Goal: Communication & Community: Answer question/provide support

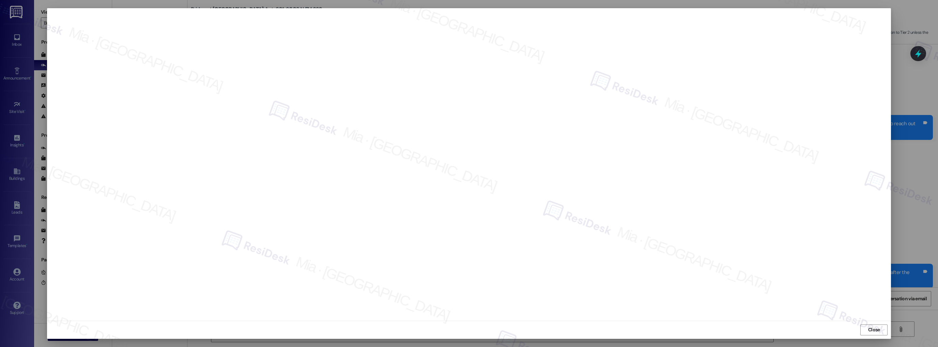
scroll to position [218, 0]
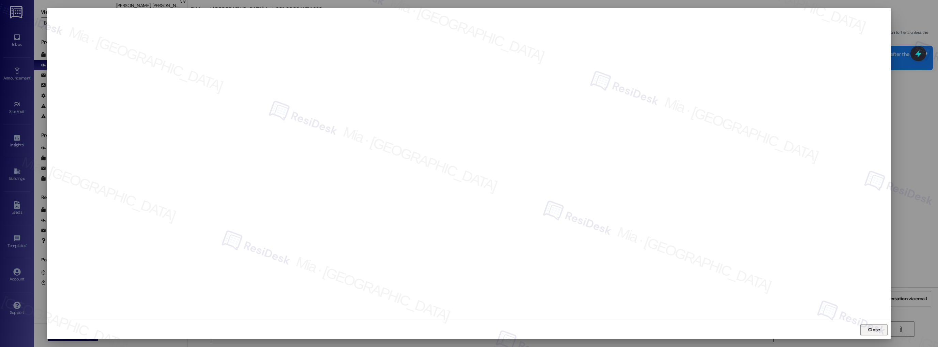
click at [872, 331] on span "Close" at bounding box center [874, 329] width 12 height 7
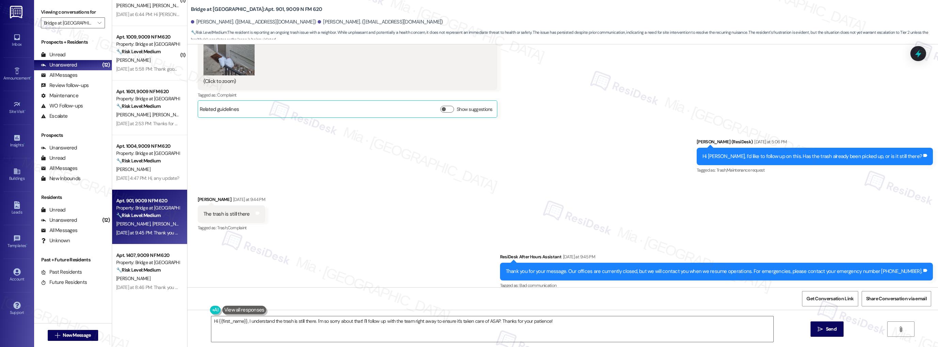
scroll to position [409, 0]
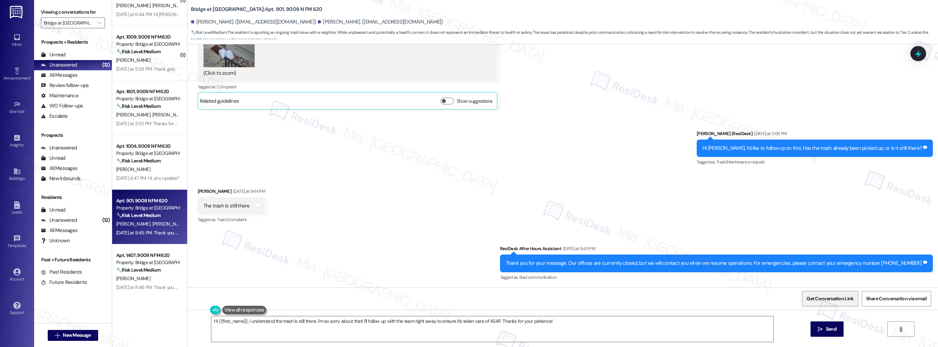
click at [833, 296] on span "Get Conversation Link" at bounding box center [830, 298] width 47 height 7
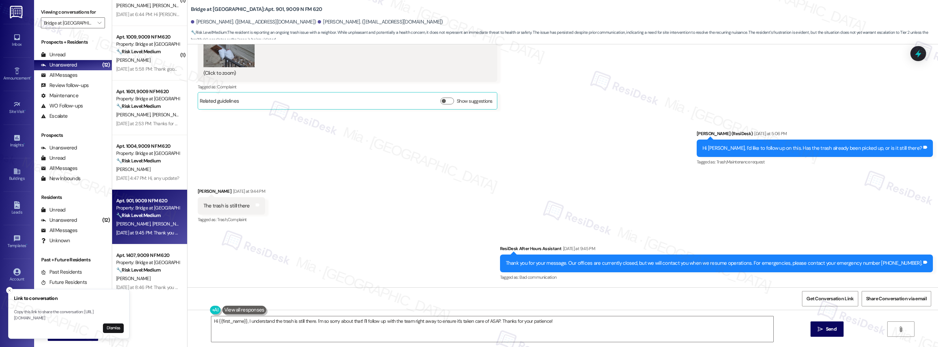
click at [389, 179] on div "Received via SMS Bill Cobb Yesterday at 9:44 PM The trash is still there Tags a…" at bounding box center [562, 201] width 751 height 58
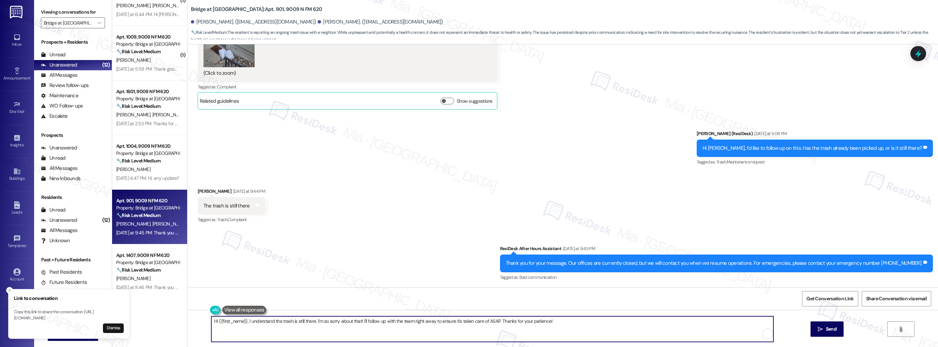
drag, startPoint x: 243, startPoint y: 322, endPoint x: 214, endPoint y: 322, distance: 28.6
click at [214, 322] on textarea "Hi {{first_name}}, I understand the trash is still there. I'm so sorry about th…" at bounding box center [492, 329] width 562 height 26
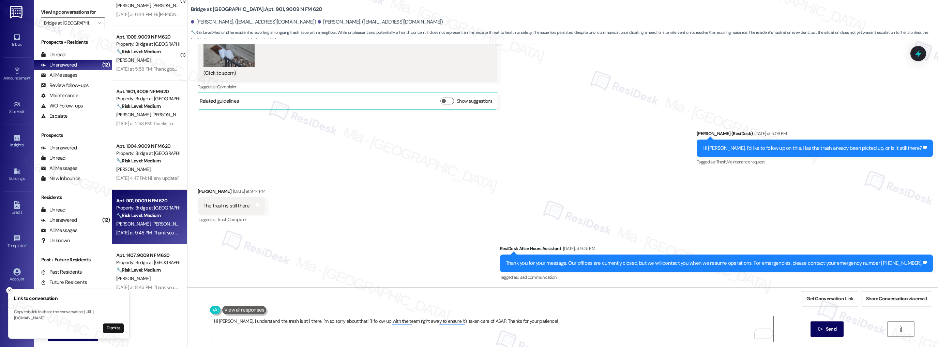
click at [10, 288] on icon "Close toast" at bounding box center [9, 290] width 4 height 4
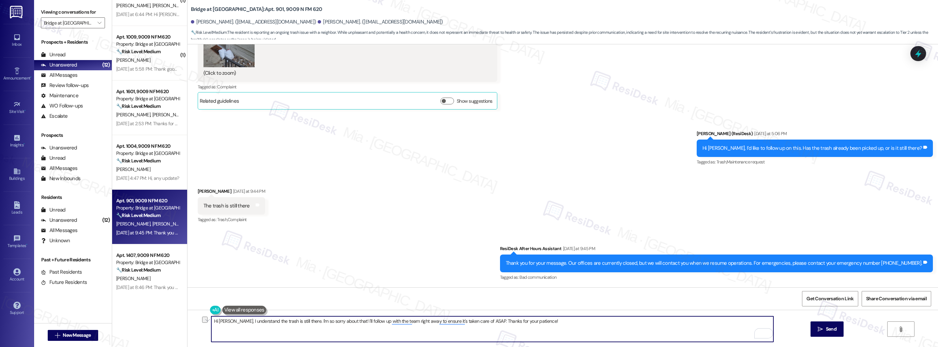
drag, startPoint x: 389, startPoint y: 321, endPoint x: 473, endPoint y: 322, distance: 84.2
click at [473, 322] on textarea "Hi Bill, I understand the trash is still there. I'm so sorry about that! I'll f…" at bounding box center [492, 329] width 562 height 26
type textarea "Hi Bill, I understand the trash is still there. I'm so sorry about that! I'll f…"
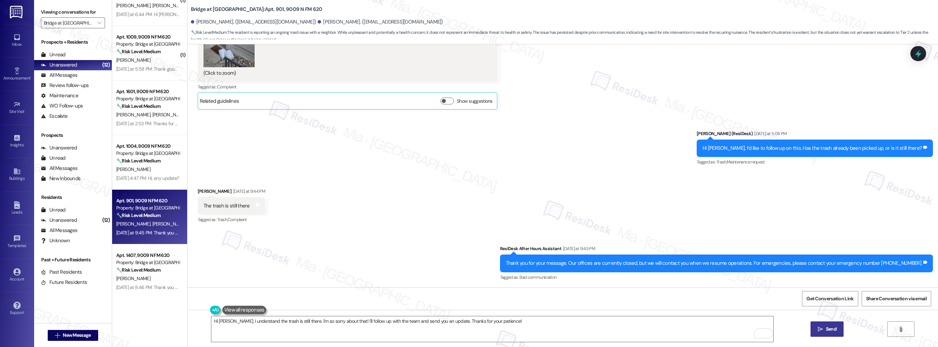
click at [827, 326] on span "Send" at bounding box center [831, 328] width 11 height 7
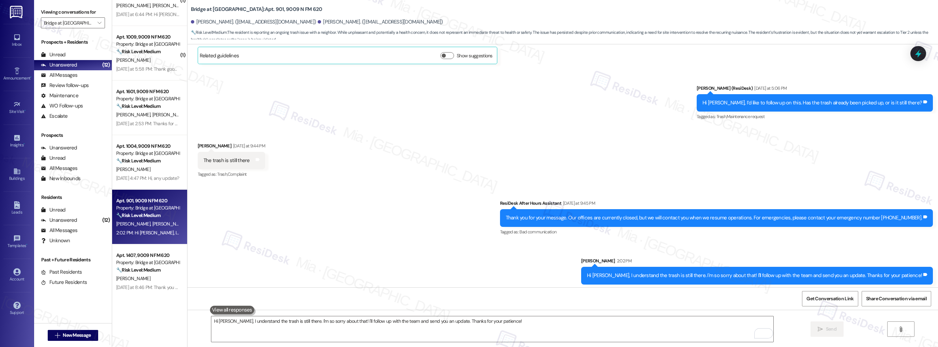
scroll to position [456, 0]
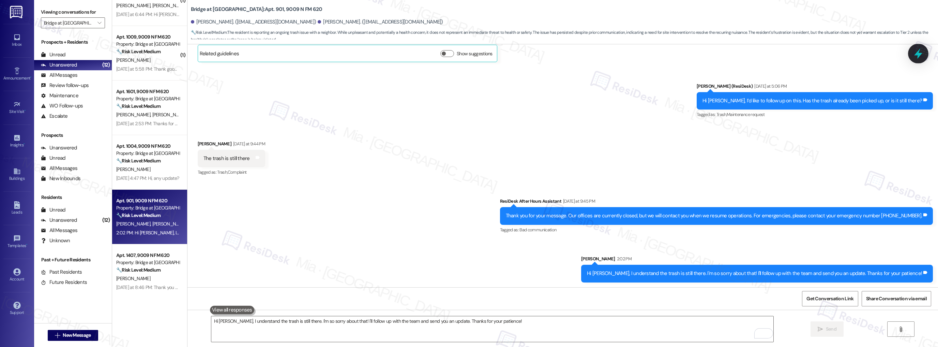
click at [913, 57] on icon at bounding box center [919, 54] width 12 height 12
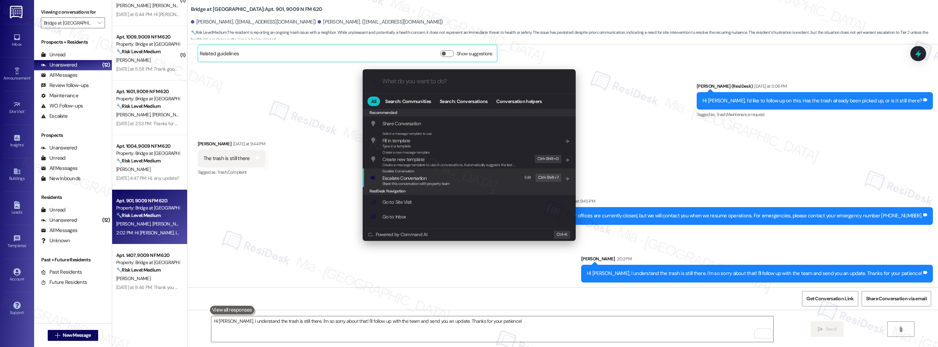
click at [404, 181] on span "Share this conversation with property team" at bounding box center [415, 183] width 67 height 5
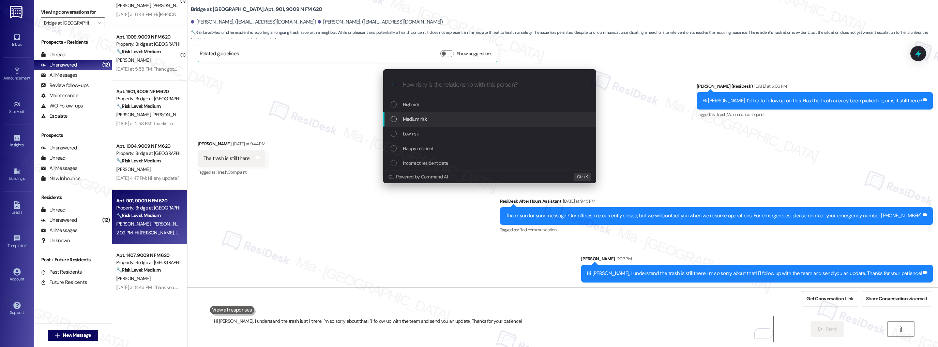
click at [433, 122] on div "Medium risk" at bounding box center [490, 118] width 199 height 7
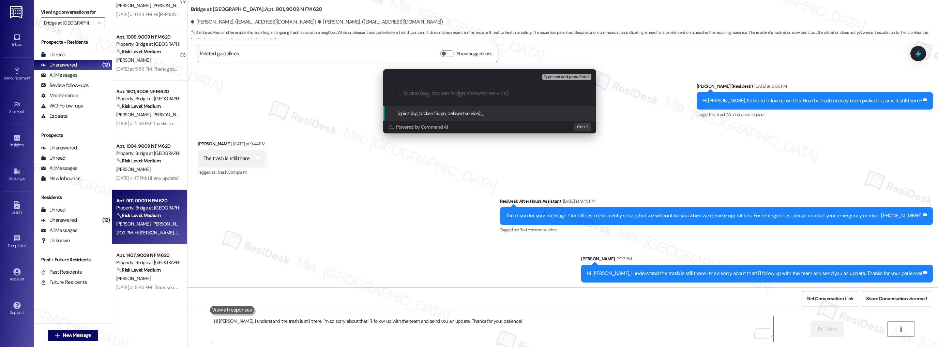
click at [439, 91] on input "Topics (e.g. broken fridge, delayed service)" at bounding box center [495, 93] width 185 height 7
type input "Trash is not picked up yet"
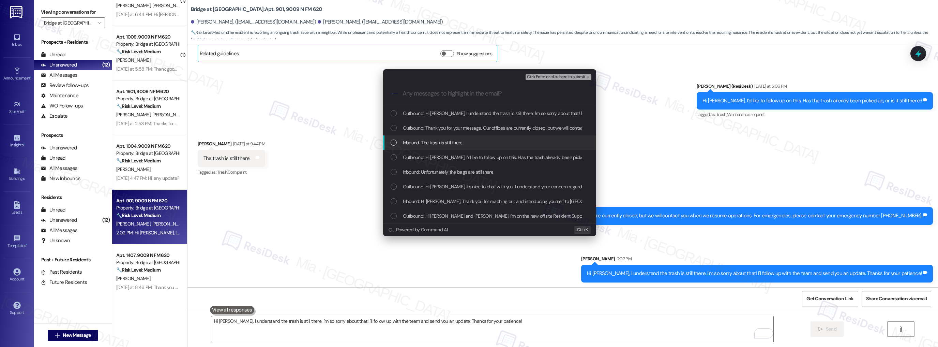
click at [393, 144] on div "List of options" at bounding box center [394, 142] width 6 height 6
click at [395, 170] on div "List of options" at bounding box center [394, 172] width 6 height 6
click at [393, 203] on div "List of options" at bounding box center [394, 201] width 6 height 6
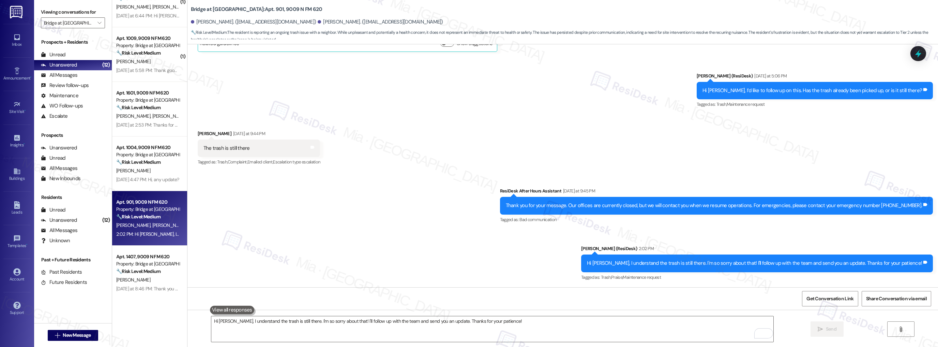
scroll to position [356, 0]
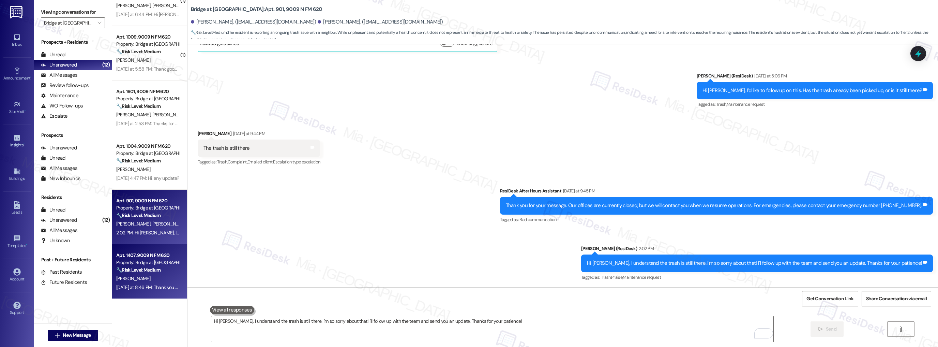
click at [155, 267] on strong "🔧 Risk Level: Medium" at bounding box center [138, 270] width 44 height 6
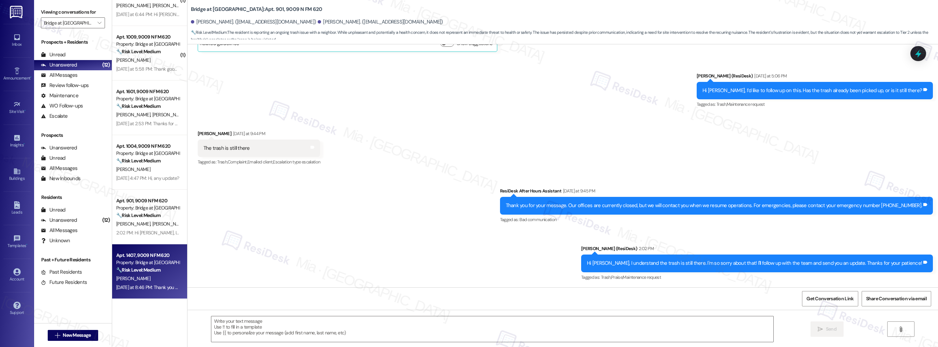
type textarea "Fetching suggested responses. Please feel free to read through the conversation…"
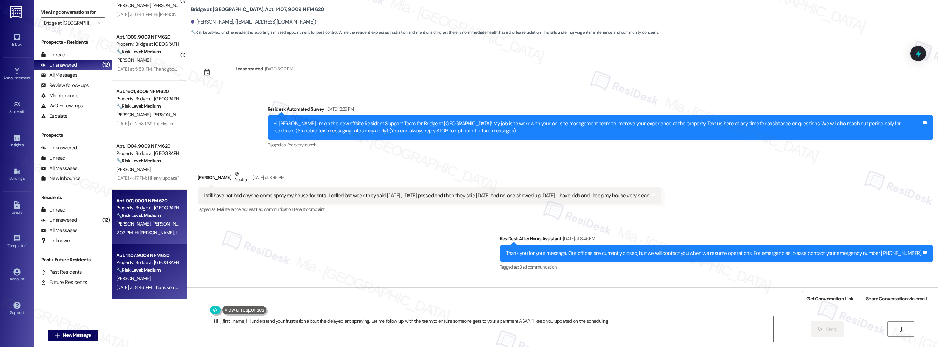
type textarea "Hi {{first_name}}, I understand your frustration about the delayed ant spraying…"
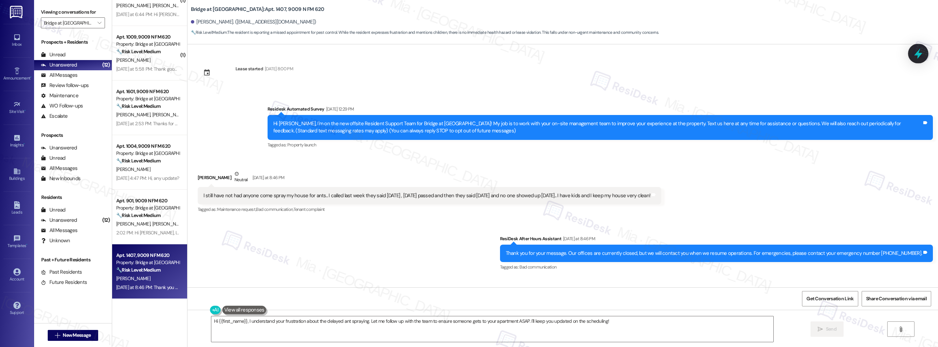
click at [912, 53] on div at bounding box center [918, 53] width 20 height 19
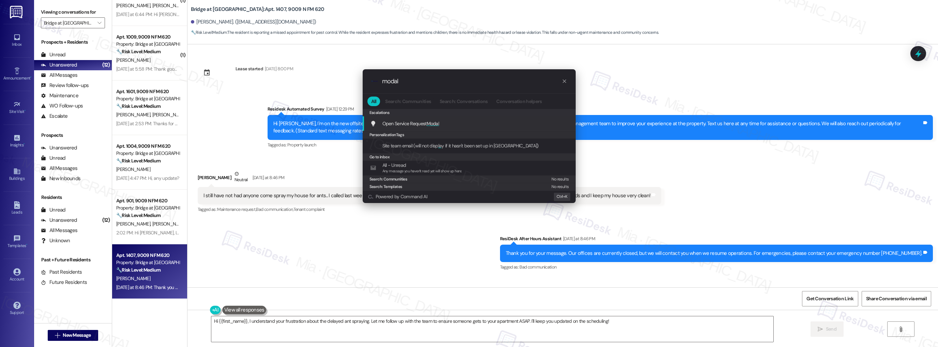
type input "modal"
click at [407, 122] on span "Open Service Request Modal" at bounding box center [410, 123] width 57 height 6
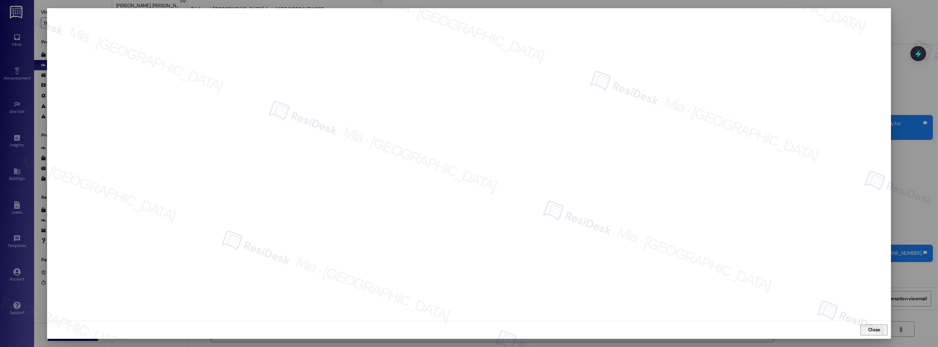
click at [868, 327] on span "Close" at bounding box center [874, 329] width 12 height 7
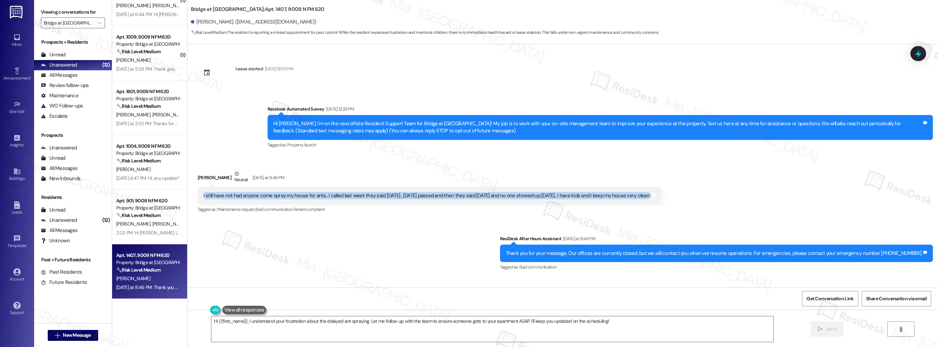
drag, startPoint x: 199, startPoint y: 195, endPoint x: 646, endPoint y: 195, distance: 446.6
click at [646, 195] on div "I still have not had anyone come spray my house for ants.. I called last week t…" at bounding box center [427, 195] width 447 height 7
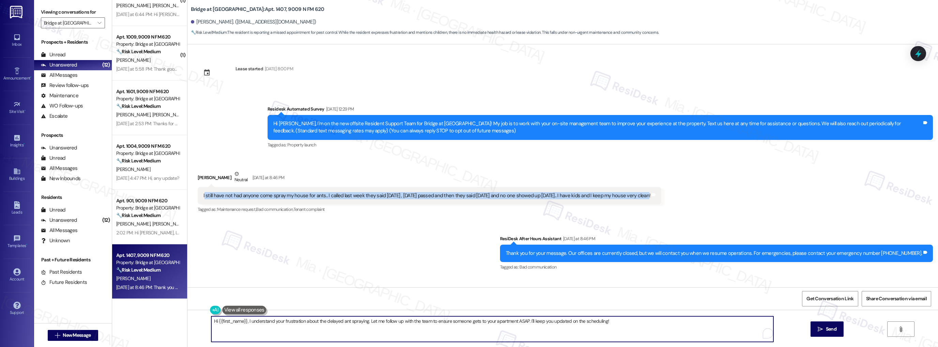
click at [344, 320] on textarea "Hi {{first_name}}, I understand your frustration about the delayed ant spraying…" at bounding box center [492, 329] width 562 height 26
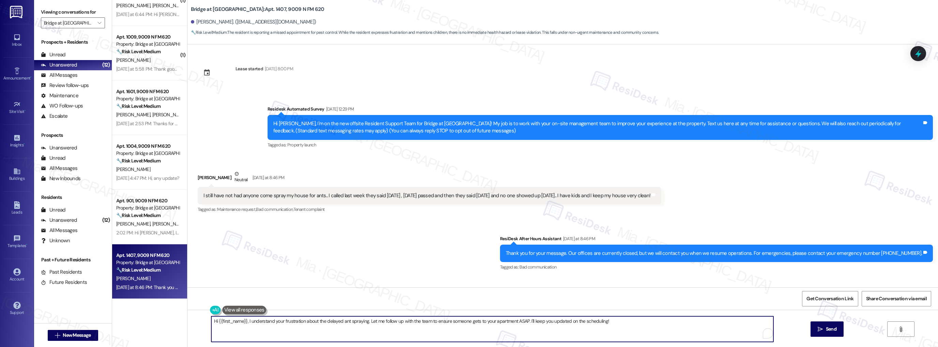
click at [344, 320] on textarea "Hi {{first_name}}, I understand your frustration about the delayed ant spraying…" at bounding box center [492, 329] width 562 height 26
drag, startPoint x: 369, startPoint y: 322, endPoint x: 608, endPoint y: 321, distance: 239.7
click at [608, 321] on textarea "Hi {{first_name}}, I understand your frustration about the delayed pest sprayin…" at bounding box center [492, 329] width 562 height 26
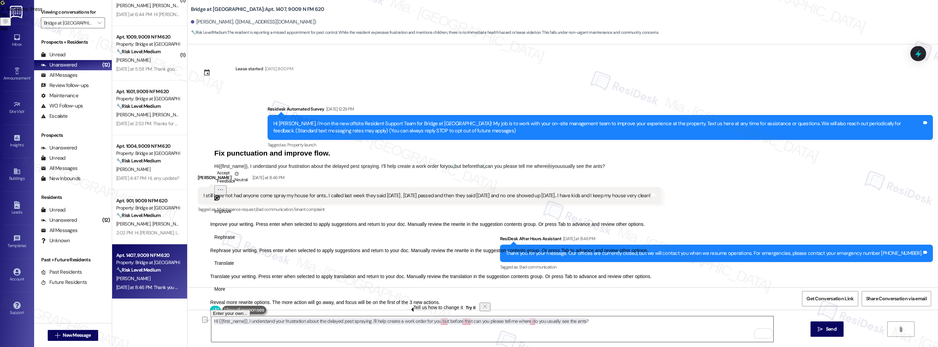
drag, startPoint x: 585, startPoint y: 318, endPoint x: 269, endPoint y: 319, distance: 316.4
click at [269, 319] on textarea "Hi {{first_name}}, I understand your frustration about the delayed pest sprayin…" at bounding box center [492, 329] width 562 height 26
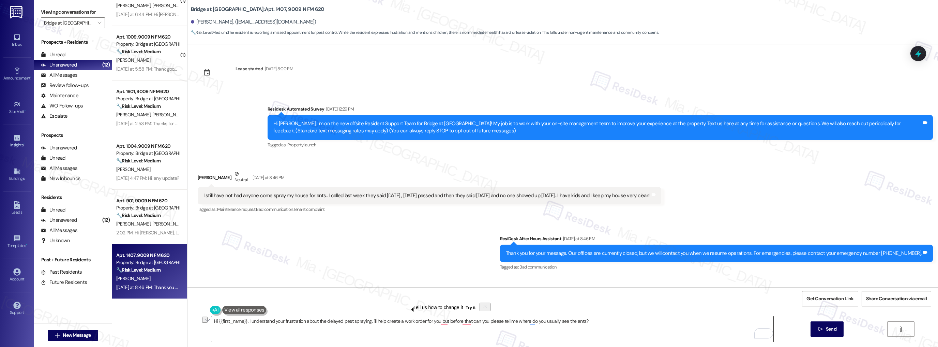
click at [252, 326] on textarea "Hi {{first_name}}, I understand your frustration about the delayed pest sprayin…" at bounding box center [492, 329] width 562 height 26
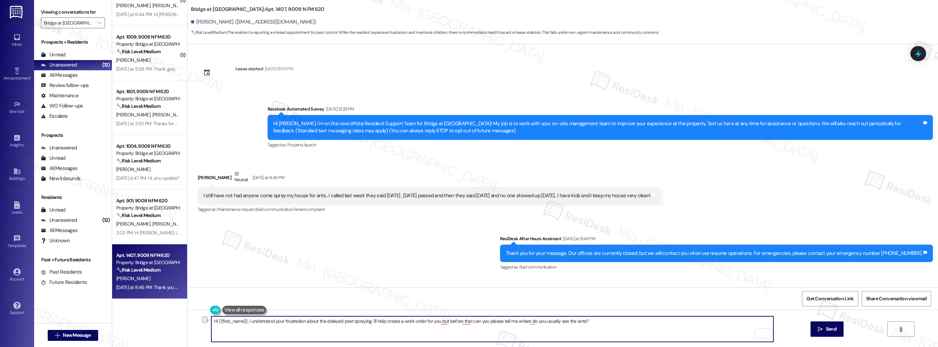
drag, startPoint x: 244, startPoint y: 322, endPoint x: 592, endPoint y: 319, distance: 347.7
click at [595, 321] on textarea "Hi {{first_name}}, I understand your frustration about the delayed pest sprayin…" at bounding box center [492, 329] width 562 height 26
paste textarea "I regret the inconvenience caused by the delay in pest spraying. I will create …"
click at [448, 321] on textarea "Hi {{first_name}}, I regret the inconvenience caused by the delay in pest spray…" at bounding box center [492, 329] width 562 height 26
click at [571, 319] on textarea "Hi {{first_name}}, I regret the inconvenience caused by the delay in pest spray…" at bounding box center [492, 329] width 562 height 26
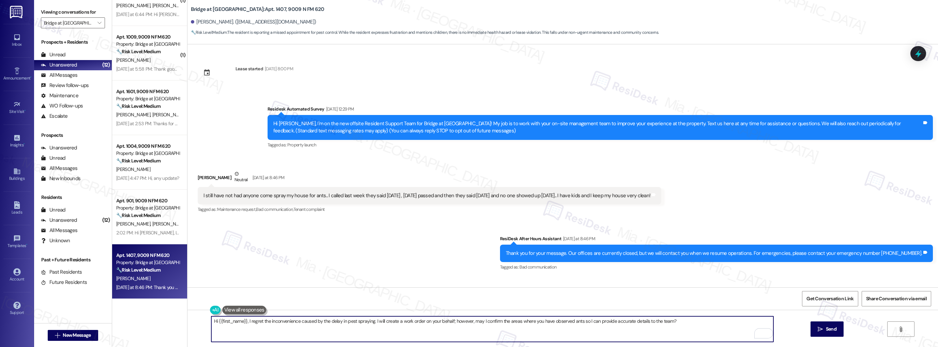
click at [571, 319] on textarea "Hi {{first_name}}, I regret the inconvenience caused by the delay in pest spray…" at bounding box center [492, 329] width 562 height 26
type textarea "Hi {{first_name}}, I regret the inconvenience caused by the delay in pest spray…"
click at [654, 289] on div "Get Conversation Link Share Conversation via email" at bounding box center [562, 298] width 751 height 22
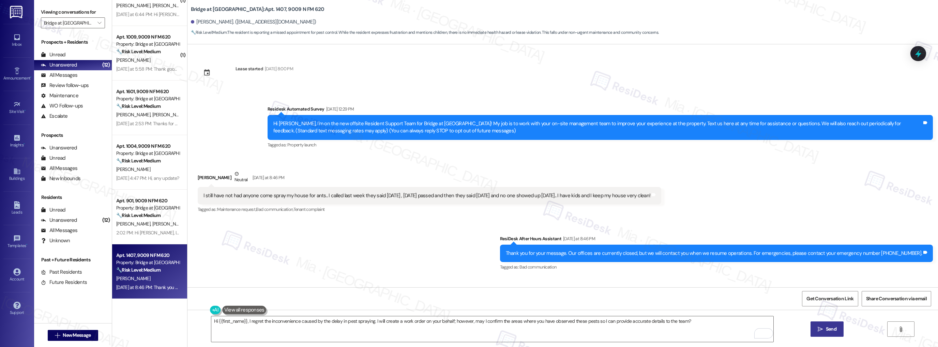
click at [821, 329] on icon "" at bounding box center [820, 328] width 5 height 5
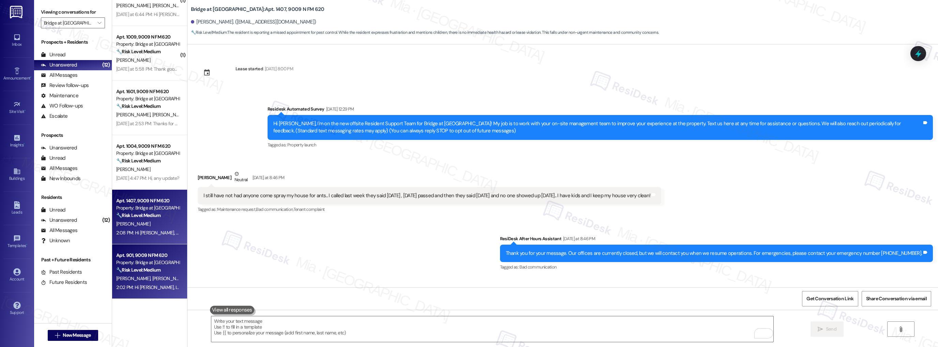
click at [150, 261] on div "Property: Bridge at [GEOGRAPHIC_DATA]" at bounding box center [147, 262] width 63 height 7
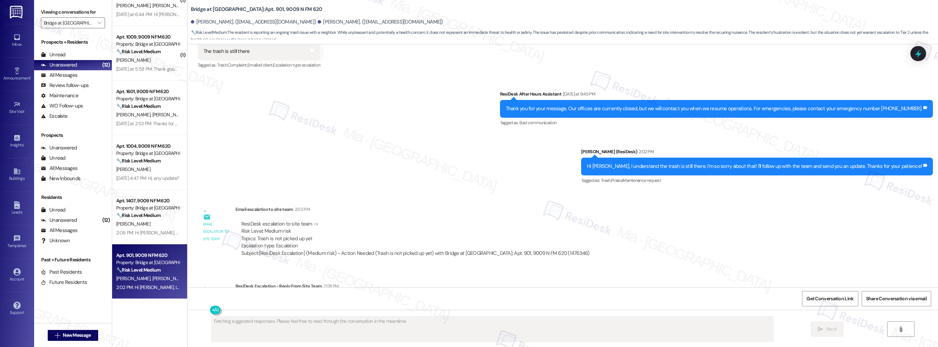
scroll to position [604, 0]
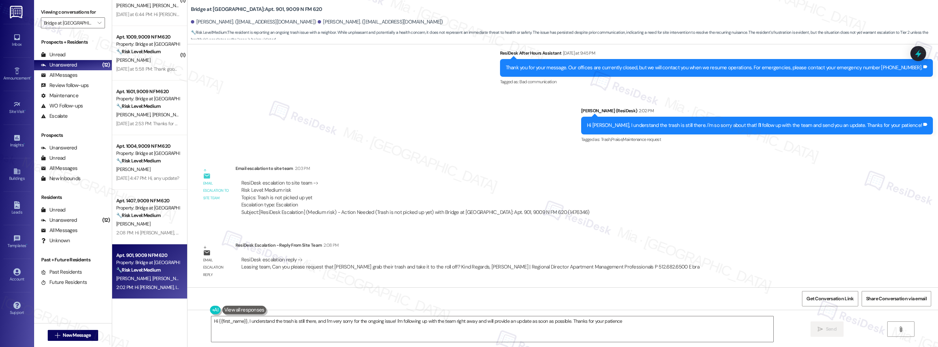
type textarea "Hi {{first_name}}, I understand the trash is still there, and I'm very sorry fo…"
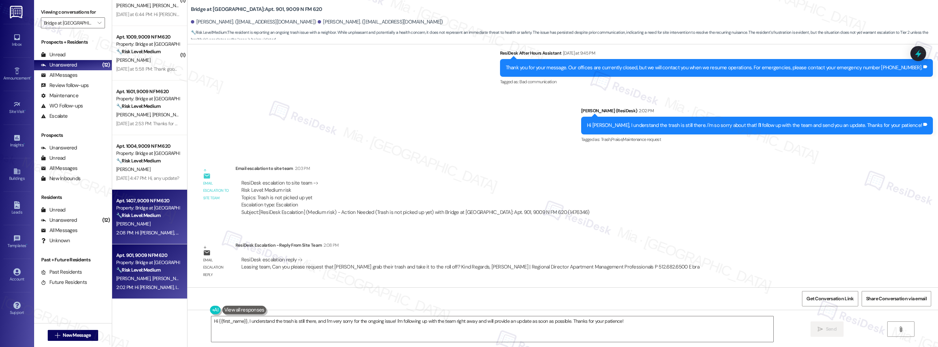
click at [150, 216] on strong "🔧 Risk Level: Medium" at bounding box center [138, 215] width 44 height 6
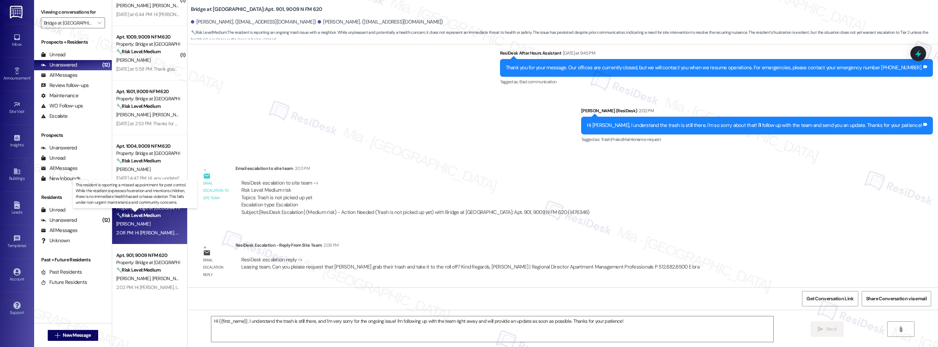
type textarea "Fetching suggested responses. Please feel free to read through the conversation…"
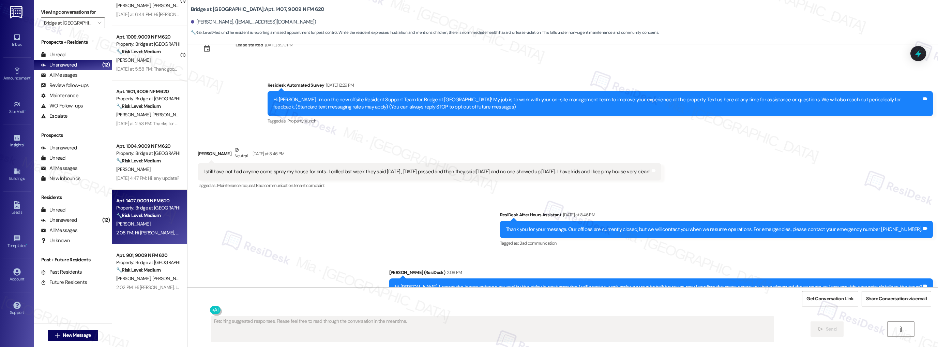
scroll to position [48, 0]
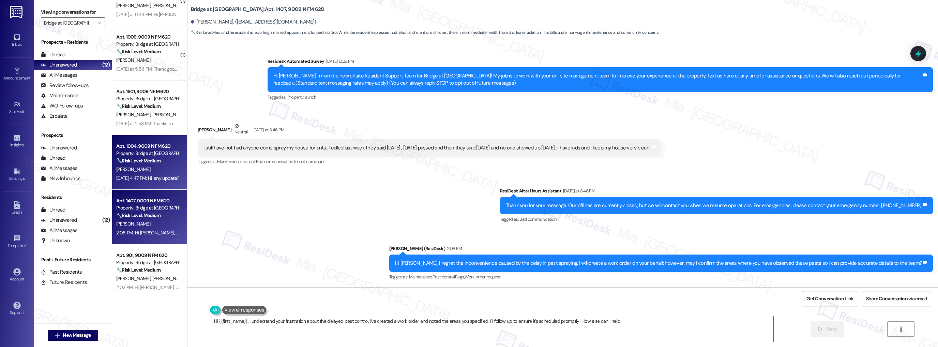
type textarea "Hi {{first_name}}, I understand your frustration about the delayed pest control…"
click at [150, 165] on div "[PERSON_NAME]" at bounding box center [148, 169] width 64 height 9
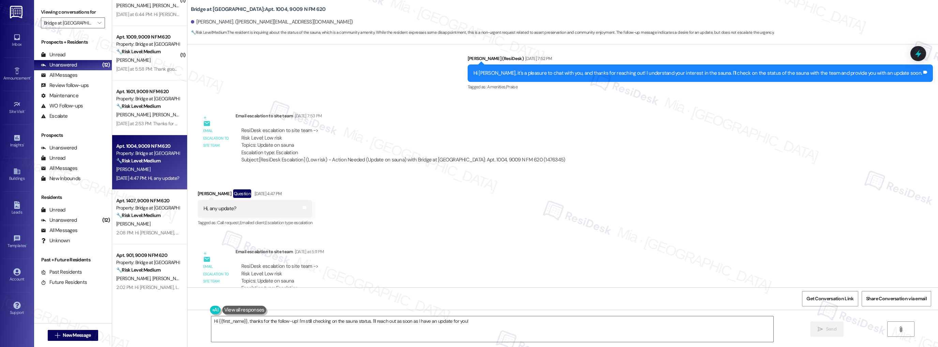
scroll to position [220, 0]
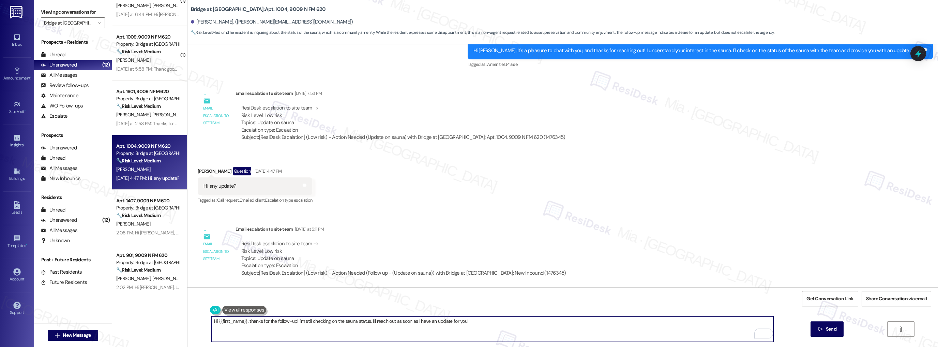
drag, startPoint x: 329, startPoint y: 320, endPoint x: 364, endPoint y: 320, distance: 34.8
click at [364, 320] on textarea "Hi {{first_name}}, thanks for the follow-up! I'm still checking on the sauna st…" at bounding box center [492, 329] width 562 height 26
click at [329, 321] on textarea "Hi {{first_name}}, thanks for the follow-up! I'm still checking on the sauna st…" at bounding box center [492, 329] width 562 height 26
drag, startPoint x: 327, startPoint y: 322, endPoint x: 365, endPoint y: 321, distance: 37.5
click at [365, 321] on textarea "Hi {{first_name}}, thanks for the follow-up! I'm still checking on the sauna st…" at bounding box center [492, 329] width 562 height 26
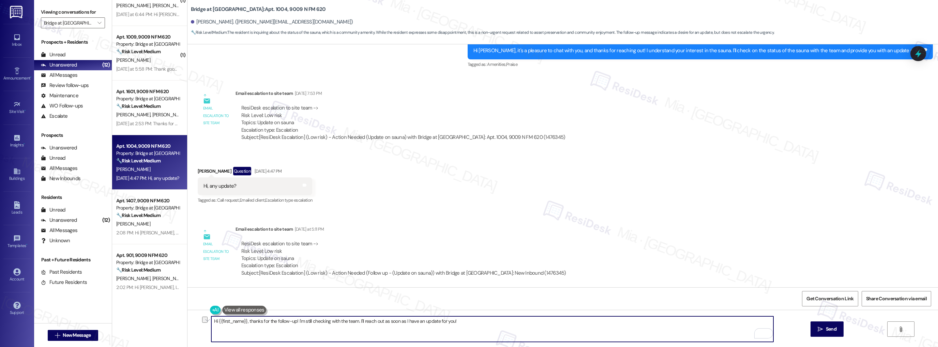
drag, startPoint x: 401, startPoint y: 320, endPoint x: 381, endPoint y: 320, distance: 20.1
click at [381, 320] on textarea "Hi {{first_name}}, thanks for the follow-up! I'm still checking with the team. …" at bounding box center [492, 329] width 562 height 26
click at [391, 300] on span "once" at bounding box center [386, 300] width 13 height 6
click at [292, 321] on textarea "Hi {{first_name}}, thanks for the follow-up! I'm still checking with the team. …" at bounding box center [492, 329] width 562 height 26
type textarea "Hi {{first_name}}, thanks for the follow-up about the sauna! I'm still checking…"
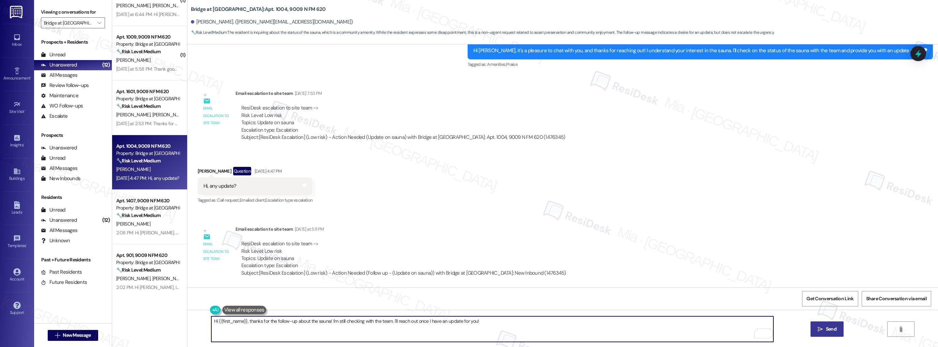
click at [816, 329] on span " Send" at bounding box center [826, 328] width 21 height 7
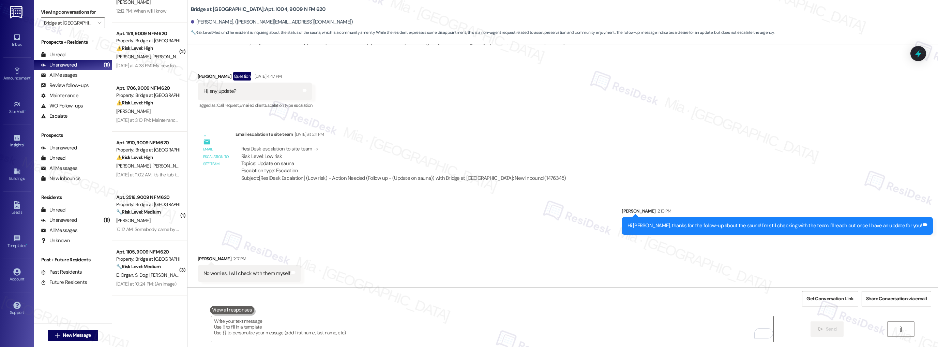
scroll to position [0, 0]
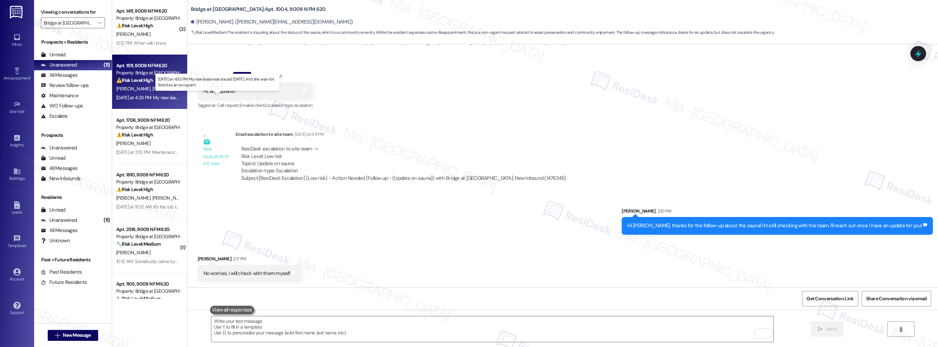
click at [157, 97] on div "Yesterday at 4:33 PM: My new lease was issued September 2 , 2025. And she was n…" at bounding box center [206, 97] width 181 height 6
type textarea "Fetching suggested responses. Please feel free to read through the conversation…"
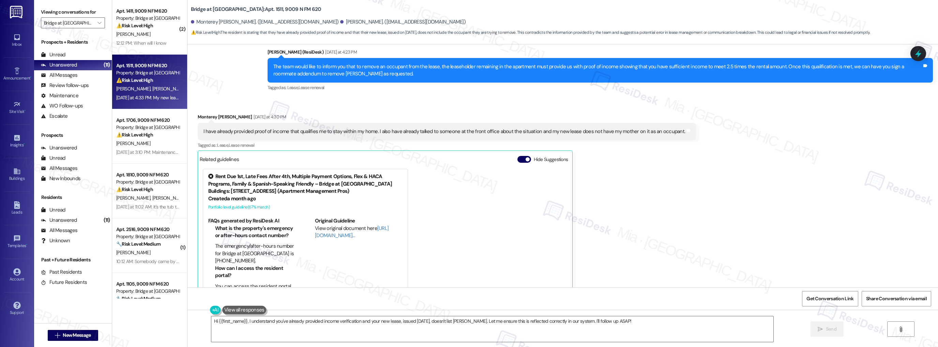
scroll to position [627, 0]
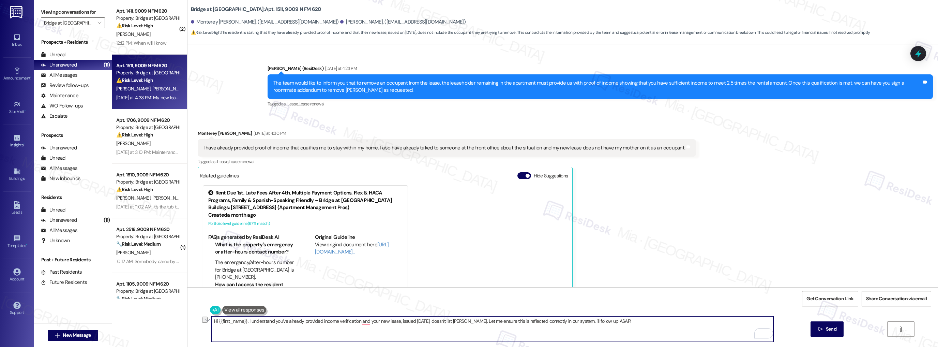
drag, startPoint x: 359, startPoint y: 321, endPoint x: 618, endPoint y: 321, distance: 259.1
click at [618, 321] on textarea "Hi {{first_name}}, I understand you've already provided income verification and…" at bounding box center [492, 329] width 562 height 26
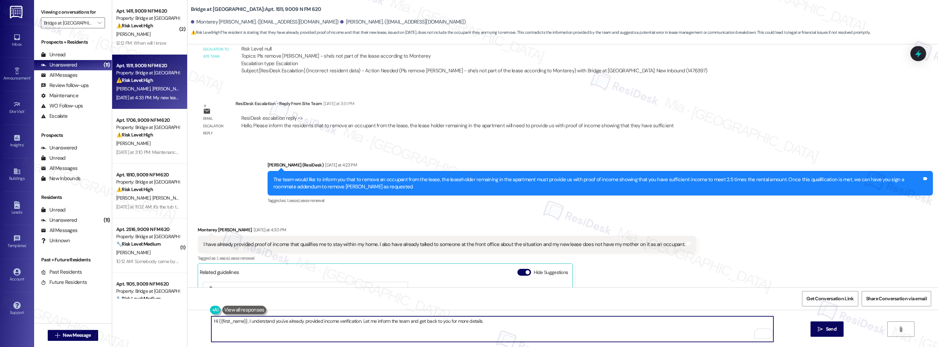
scroll to position [518, 0]
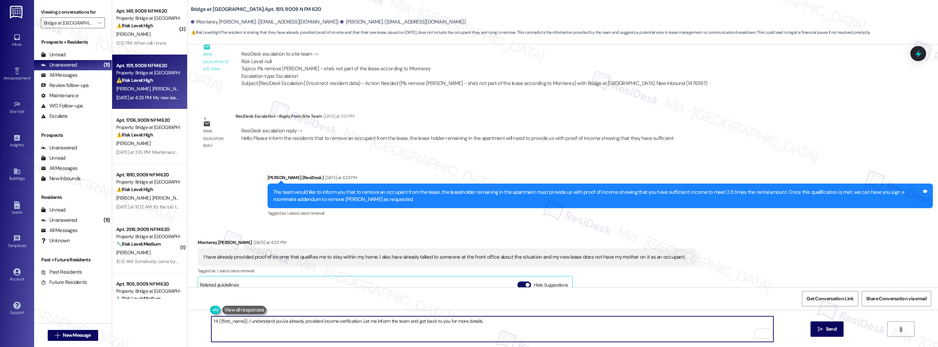
type textarea "Hi {{first_name}}, I understand you've already provided income verification. Le…"
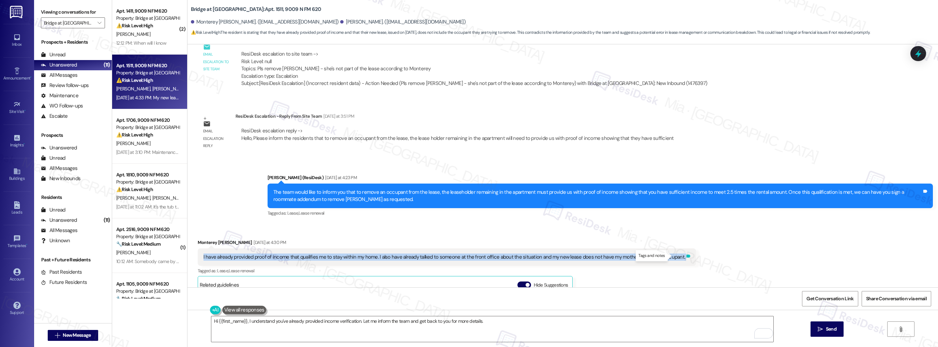
drag, startPoint x: 198, startPoint y: 256, endPoint x: 672, endPoint y: 257, distance: 473.2
click at [672, 257] on div "I have already provided proof of income that qualifies me to stay within my hom…" at bounding box center [447, 256] width 499 height 17
copy div "I have already provided proof of income that qualifies me to stay within my hom…"
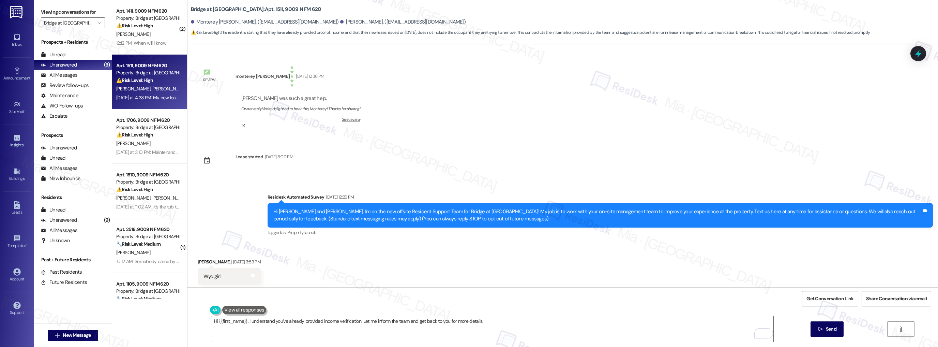
scroll to position [518, 0]
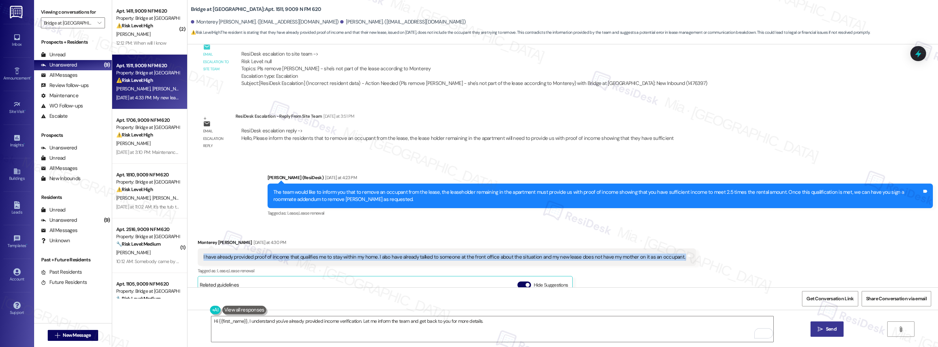
click at [829, 329] on span "Send" at bounding box center [831, 328] width 11 height 7
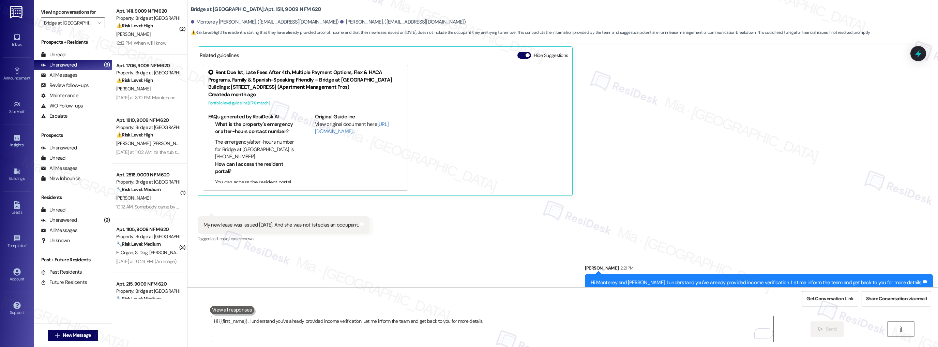
scroll to position [757, 0]
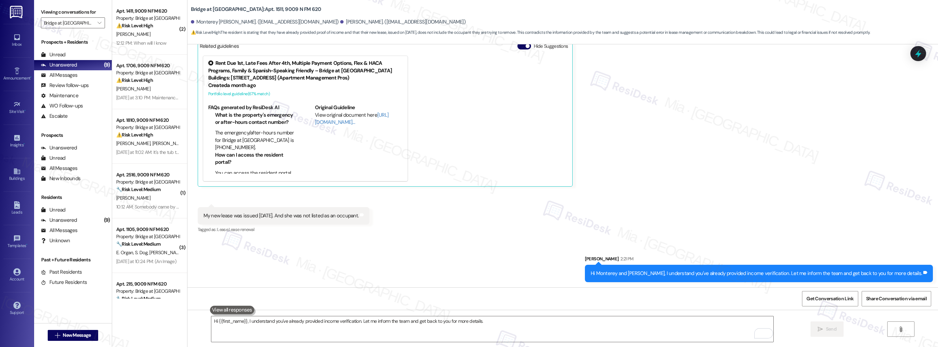
drag, startPoint x: 201, startPoint y: 215, endPoint x: 379, endPoint y: 215, distance: 177.6
click at [359, 215] on div "My new lease was issued [DATE]. And she was not listed as an occupant." at bounding box center [281, 215] width 155 height 7
click at [217, 215] on div "My new lease was issued [DATE]. And she was not listed as an occupant." at bounding box center [281, 215] width 155 height 7
drag, startPoint x: 199, startPoint y: 215, endPoint x: 381, endPoint y: 215, distance: 182.0
click at [370, 215] on div "My new lease was issued September 2 , 2025. And she was not listed as an occupa…" at bounding box center [284, 215] width 172 height 17
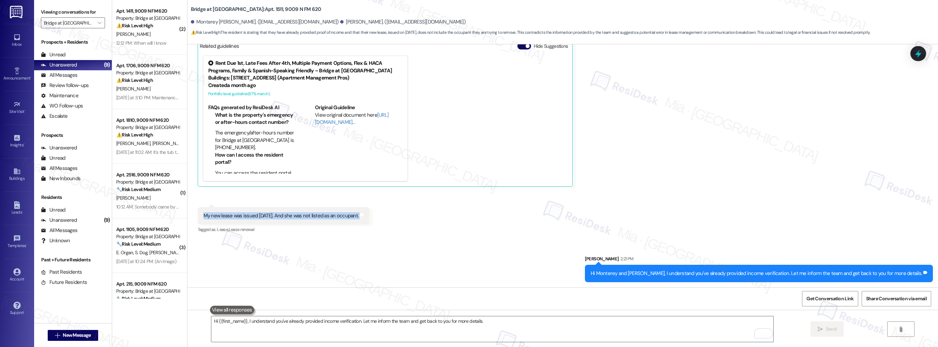
copy div "My new lease was issued September 2 , 2025. And she was not listed as an occupa…"
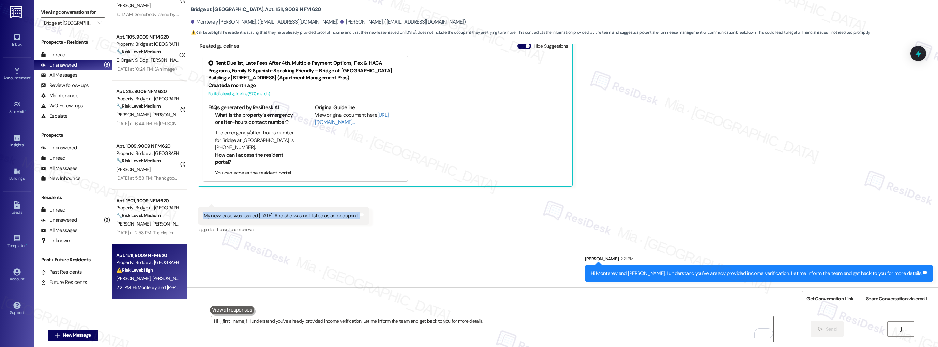
scroll to position [192, 0]
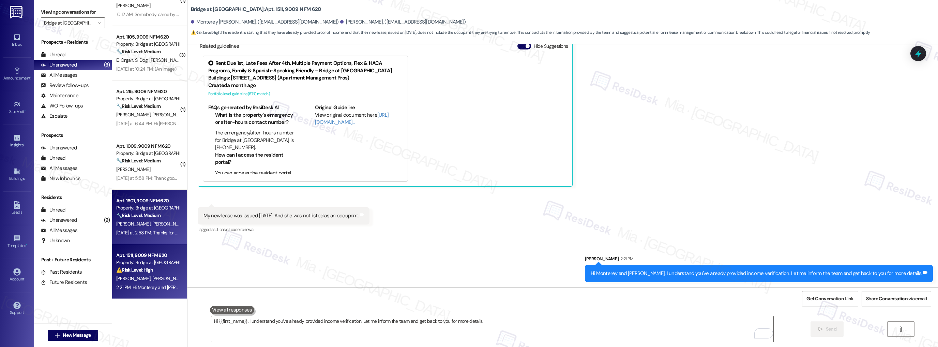
click at [160, 236] on div "[DATE] at 2:53 PM: Thanks for your assistance, [PERSON_NAME]. The trash has bee…" at bounding box center [148, 232] width 64 height 9
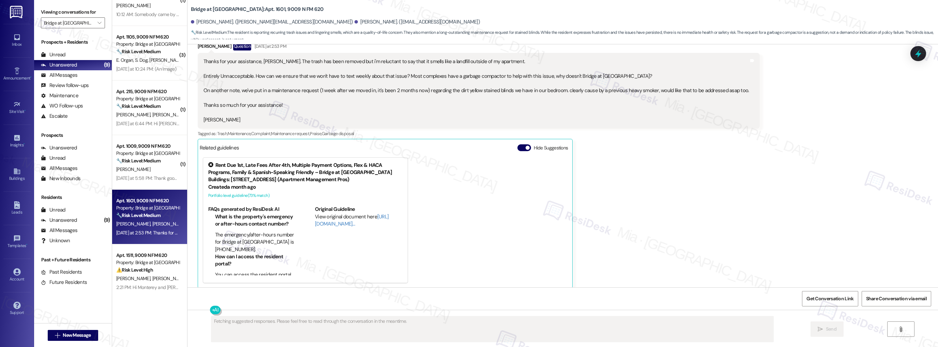
scroll to position [494, 0]
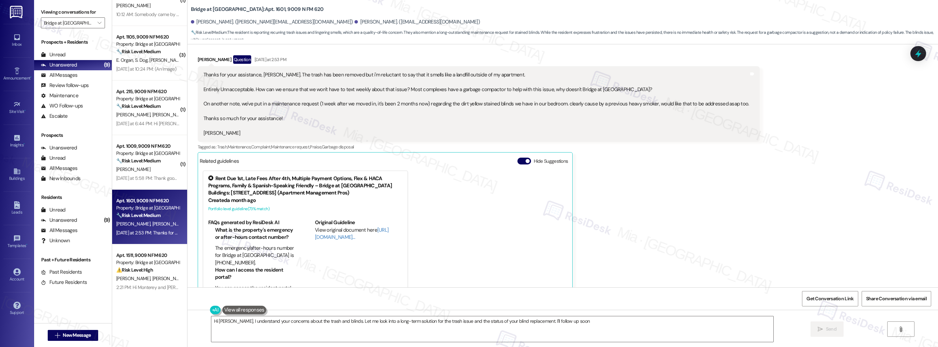
type textarea "Hi Terrell, I understand your concerns about the trash and blinds. Let me look …"
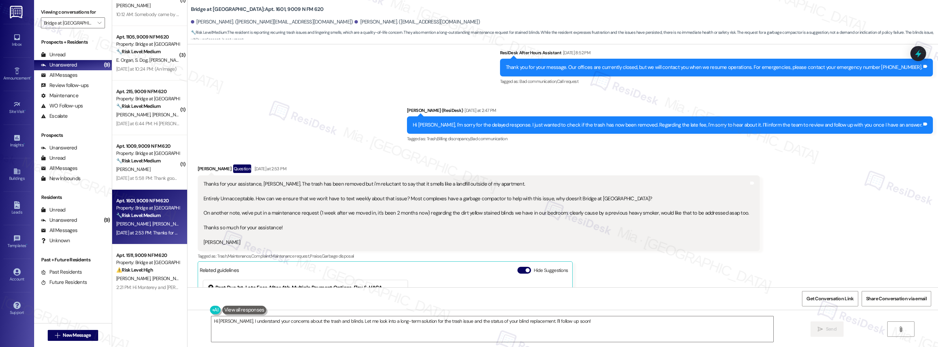
scroll to position [385, 0]
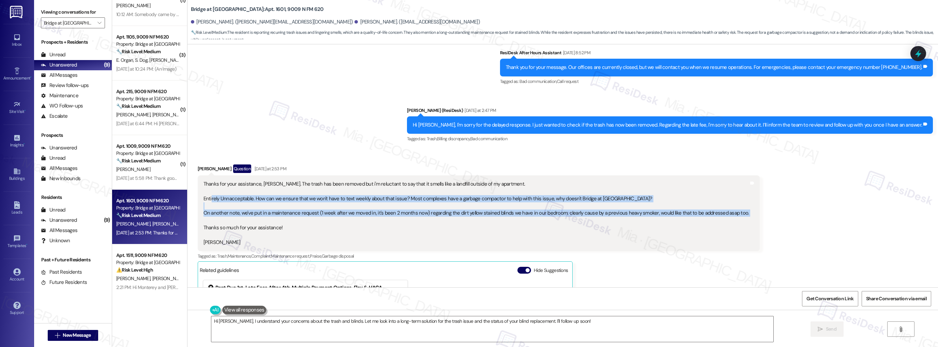
drag, startPoint x: 206, startPoint y: 198, endPoint x: 486, endPoint y: 221, distance: 280.9
click at [486, 221] on div "Thanks for your assistance, Sarah. The trash has been removed but i'm reluctant…" at bounding box center [477, 213] width 546 height 66
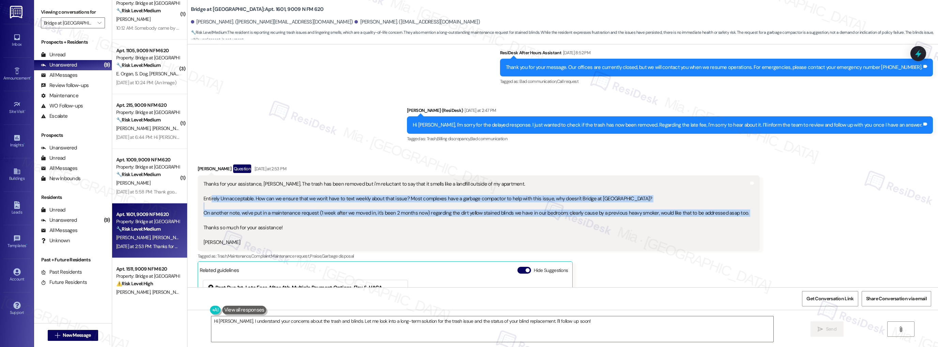
scroll to position [192, 0]
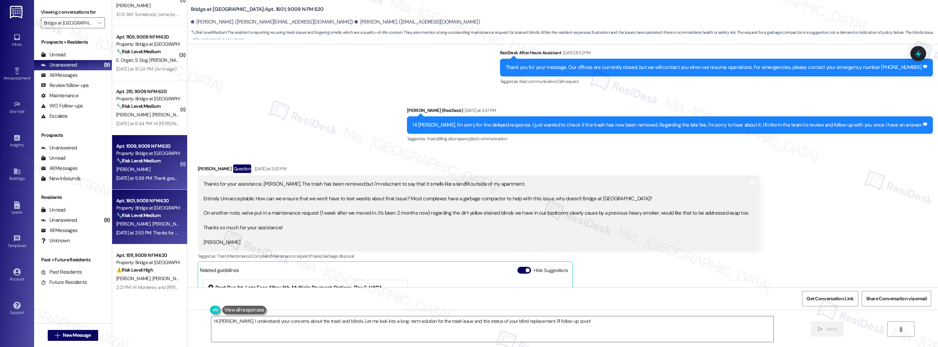
click at [147, 161] on strong "🔧 Risk Level: Medium" at bounding box center [138, 160] width 44 height 6
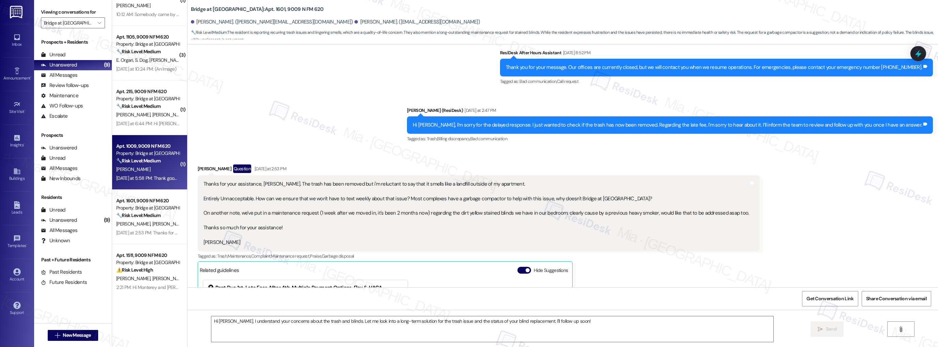
type textarea "Fetching suggested responses. Please feel free to read through the conversation…"
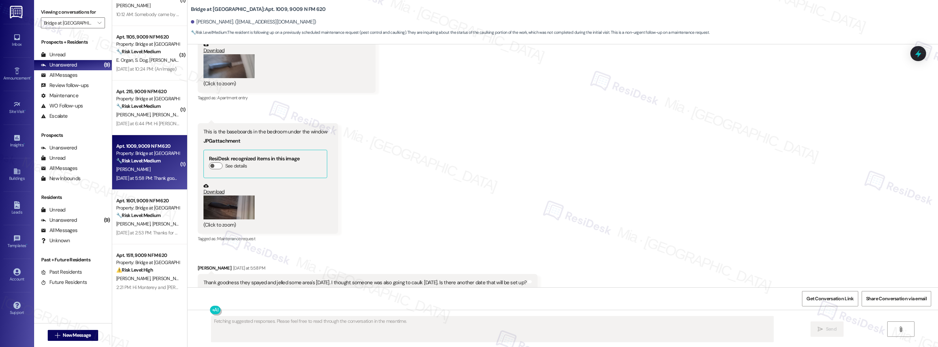
scroll to position [1796, 0]
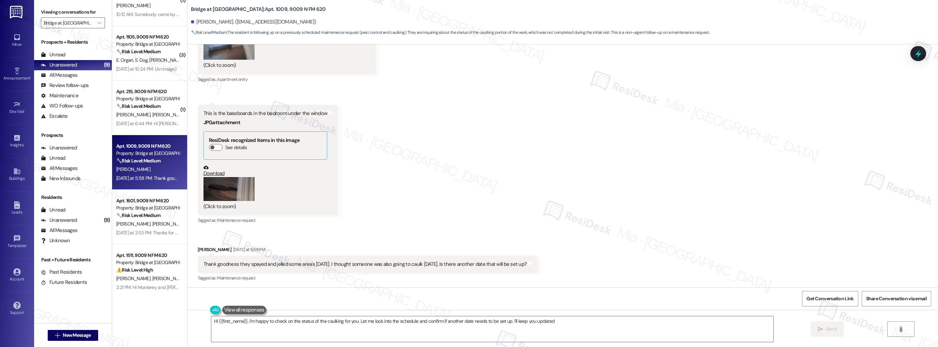
type textarea "Hi {{first_name}}, I'm happy to check on the status of the caulking for you. Le…"
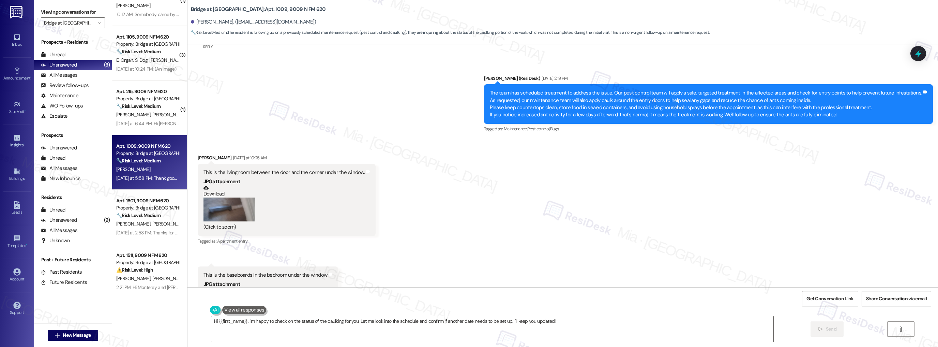
scroll to position [1632, 0]
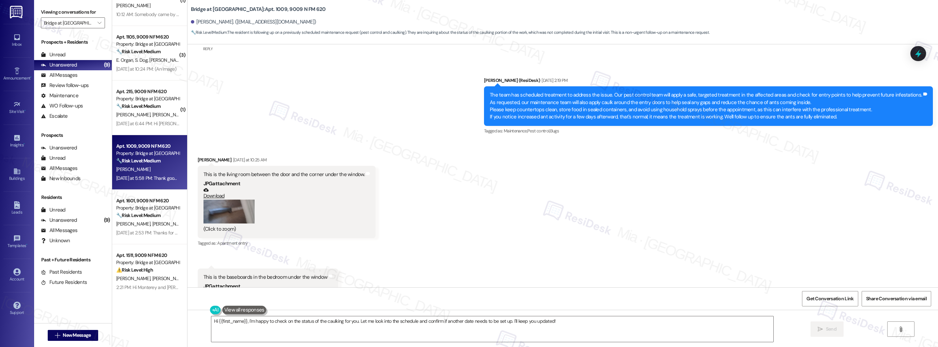
click at [233, 205] on button "Zoom image" at bounding box center [229, 211] width 51 height 24
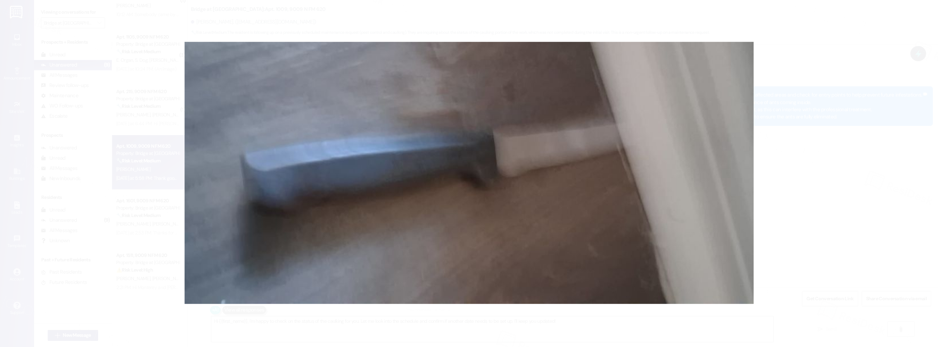
click at [759, 184] on button "Unzoom image" at bounding box center [469, 173] width 938 height 347
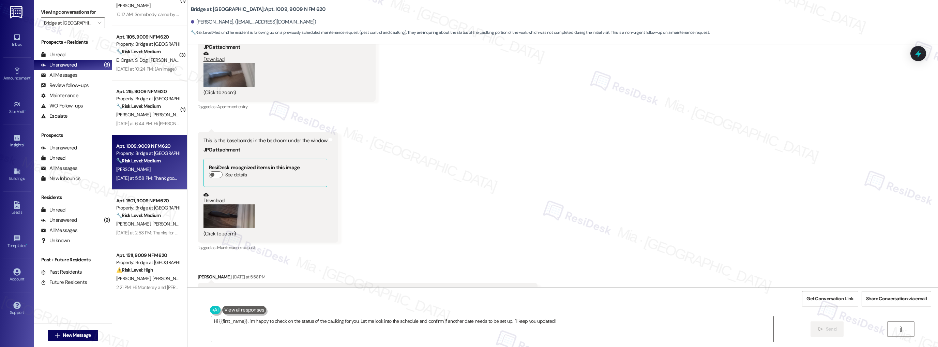
scroll to position [1769, 0]
click at [240, 220] on button "Zoom image" at bounding box center [229, 216] width 51 height 24
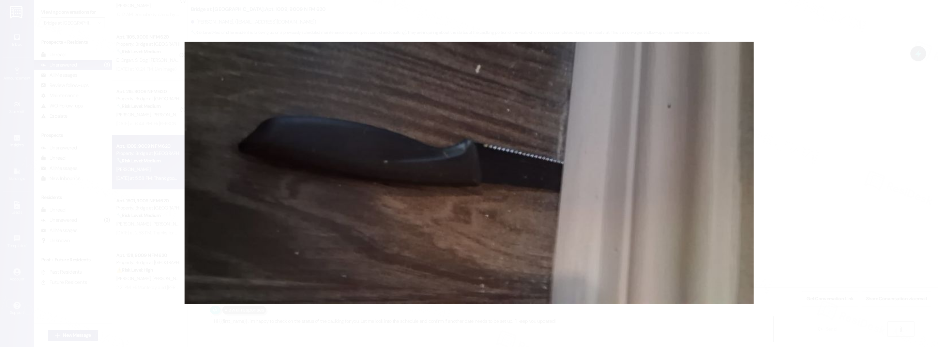
click at [782, 207] on button "Unzoom image" at bounding box center [469, 173] width 938 height 347
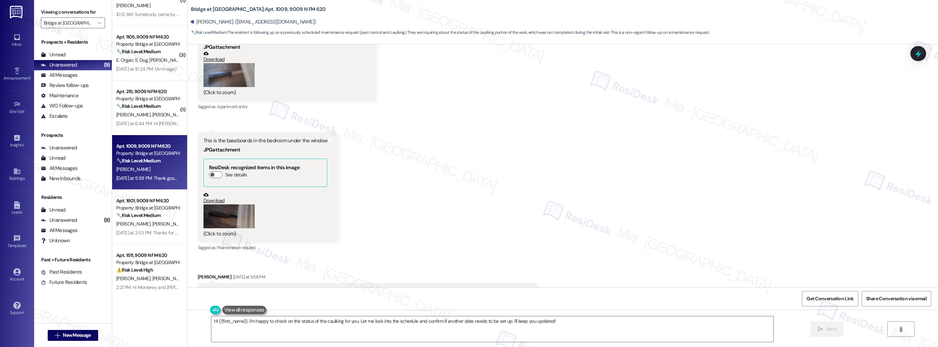
scroll to position [1796, 0]
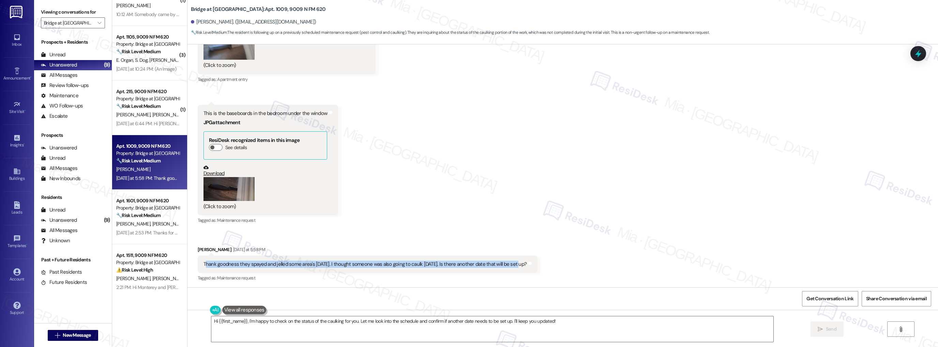
drag, startPoint x: 200, startPoint y: 263, endPoint x: 510, endPoint y: 262, distance: 310.2
click at [510, 262] on div "Thank goodness they spayed and jelled some area's today. I thought someone was …" at bounding box center [366, 263] width 324 height 7
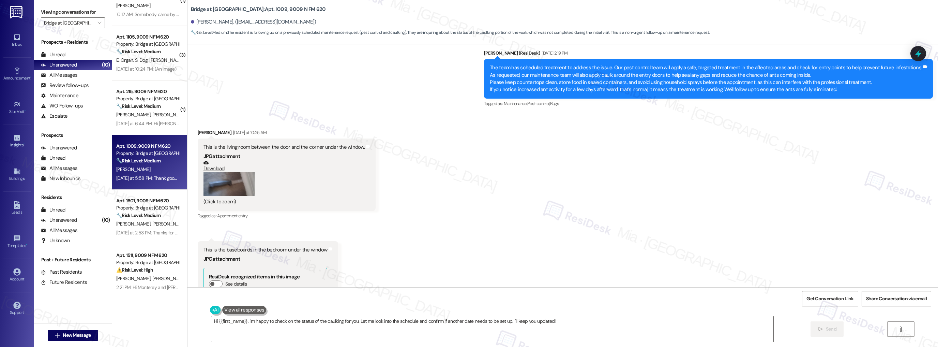
scroll to position [1523, 0]
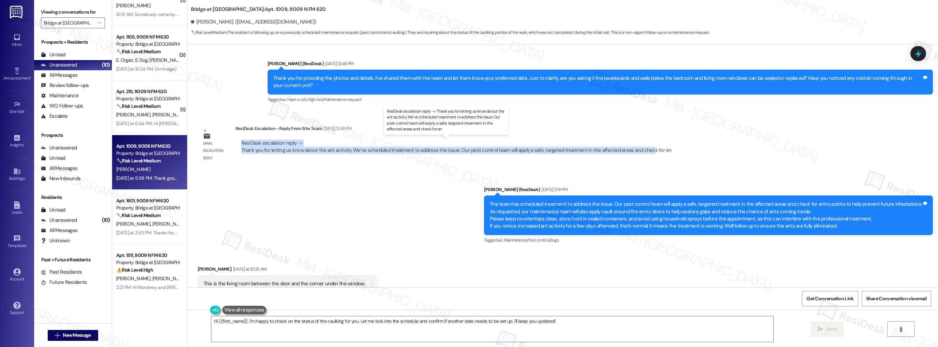
drag, startPoint x: 237, startPoint y: 143, endPoint x: 641, endPoint y: 148, distance: 403.7
click at [641, 148] on div "ResiDesk escalation reply -> Thank you for letting us know about the ant activi…" at bounding box center [456, 146] width 431 height 14
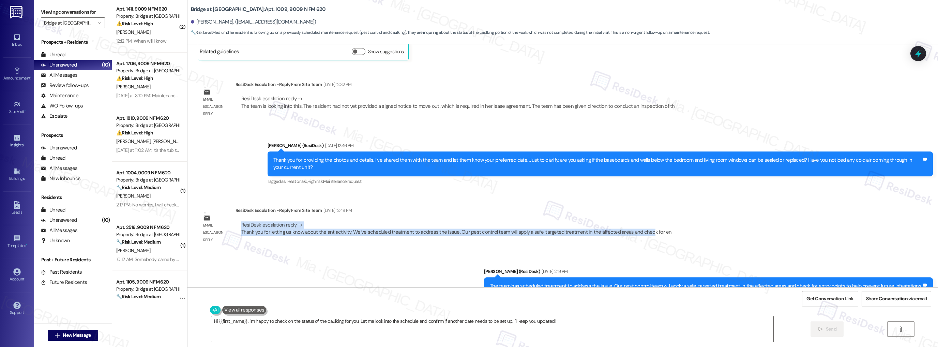
scroll to position [1, 0]
click at [97, 21] on icon "" at bounding box center [99, 22] width 4 height 5
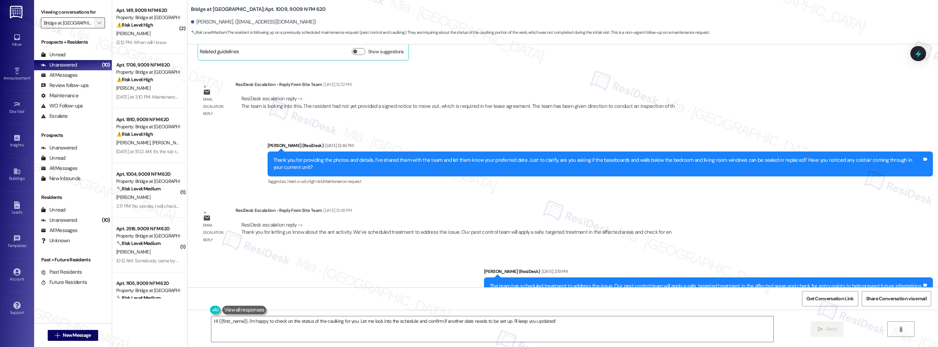
scroll to position [0, 1]
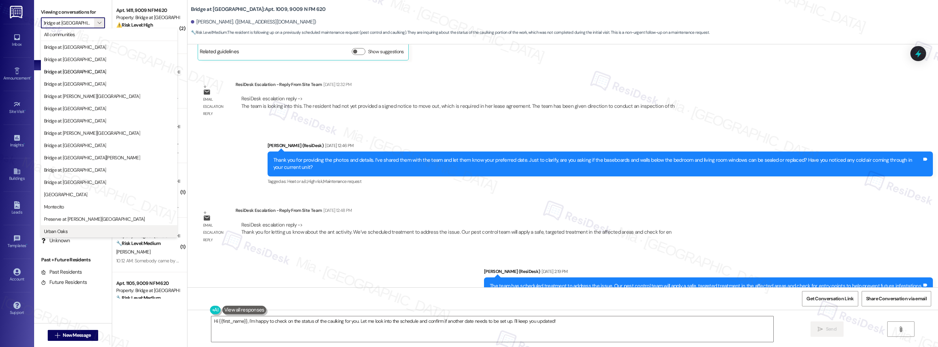
click at [60, 231] on span "Urban Oaks" at bounding box center [56, 231] width 24 height 7
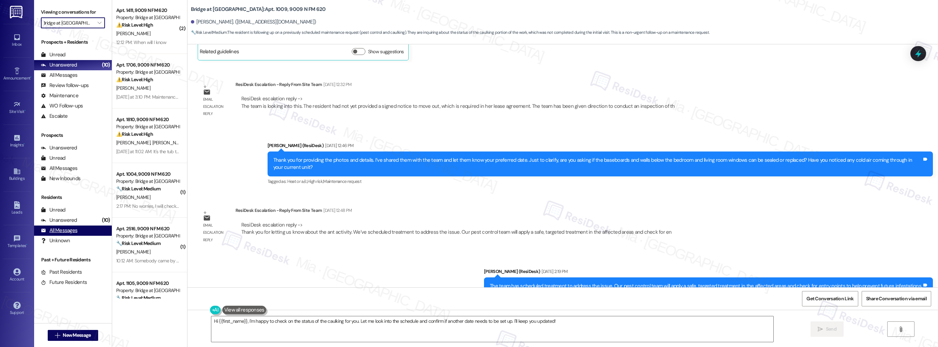
type input "Urban Oaks"
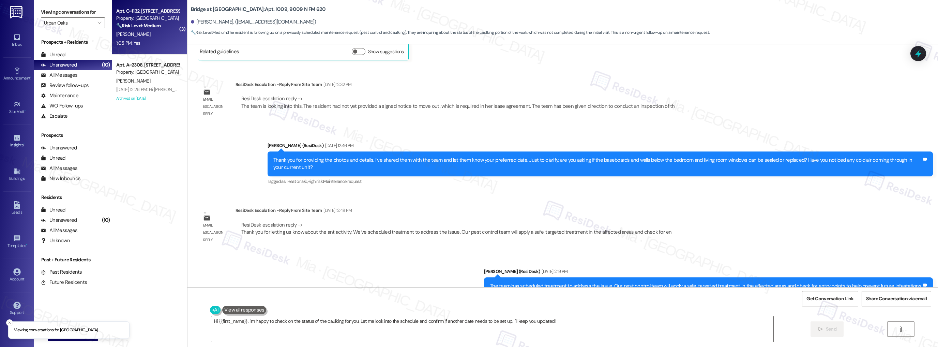
click at [173, 49] on div "Apt. C~1132, 6725 Circle S Dr Property: Urban Oaks 🔧 Risk Level: Medium The res…" at bounding box center [149, 27] width 75 height 55
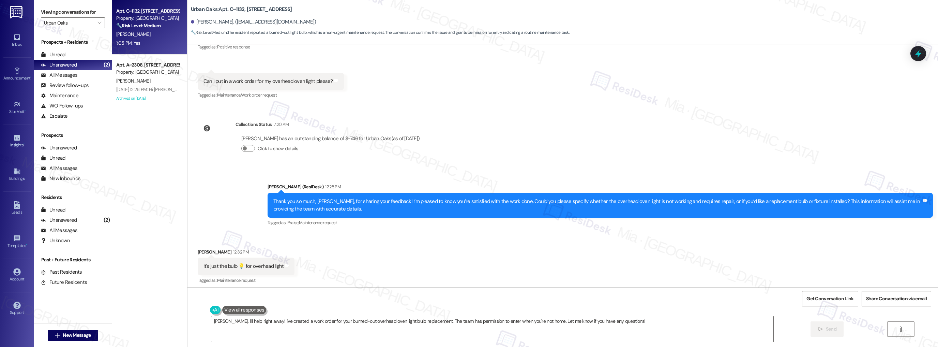
scroll to position [451, 0]
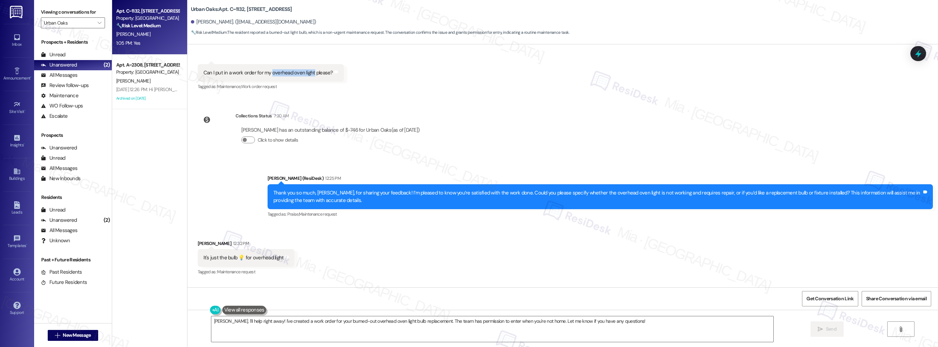
drag, startPoint x: 266, startPoint y: 72, endPoint x: 307, endPoint y: 72, distance: 41.6
click at [307, 72] on div "Can I put in a work order for my overhead oven light please?" at bounding box center [269, 72] width 130 height 7
copy div "overhead oven light"
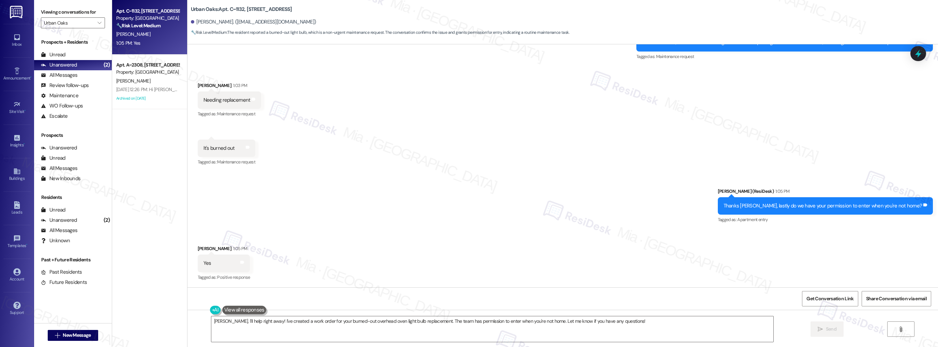
scroll to position [724, 0]
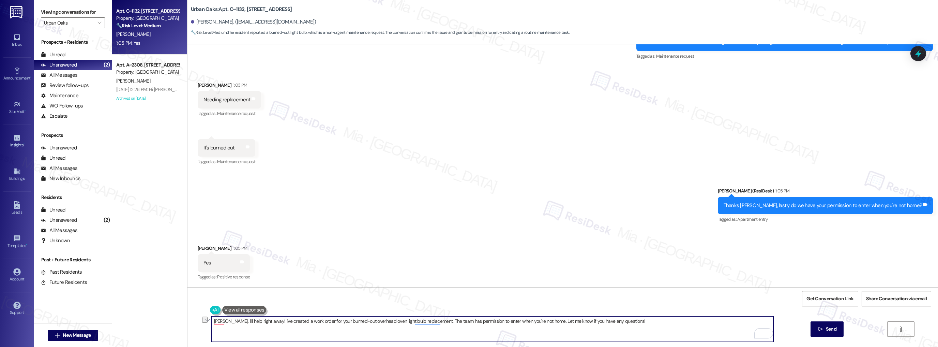
drag, startPoint x: 209, startPoint y: 322, endPoint x: 270, endPoint y: 322, distance: 61.4
click at [270, 322] on textarea "Okay Nicole, I'll help right away! I've created a work order for your burned-ou…" at bounding box center [492, 329] width 562 height 26
drag, startPoint x: 349, startPoint y: 321, endPoint x: 488, endPoint y: 321, distance: 138.7
click at [488, 321] on textarea "I've created a work order for your burned-out overhead oven light bulb replacem…" at bounding box center [492, 329] width 562 height 26
drag, startPoint x: 488, startPoint y: 321, endPoint x: 589, endPoint y: 321, distance: 101.2
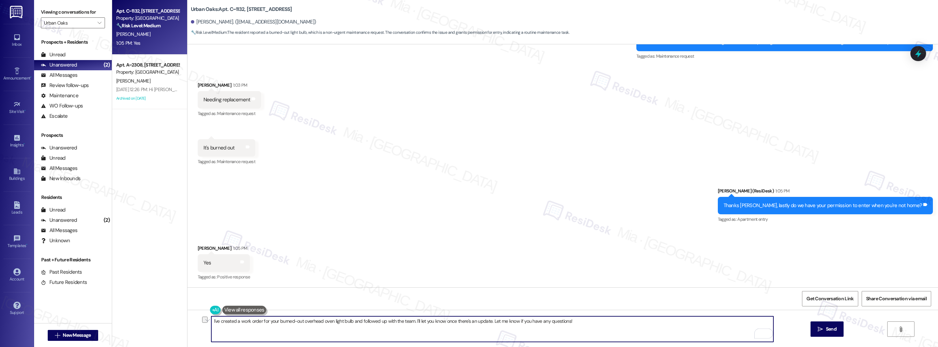
click at [589, 321] on textarea "I've created a work order for your burned-out overhead oven light bulb and foll…" at bounding box center [492, 329] width 562 height 26
type textarea "I've created a work order for your burned-out overhead oven light bulb and foll…"
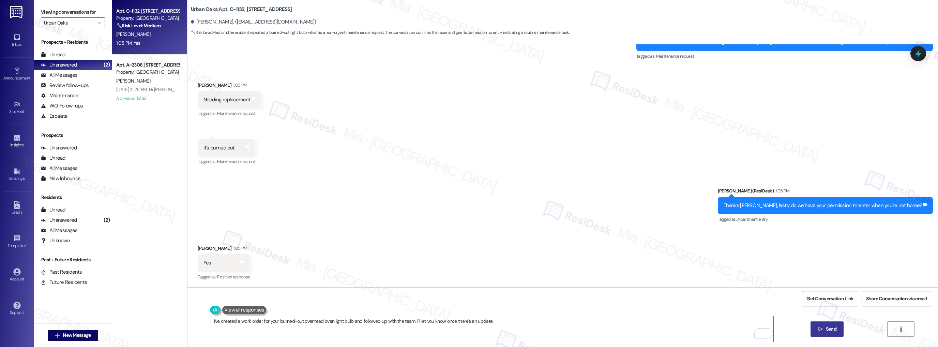
click at [826, 330] on span "Send" at bounding box center [831, 328] width 11 height 7
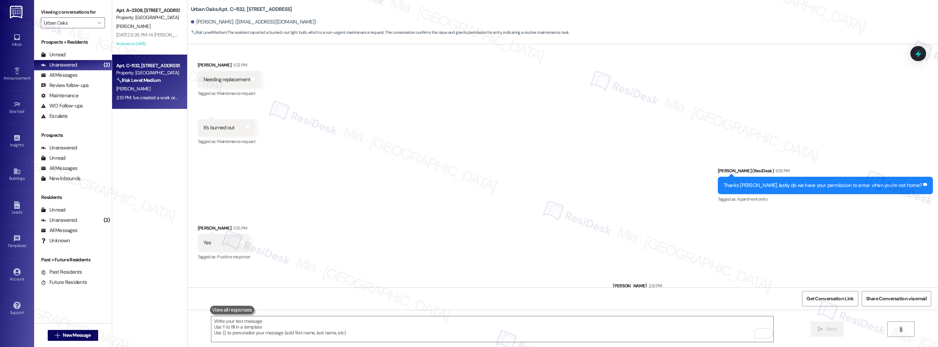
scroll to position [772, 0]
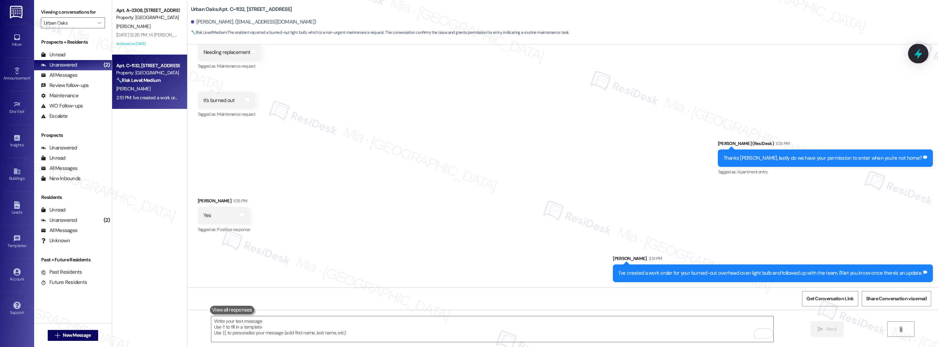
click at [921, 54] on icon at bounding box center [918, 53] width 8 height 11
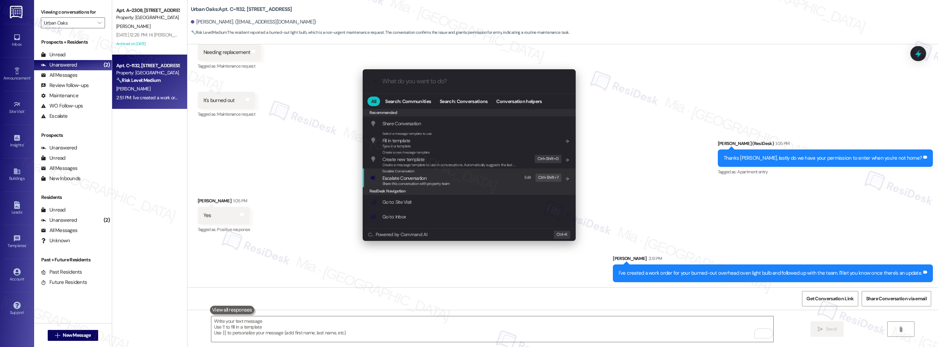
click at [449, 176] on span "Escalate Conversation" at bounding box center [415, 177] width 67 height 7
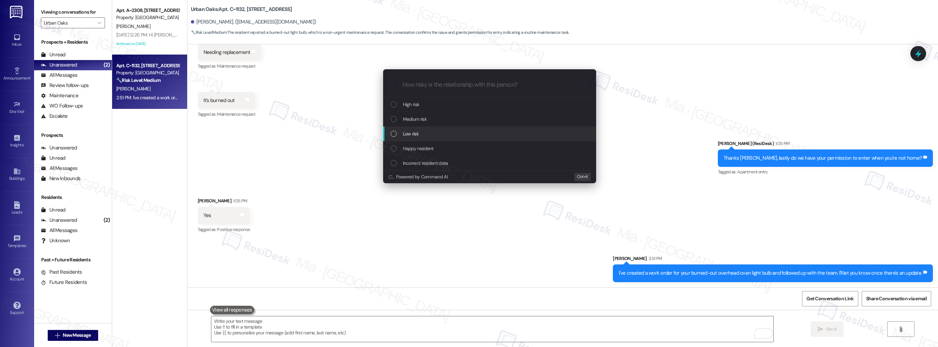
click at [439, 132] on div "Low risk" at bounding box center [490, 133] width 199 height 7
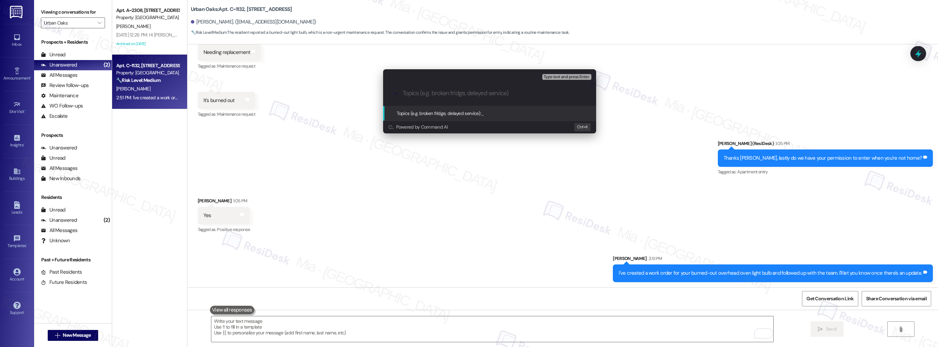
paste input "Overhead oven light bulb is burn out and needs replacement"
type input "Overhead oven light bulb is burn out and needs replacement"
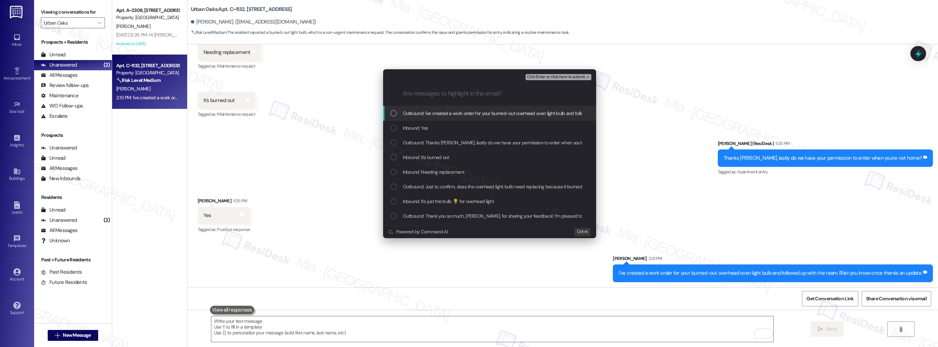
click at [448, 125] on div "Inbound: Yes" at bounding box center [490, 127] width 199 height 7
click at [439, 156] on span "Inbound: It's burned out" at bounding box center [426, 156] width 46 height 7
click at [436, 170] on span "Inbound: Needing replacement" at bounding box center [433, 171] width 61 height 7
click at [420, 199] on span "Inbound: It's just the bulb 💡 for overhead light" at bounding box center [448, 200] width 91 height 7
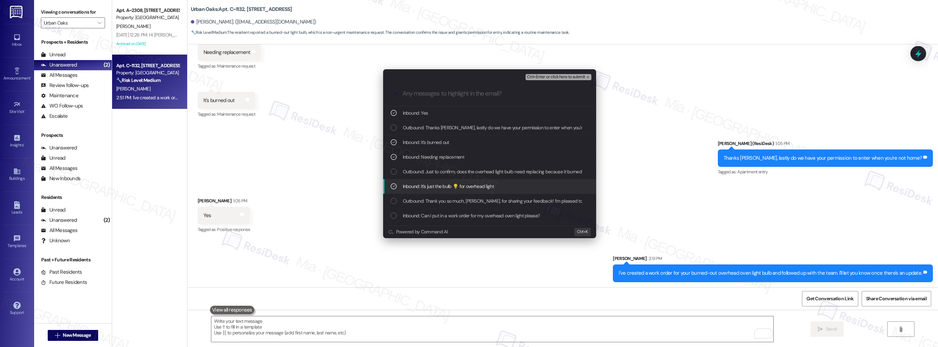
scroll to position [27, 0]
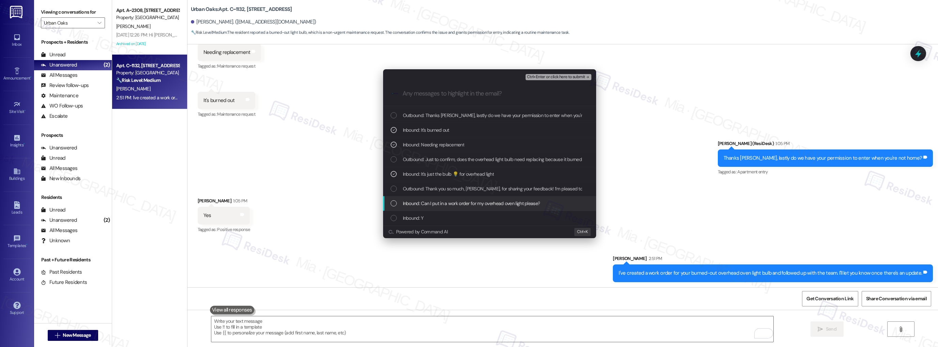
click at [423, 202] on span "Inbound: Can I put in a work order for my overhead oven light please?" at bounding box center [471, 202] width 137 height 7
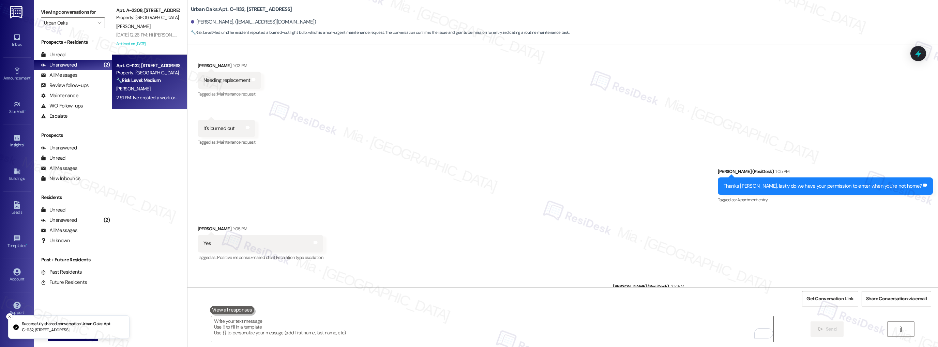
scroll to position [782, 0]
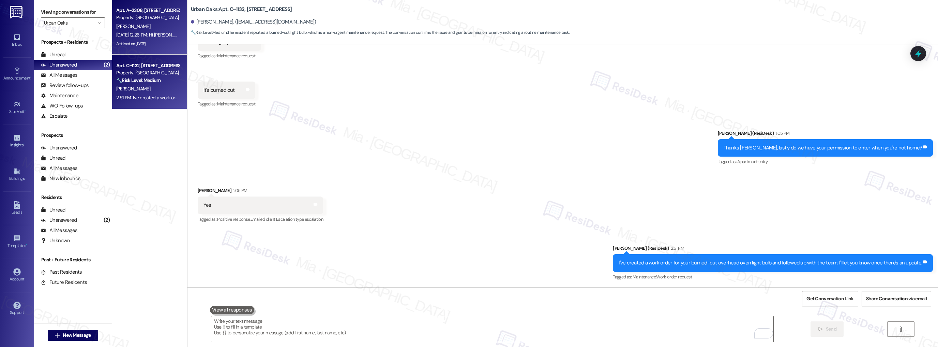
click at [150, 42] on div "Archived on [DATE]" at bounding box center [148, 44] width 64 height 9
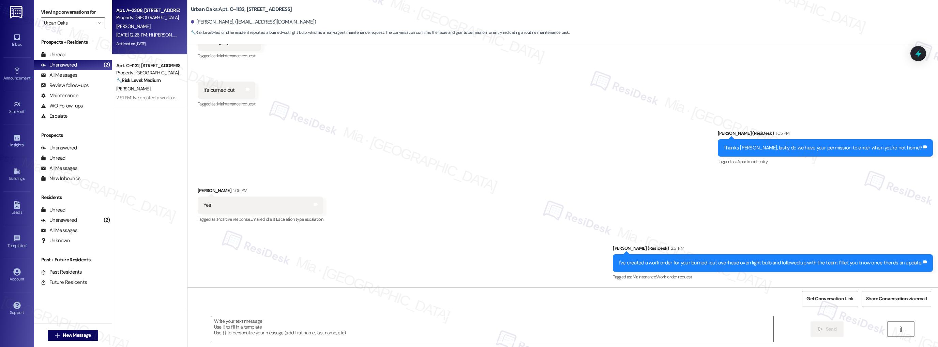
type textarea "Fetching suggested responses. Please feel free to read through the conversation…"
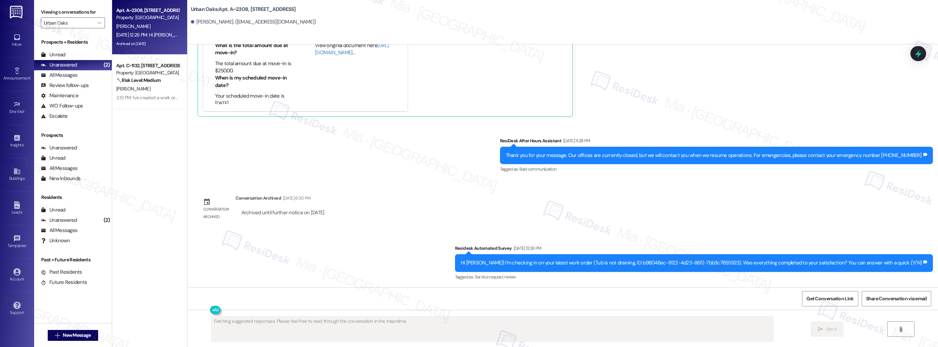
scroll to position [361, 0]
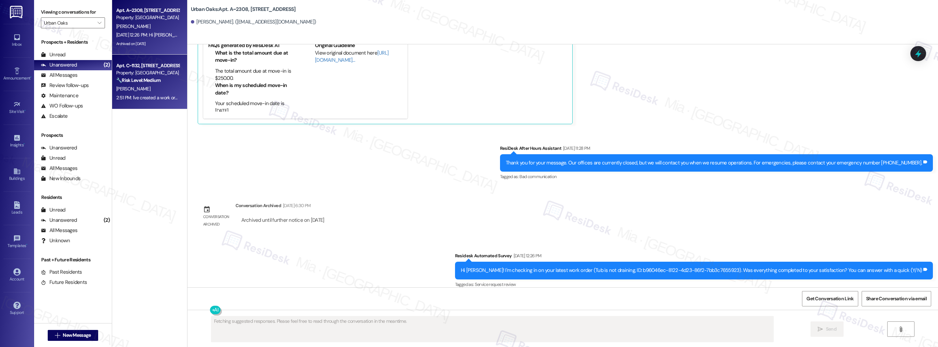
click at [149, 62] on div "Apt. C~1132, 6725 Circle S Dr" at bounding box center [147, 65] width 63 height 7
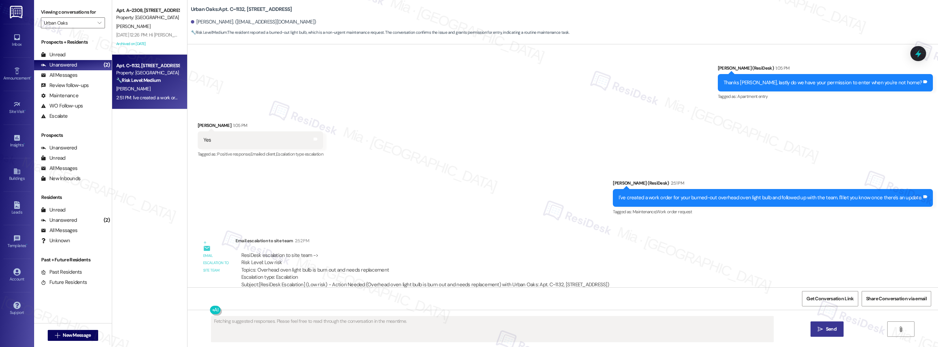
scroll to position [859, 0]
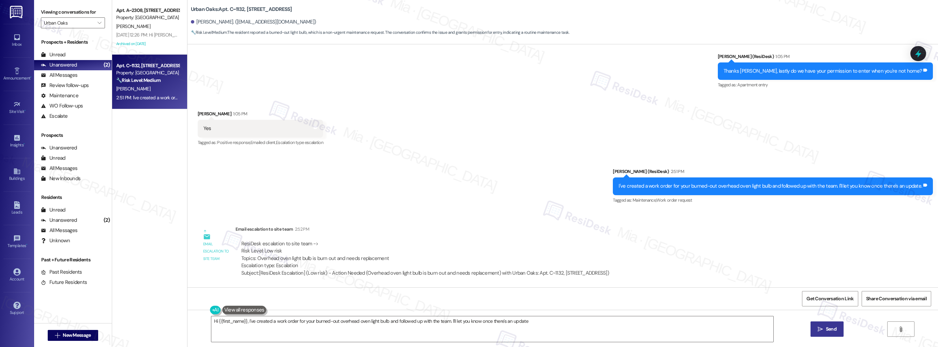
type textarea "Hi {{first_name}}, I've created a work order for your burned-out overhead oven …"
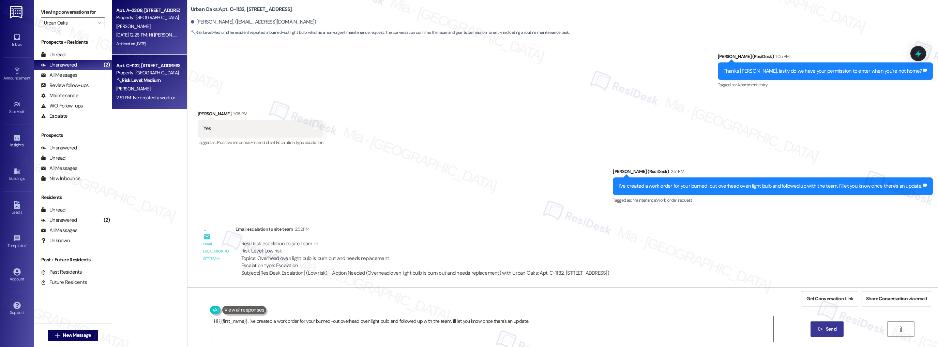
click at [156, 43] on div "Archived on [DATE]" at bounding box center [148, 44] width 64 height 9
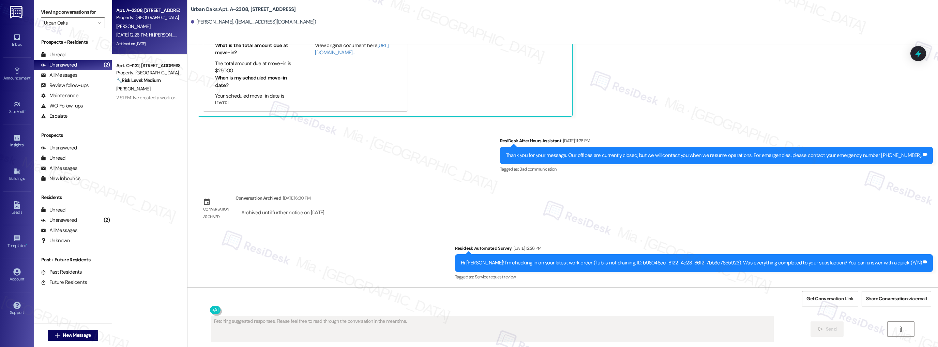
scroll to position [361, 0]
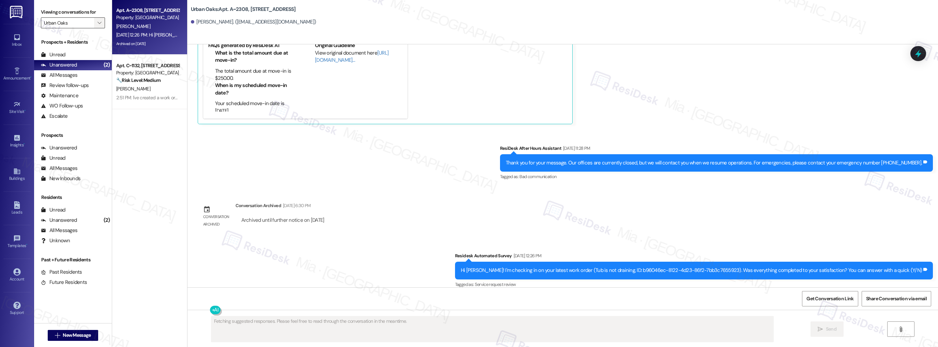
click at [96, 24] on span "" at bounding box center [99, 22] width 6 height 11
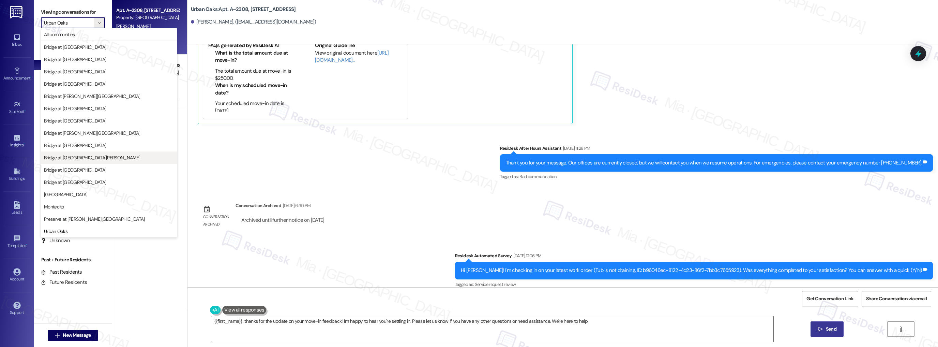
type textarea "{{first_name}}, thanks for the update on your move-in feedback! I'm happy to he…"
click at [82, 206] on span "Montecito" at bounding box center [109, 206] width 130 height 7
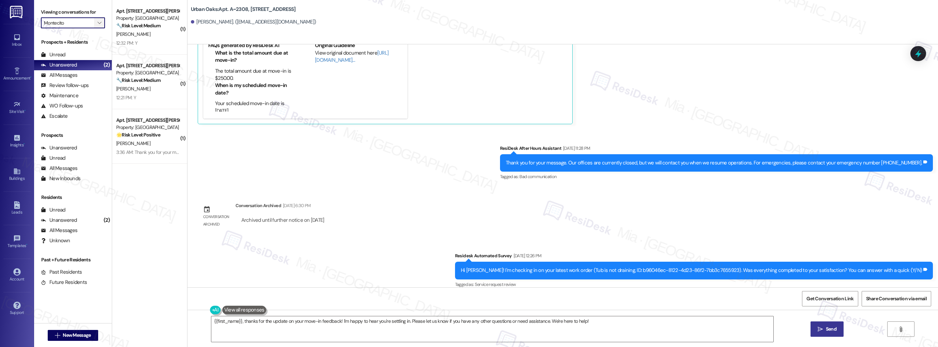
click at [97, 20] on icon "" at bounding box center [99, 22] width 4 height 5
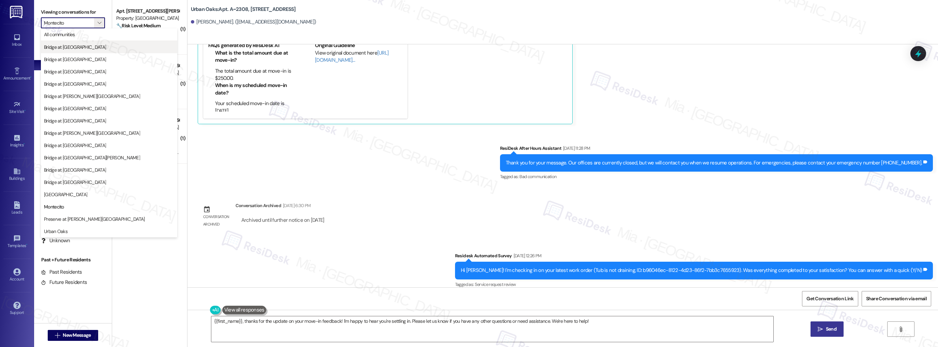
click at [97, 48] on span "Bridge at [GEOGRAPHIC_DATA]" at bounding box center [109, 47] width 130 height 7
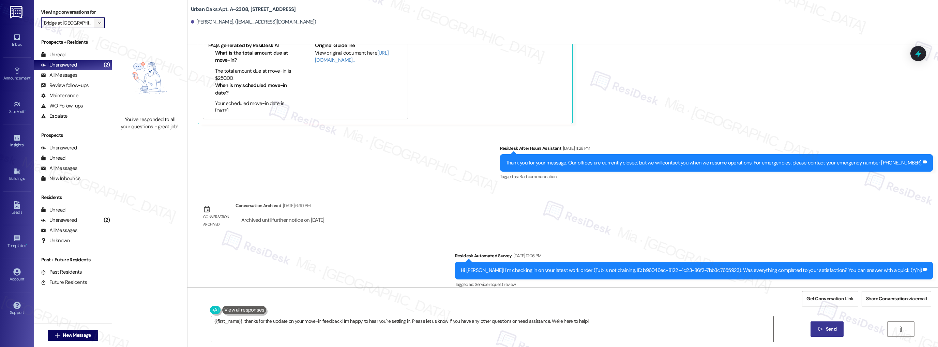
click at [98, 22] on span "" at bounding box center [99, 22] width 6 height 11
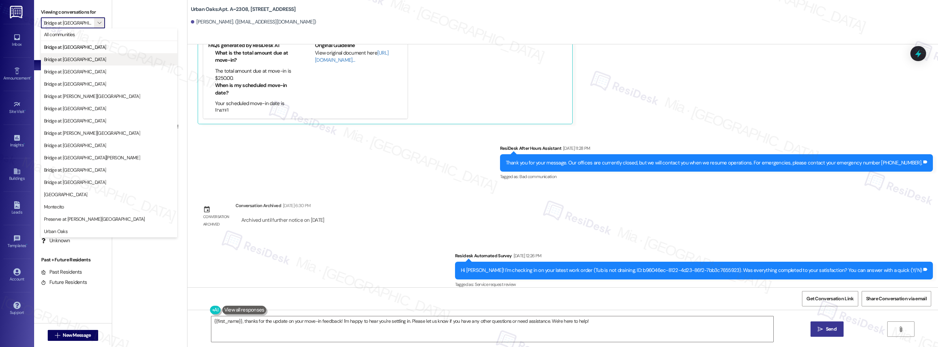
click at [88, 56] on span "Bridge at [GEOGRAPHIC_DATA]" at bounding box center [109, 59] width 130 height 7
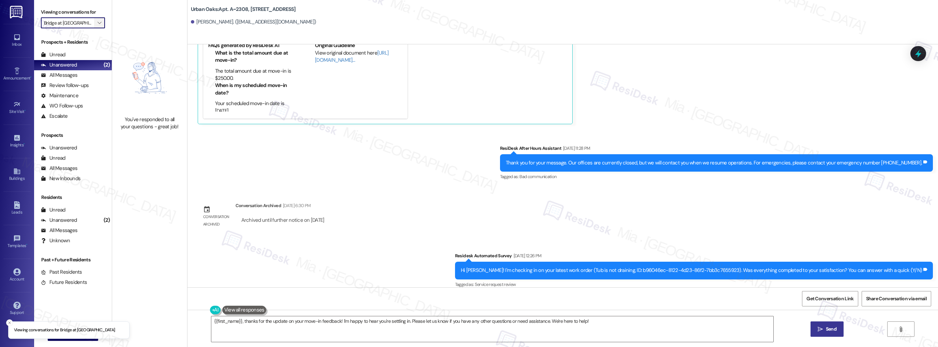
click at [97, 24] on span "" at bounding box center [99, 22] width 6 height 11
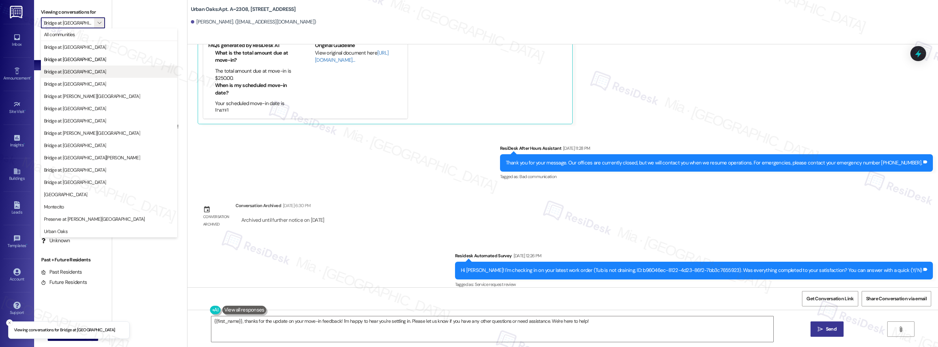
click at [86, 72] on span "Bridge at [GEOGRAPHIC_DATA]" at bounding box center [75, 71] width 62 height 7
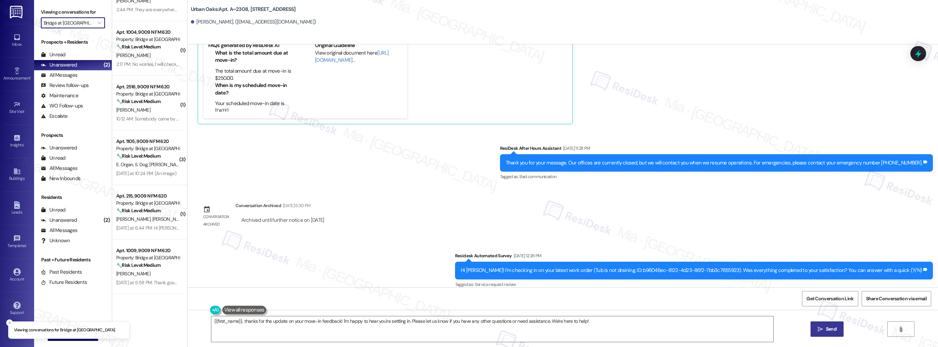
scroll to position [245, 0]
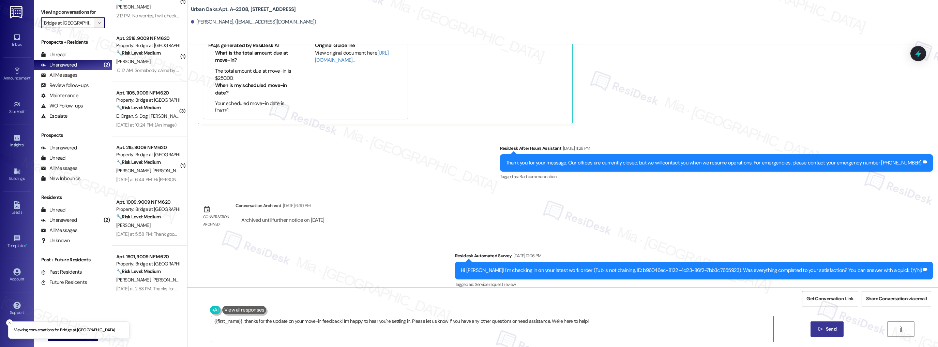
click at [97, 23] on span "" at bounding box center [99, 22] width 6 height 11
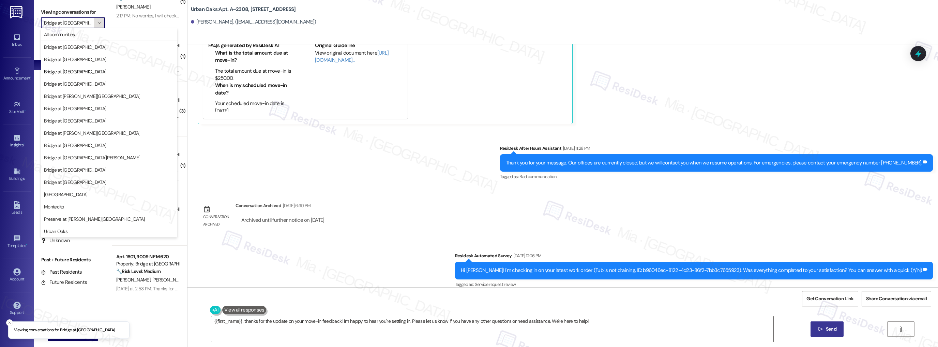
scroll to position [0, 1]
click at [96, 205] on span "Montecito" at bounding box center [109, 206] width 130 height 7
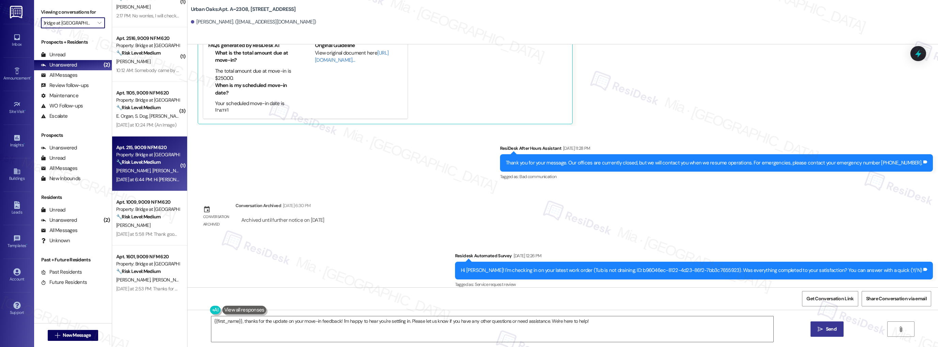
type input "Montecito"
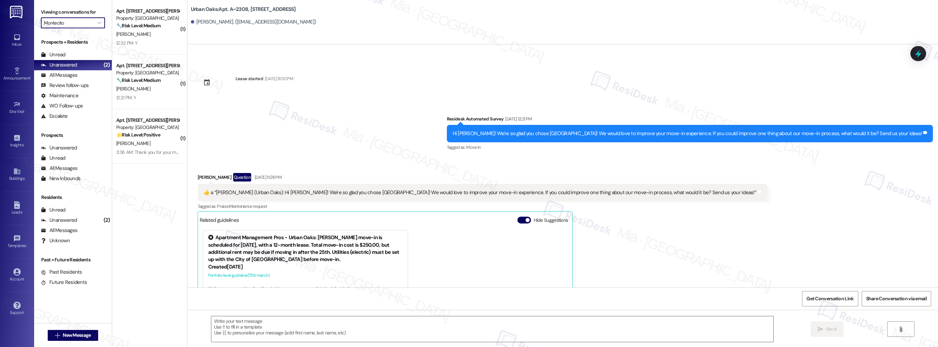
scroll to position [195, 0]
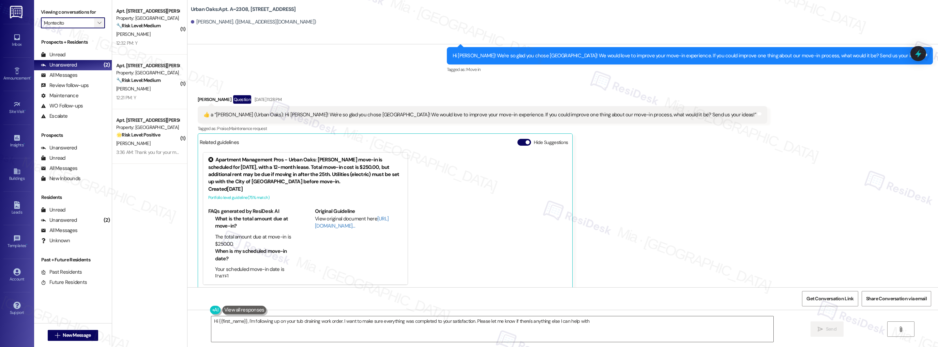
type textarea "Hi {{first_name}}, I'm following up on your tub draining work order. I want to …"
click at [97, 23] on span "" at bounding box center [99, 22] width 6 height 11
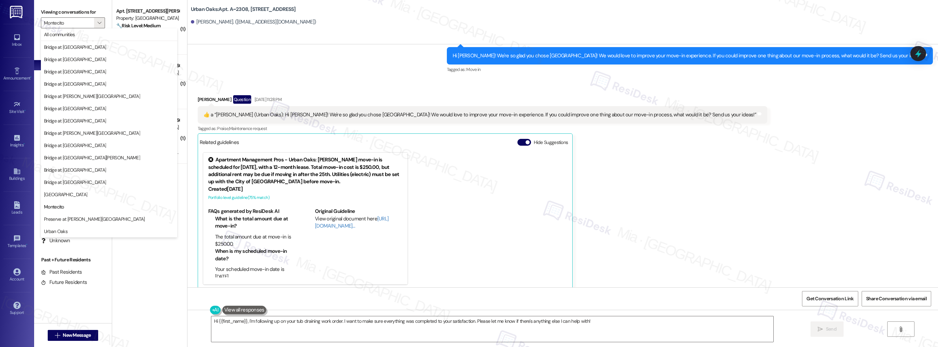
click at [276, 62] on div "Survey, sent via SMS Residesk Automated Survey Sep 08, 2025 at 12:21 PM Hi Gret…" at bounding box center [562, 51] width 751 height 58
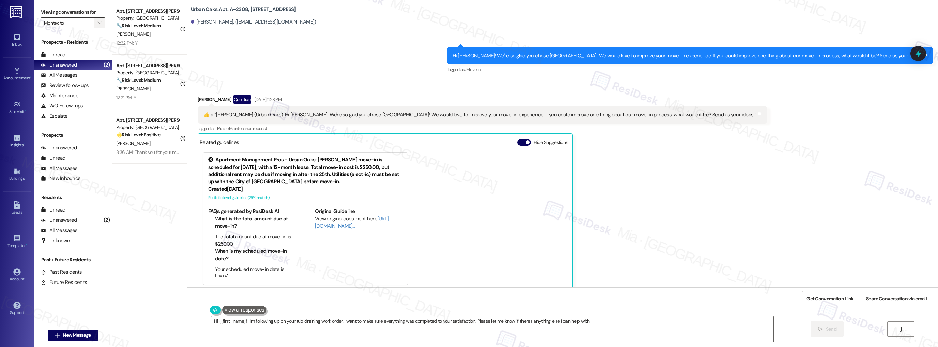
click at [98, 23] on button "" at bounding box center [99, 22] width 11 height 11
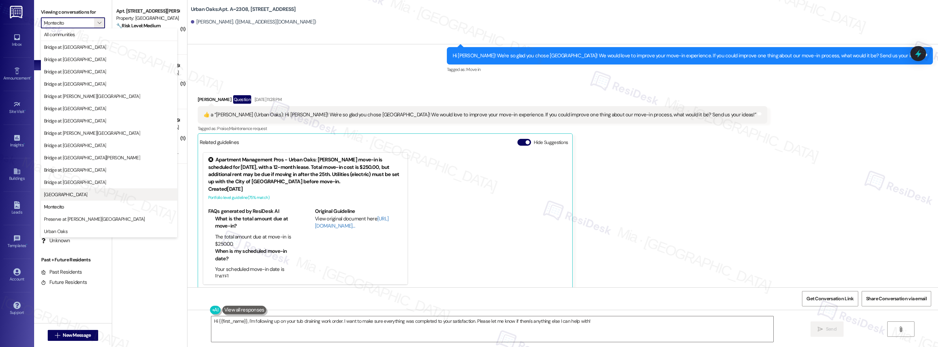
click at [114, 193] on span "[GEOGRAPHIC_DATA]" at bounding box center [109, 194] width 130 height 7
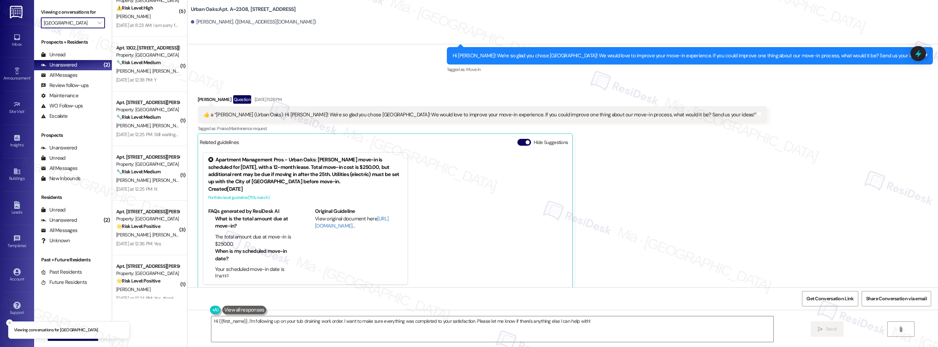
scroll to position [29, 0]
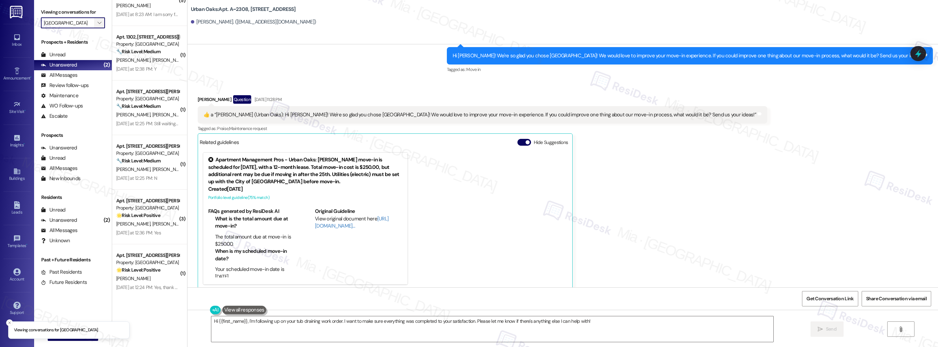
click at [97, 22] on span "" at bounding box center [99, 22] width 6 height 11
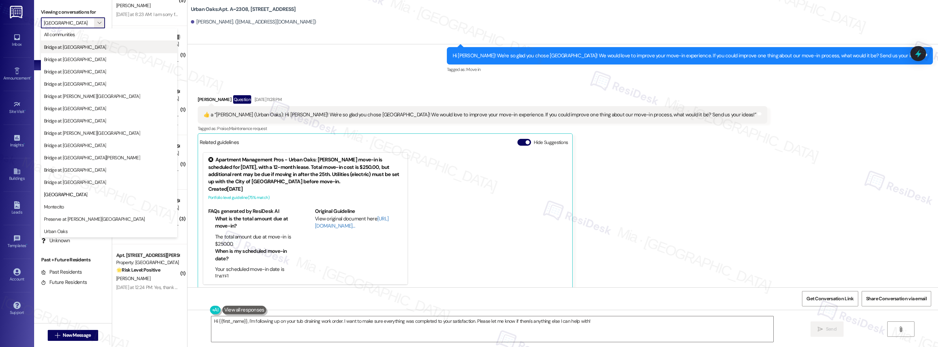
click at [97, 50] on span "Bridge at [GEOGRAPHIC_DATA]" at bounding box center [109, 47] width 130 height 7
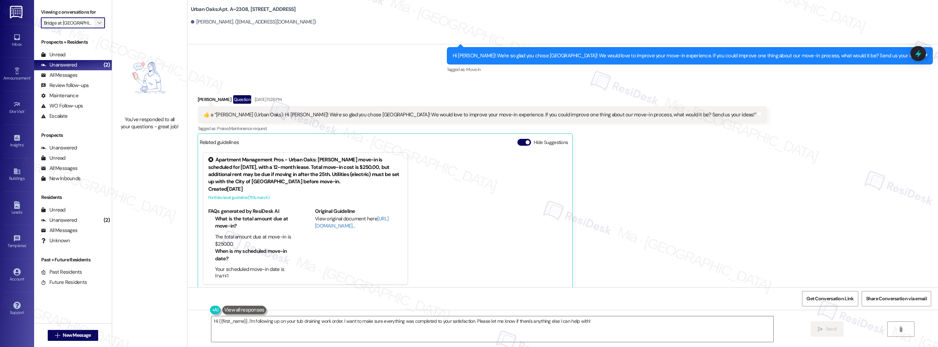
click at [97, 24] on span "" at bounding box center [99, 22] width 6 height 11
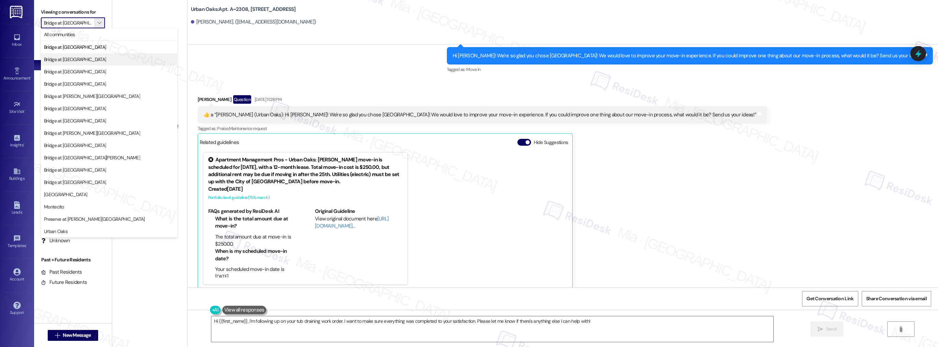
click at [94, 56] on span "Bridge at [GEOGRAPHIC_DATA]" at bounding box center [109, 59] width 130 height 7
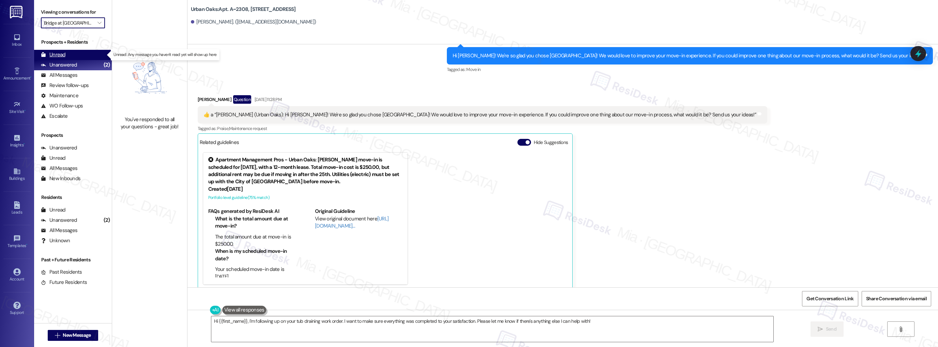
type input "Bridge at [GEOGRAPHIC_DATA]"
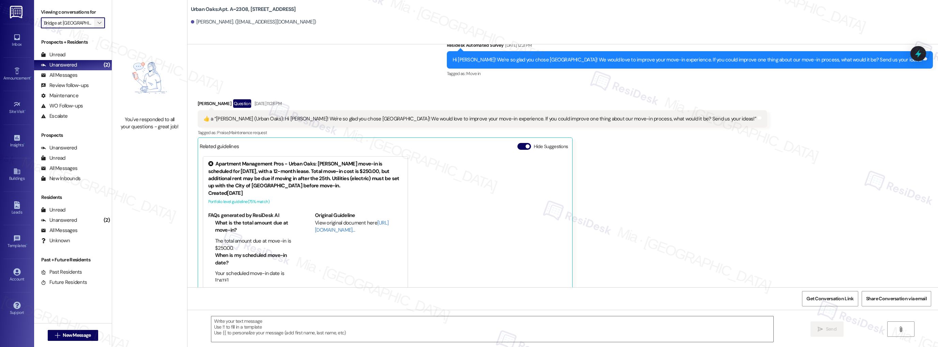
scroll to position [195, 0]
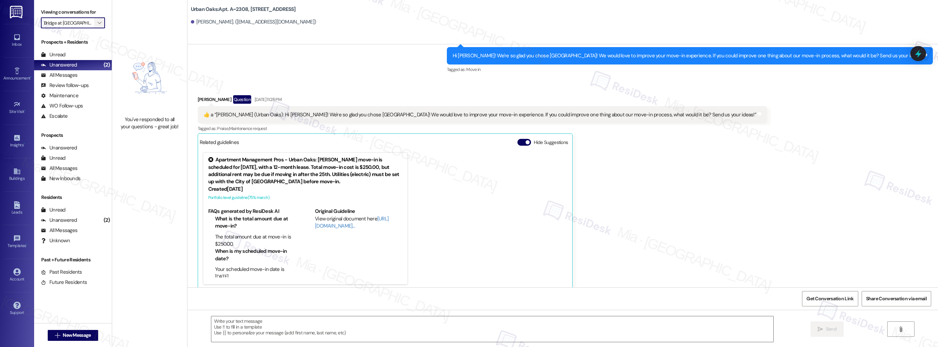
type textarea "Fetching suggested responses. Please feel free to read through the conversation…"
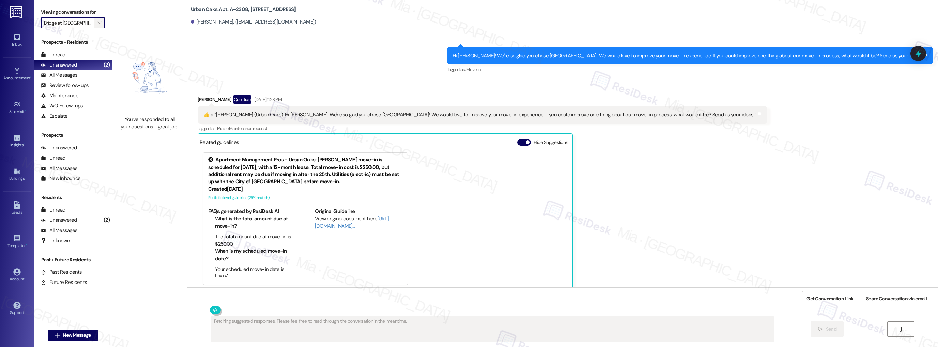
click at [97, 22] on span "" at bounding box center [99, 22] width 6 height 11
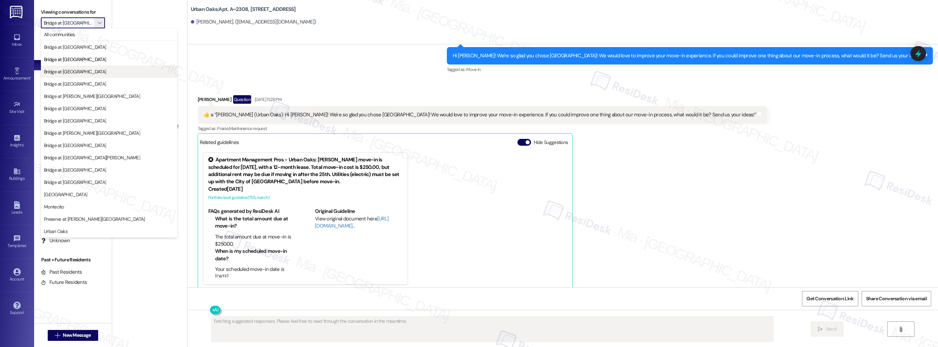
click at [95, 70] on span "Bridge at [GEOGRAPHIC_DATA]" at bounding box center [109, 71] width 130 height 7
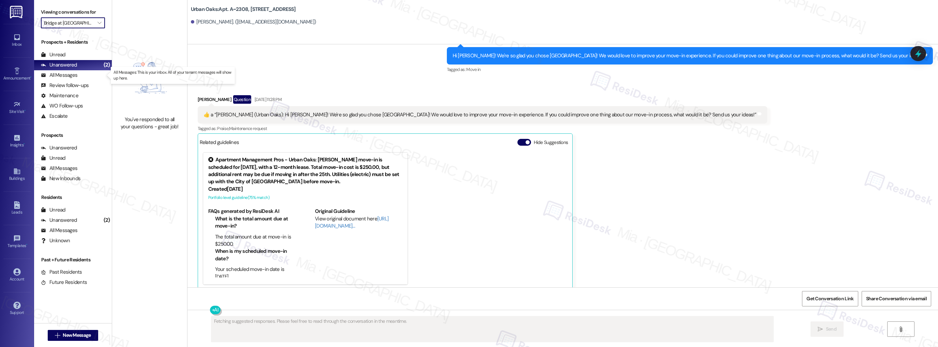
type input "Bridge at [GEOGRAPHIC_DATA]"
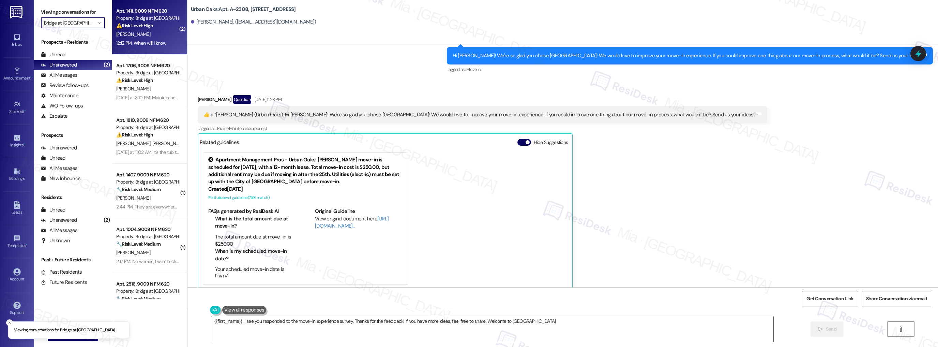
type textarea "{{first_name}}, I see you responded to the move-in experience survey. Thanks fo…"
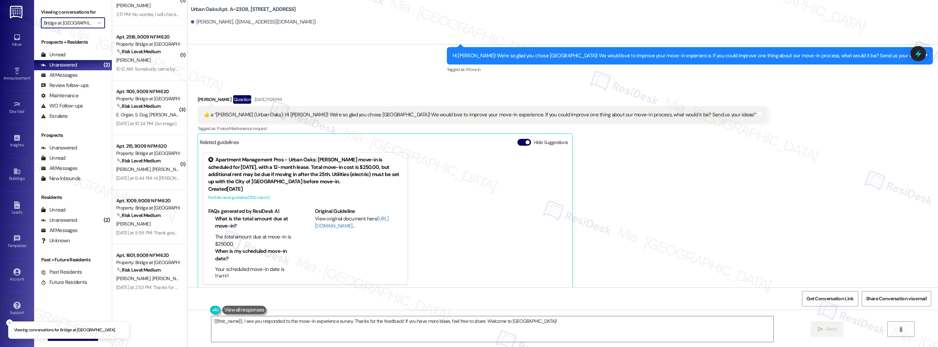
scroll to position [247, 0]
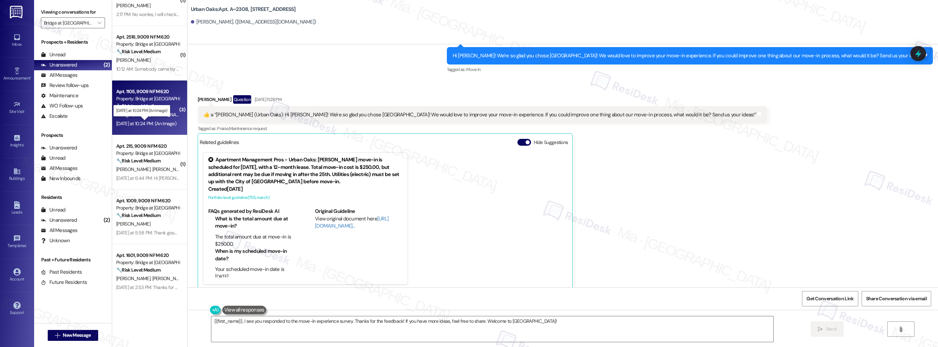
click at [169, 120] on div "Yesterday at 10:24 PM: (An Image) Yesterday at 10:24 PM: (An Image)" at bounding box center [146, 123] width 60 height 6
type textarea "Fetching suggested responses. Please feel free to read through the conversation…"
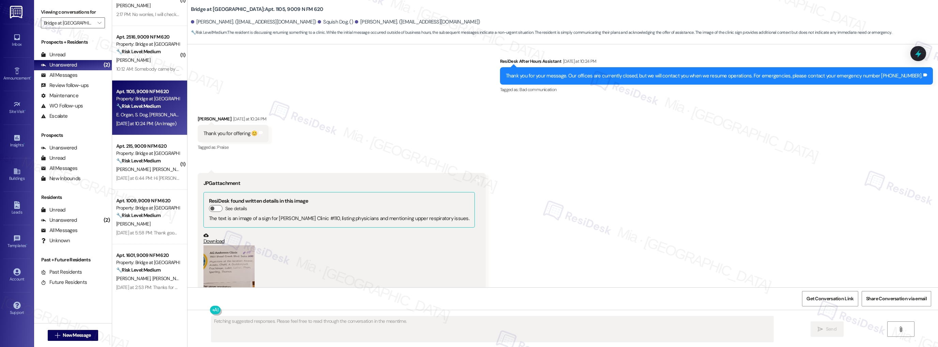
scroll to position [262, 0]
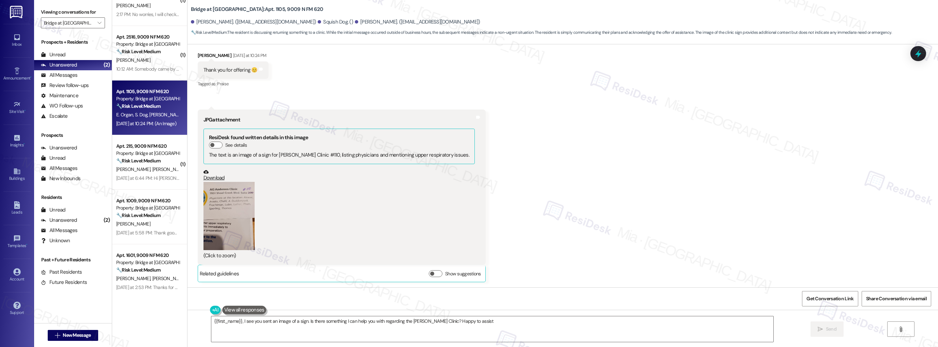
type textarea "{{first_name}}, I see you sent an image of a sign. Is there something I can hel…"
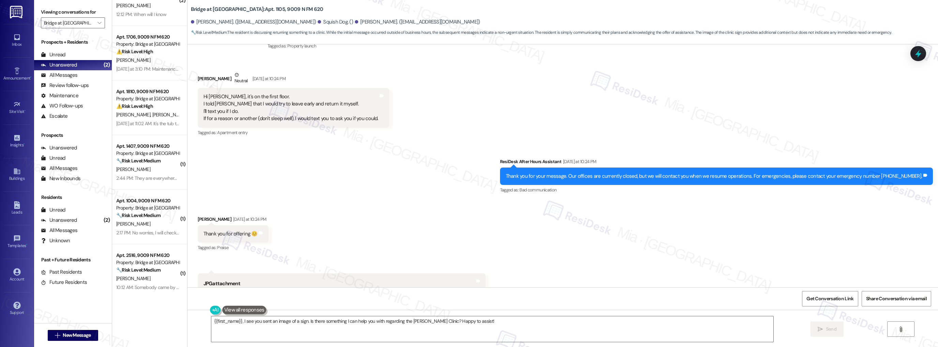
scroll to position [0, 0]
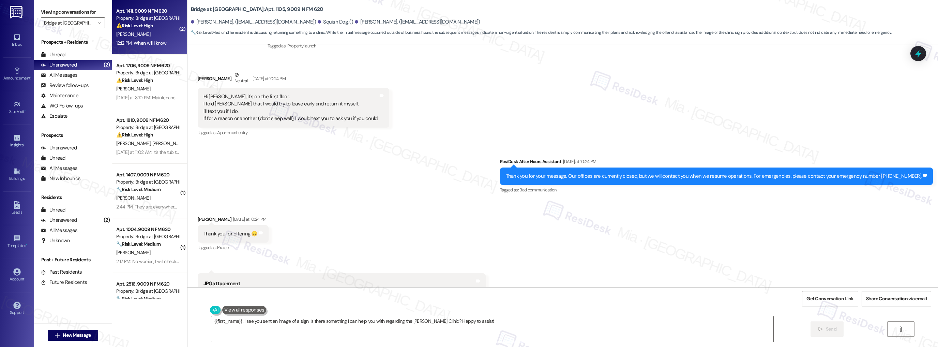
click at [148, 39] on div "12:12 PM: When will I know 12:12 PM: When will I know" at bounding box center [148, 43] width 64 height 9
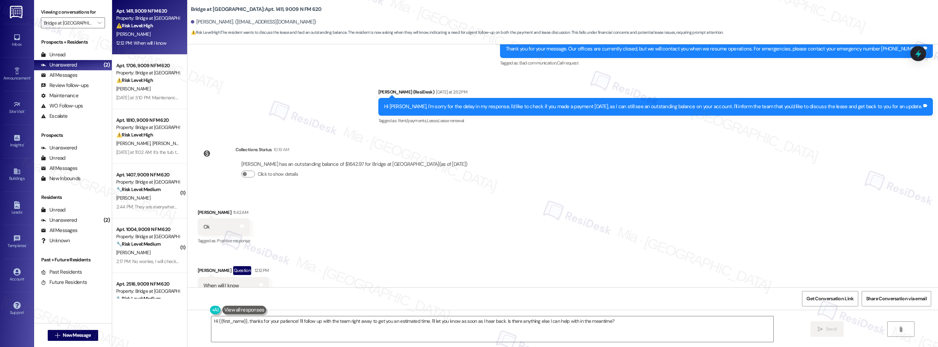
scroll to position [342, 0]
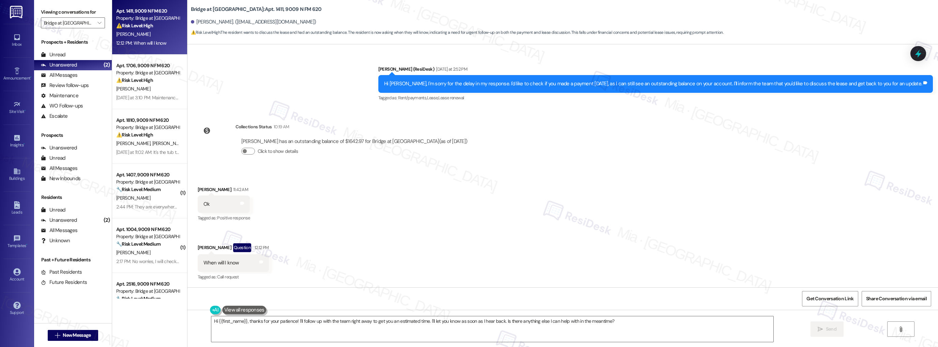
click at [649, 83] on div "Hi Tammy, I'm sorry for the delay in my response. I'd like to check if you made…" at bounding box center [653, 83] width 538 height 7
drag, startPoint x: 810, startPoint y: 84, endPoint x: 858, endPoint y: 83, distance: 48.1
click at [858, 83] on div "Hi Tammy, I'm sorry for the delay in my response. I'd like to check if you made…" at bounding box center [653, 83] width 538 height 7
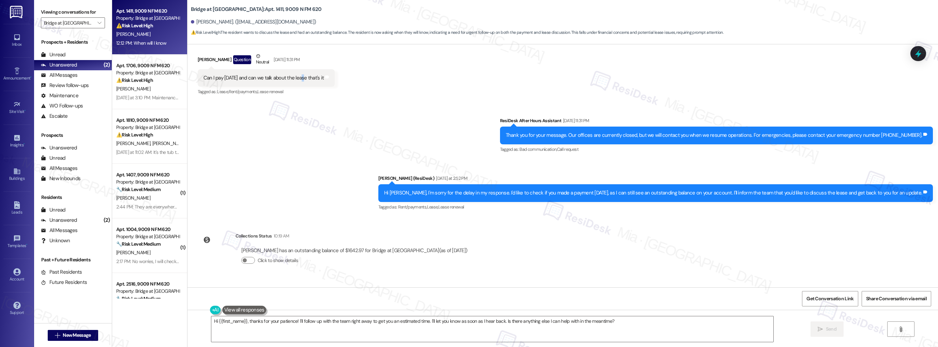
click at [299, 77] on div "Can I pay tomorrow and can we talk about the lease that's it" at bounding box center [264, 77] width 121 height 7
click at [915, 56] on icon at bounding box center [919, 54] width 12 height 12
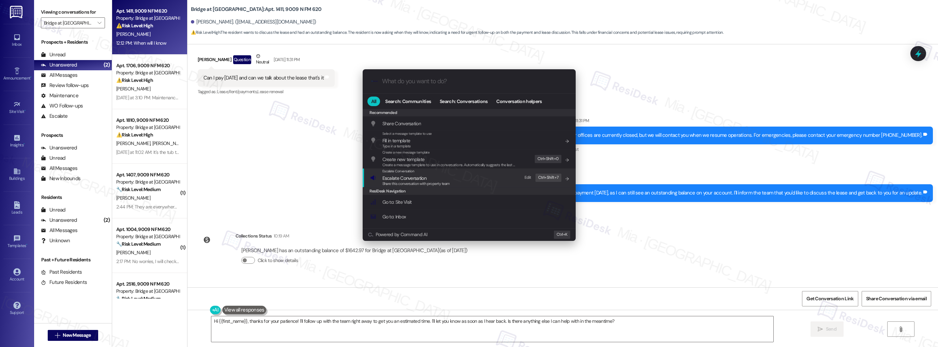
click at [412, 181] on span "Share this conversation with property team" at bounding box center [415, 183] width 67 height 5
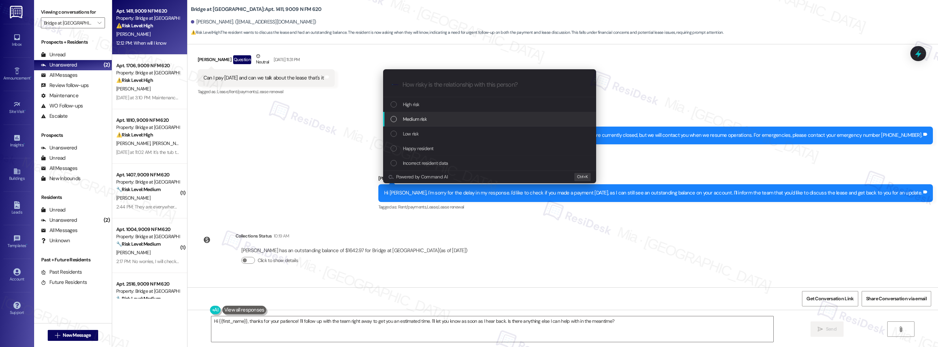
click at [423, 117] on span "Medium risk" at bounding box center [415, 118] width 24 height 7
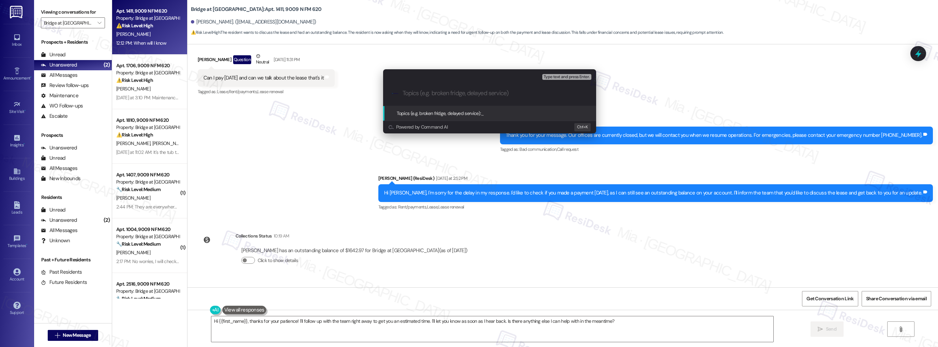
click at [423, 91] on input "Topics (e.g. broken fridge, delayed service)" at bounding box center [495, 93] width 185 height 7
click at [524, 246] on div "Escalate Conversation Medium risk Topics (e.g. broken fridge, delayed service) …" at bounding box center [469, 173] width 938 height 347
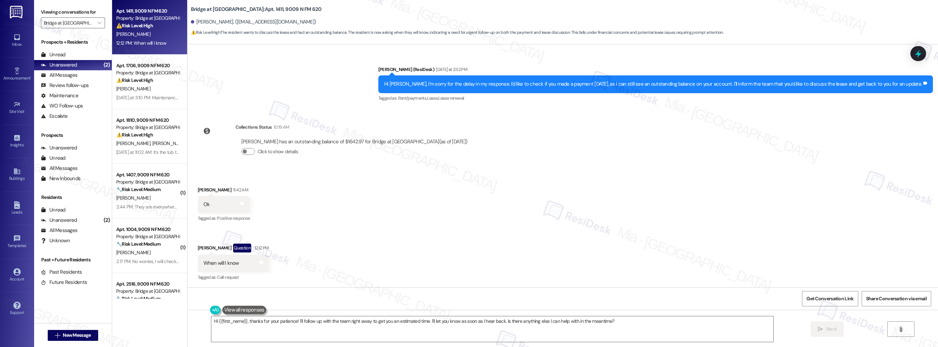
scroll to position [342, 0]
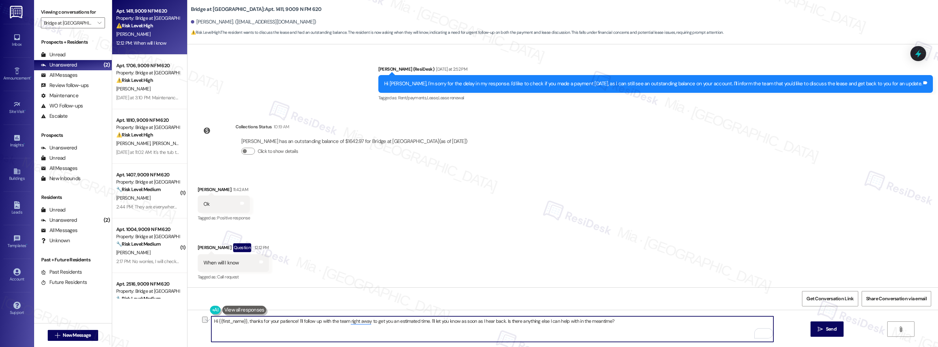
drag, startPoint x: 295, startPoint y: 320, endPoint x: 615, endPoint y: 322, distance: 320.1
click at [615, 322] on textarea "Hi {{first_name}}, thanks for your patience! I'll follow up with the team right…" at bounding box center [492, 329] width 562 height 26
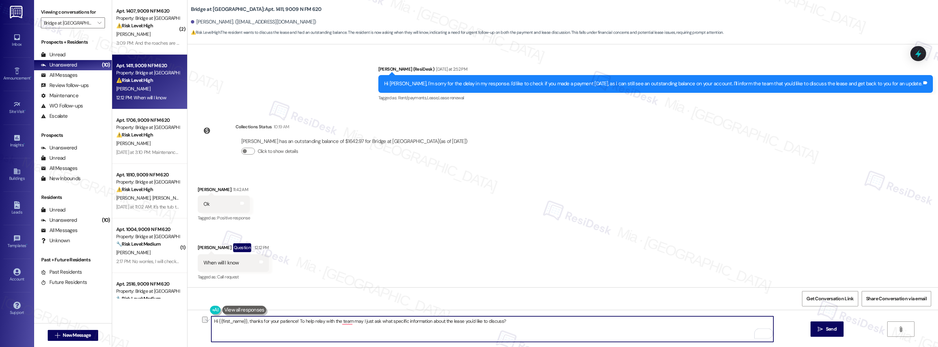
drag, startPoint x: 296, startPoint y: 321, endPoint x: 521, endPoint y: 321, distance: 224.7
click at [521, 321] on textarea "Hi {{first_name}}, thanks for your patience! To help relay with the team may I …" at bounding box center [492, 329] width 562 height 26
drag, startPoint x: 246, startPoint y: 321, endPoint x: 200, endPoint y: 321, distance: 45.3
click at [200, 321] on div "Hi {{first_name}}, thanks for your patience! To help relay with the team may I …" at bounding box center [562, 335] width 751 height 51
drag, startPoint x: 261, startPoint y: 322, endPoint x: 472, endPoint y: 320, distance: 210.3
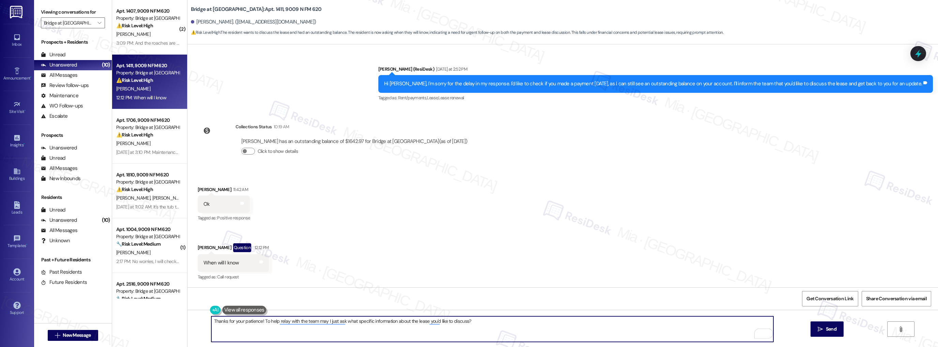
click at [472, 320] on textarea "Thanks for your patience! To help relay with the team may I just ask what speci…" at bounding box center [492, 329] width 562 height 26
paste textarea "o help me relay this to the team, may I ask what specific information about the…"
click at [260, 323] on textarea "Thanks for your patience! o help me relay this to the team, may I ask what spec…" at bounding box center [492, 329] width 562 height 26
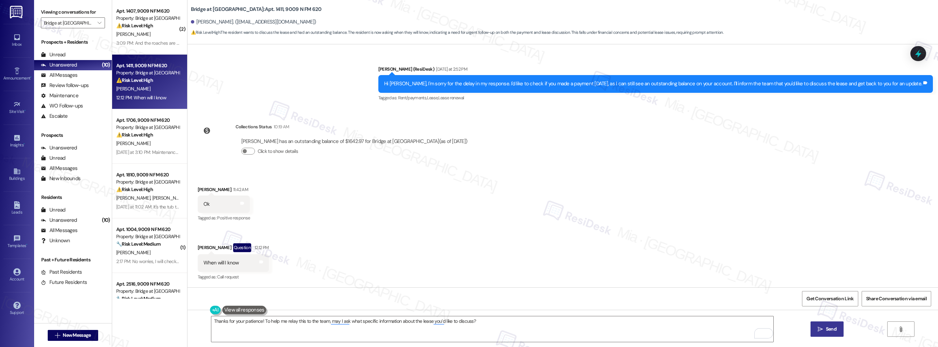
click at [826, 326] on span "Send" at bounding box center [831, 328] width 11 height 7
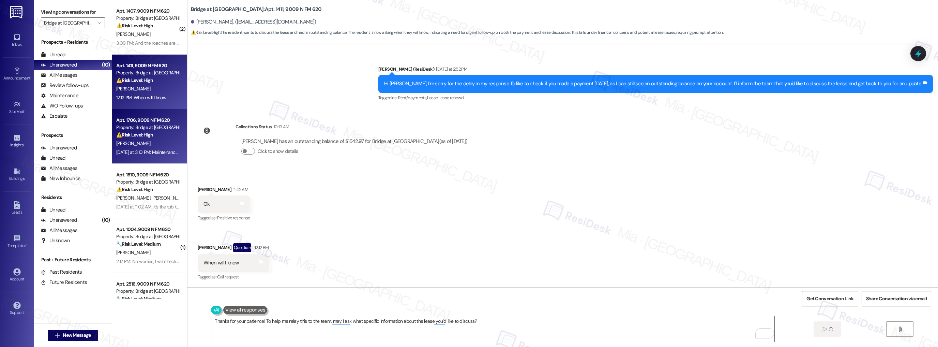
type textarea "Fetching suggested responses. Please feel free to read through the conversation…"
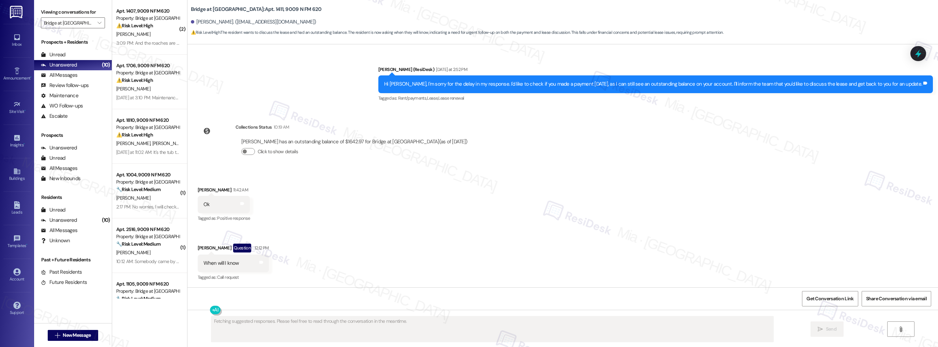
click at [152, 146] on span "[PERSON_NAME]" at bounding box center [169, 143] width 34 height 6
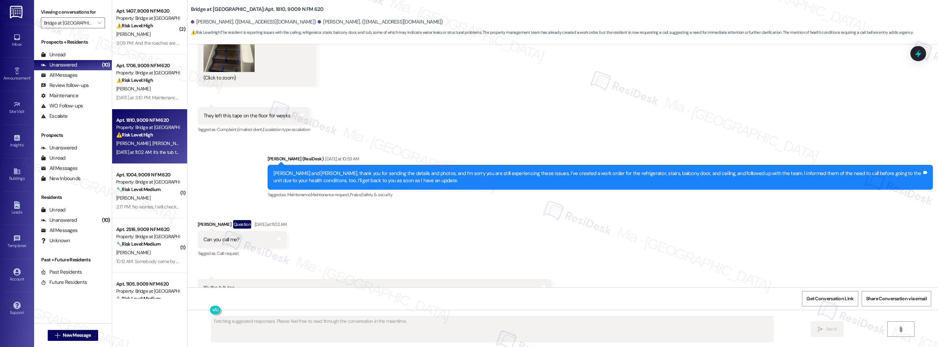
scroll to position [1039, 0]
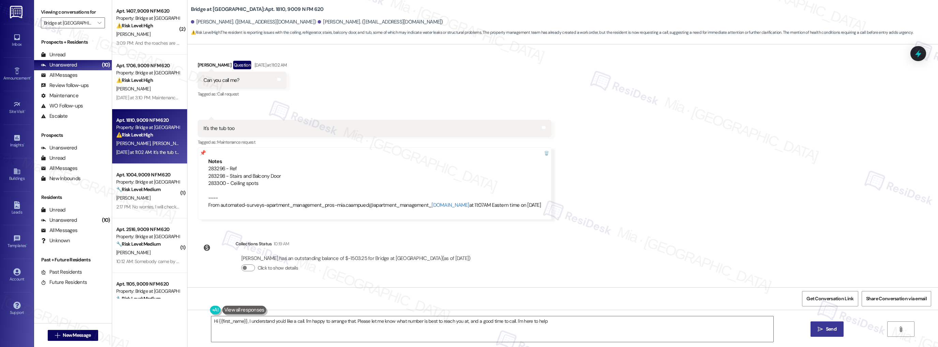
type textarea "Hi {{first_name}}, I understand you'd like a call. I'm happy to arrange that. P…"
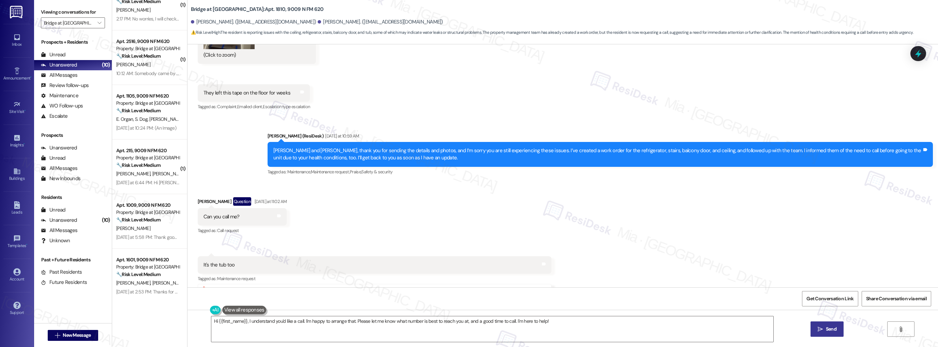
scroll to position [247, 0]
click at [98, 24] on button "" at bounding box center [99, 22] width 11 height 11
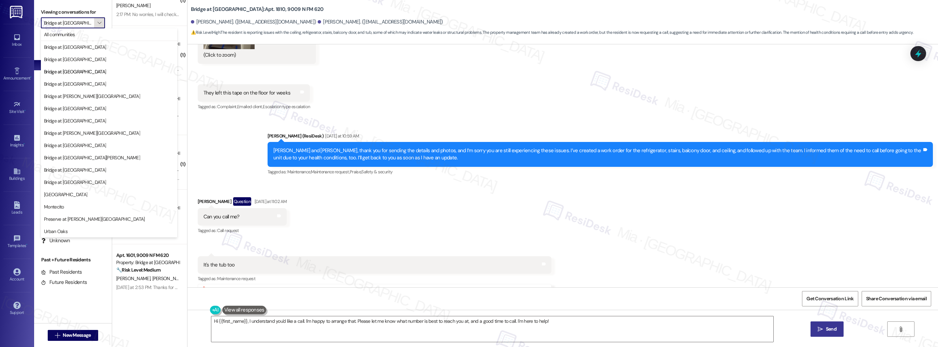
scroll to position [0, 1]
click at [122, 86] on span "Bridge at [GEOGRAPHIC_DATA]" at bounding box center [109, 83] width 130 height 7
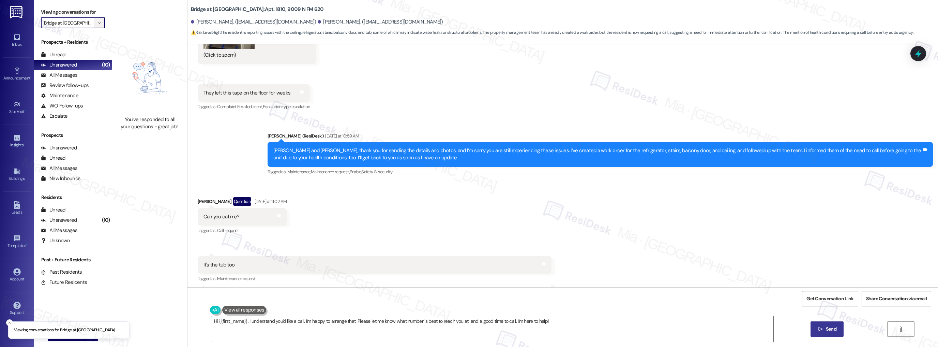
click at [97, 25] on span "" at bounding box center [99, 22] width 6 height 11
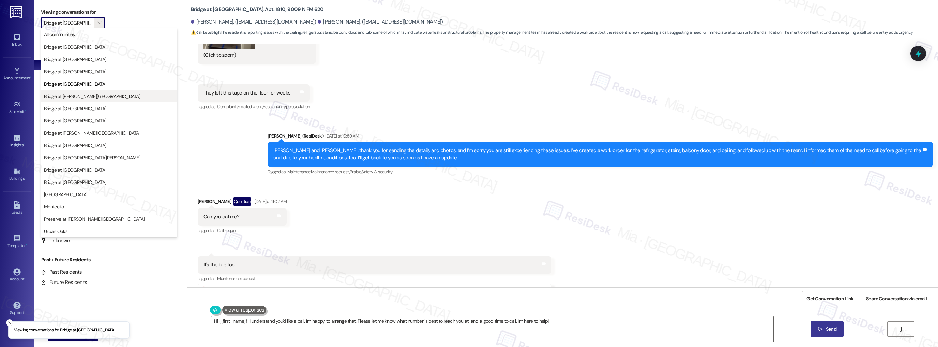
click at [100, 94] on span "Bridge at [PERSON_NAME][GEOGRAPHIC_DATA]" at bounding box center [109, 96] width 130 height 7
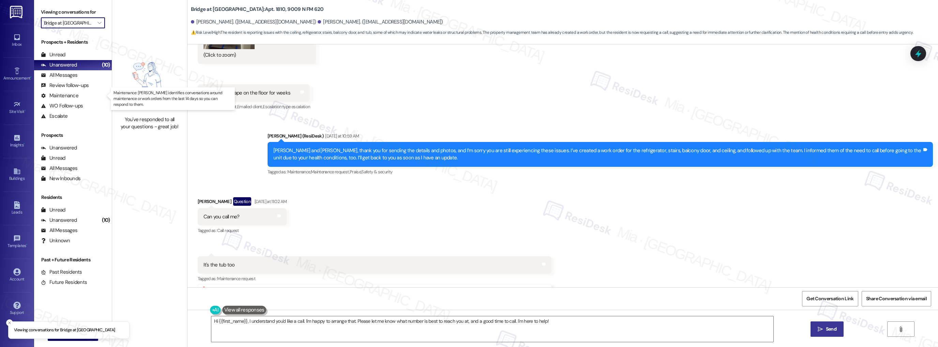
type input "Bridge at [PERSON_NAME][GEOGRAPHIC_DATA]"
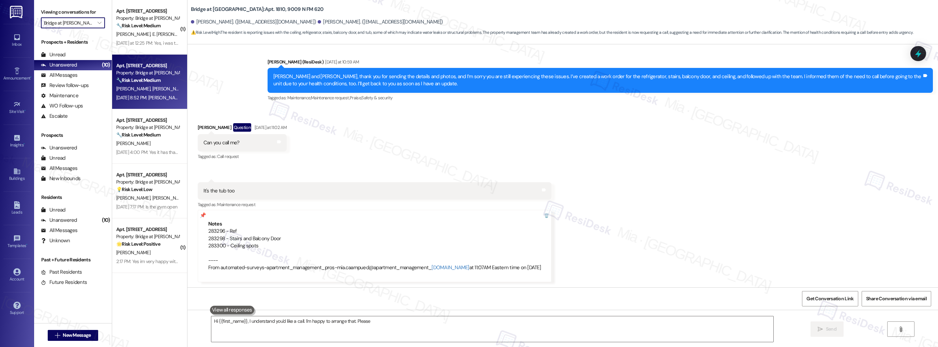
scroll to position [976, 0]
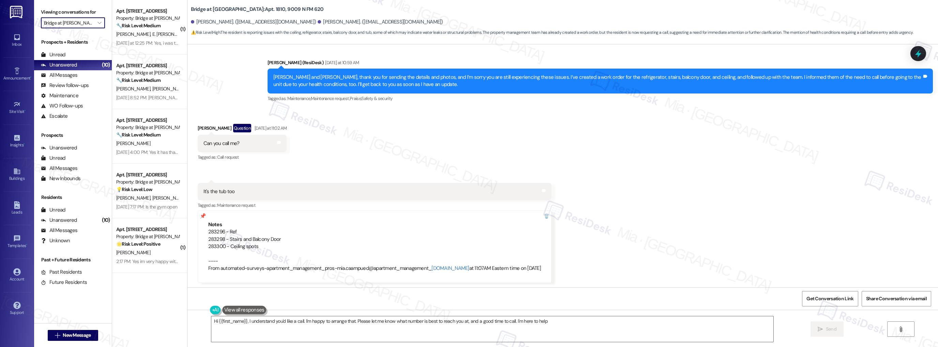
type textarea "Hi {{first_name}}, I understand you'd like a call. I'm happy to arrange that. P…"
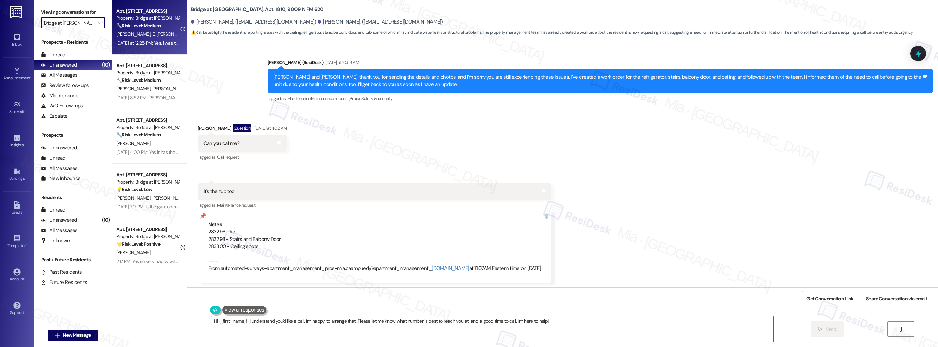
click at [165, 40] on div "Yesterday at 12:25 PM: Yes, i was trying to find the resident portal to pay our…" at bounding box center [148, 43] width 64 height 9
type textarea "Hi {{first_name}}, I understand you'd like a call. I'm happy to arrange that. P…"
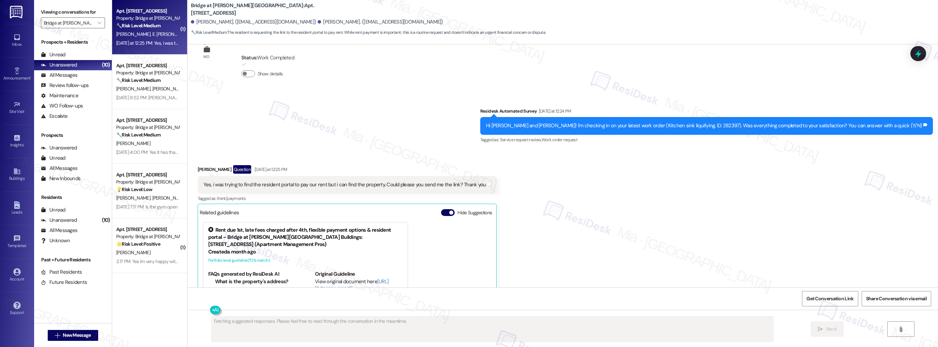
scroll to position [216, 0]
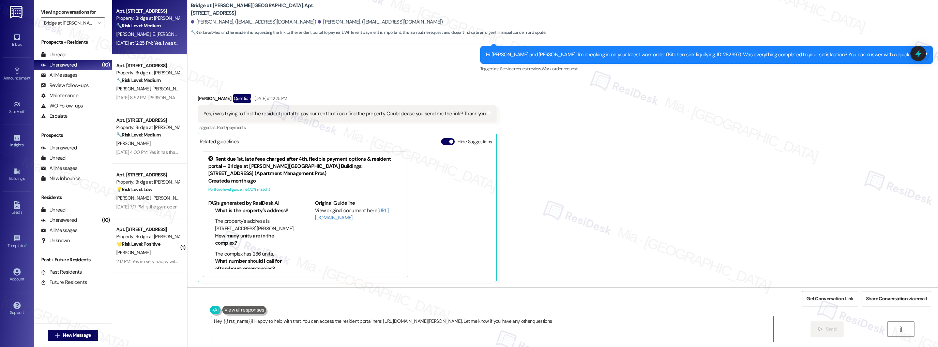
type textarea "Hey {{first_name}}! Happy to help with that. You can access the resident portal…"
click at [327, 217] on link "[URL][DOMAIN_NAME]…" at bounding box center [352, 214] width 74 height 14
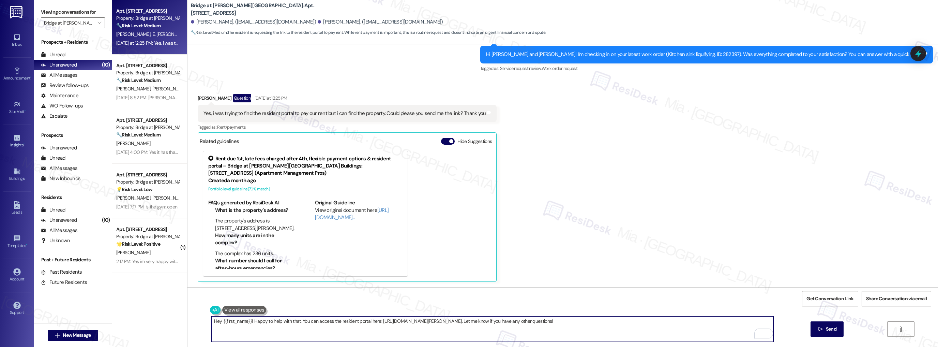
drag, startPoint x: 249, startPoint y: 322, endPoint x: 208, endPoint y: 322, distance: 41.6
click at [211, 322] on textarea "Hey {{first_name}}! Happy to help with that. You can access the resident portal…" at bounding box center [492, 329] width 562 height 26
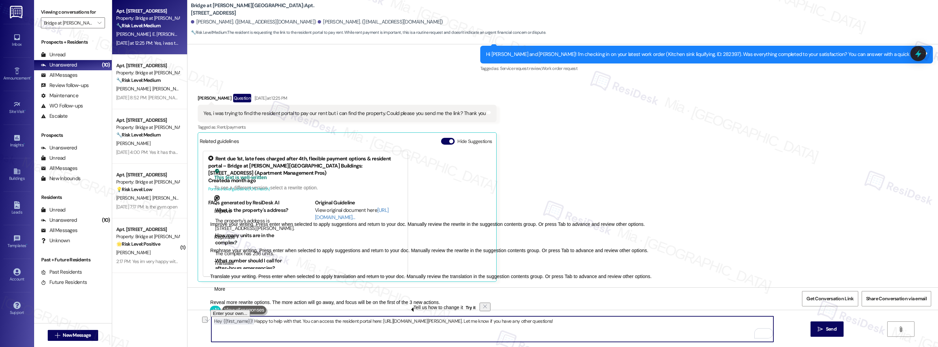
click at [243, 330] on textarea "Hey {{first_name}}! Happy to help with that. You can access the resident portal…" at bounding box center [492, 329] width 562 height 26
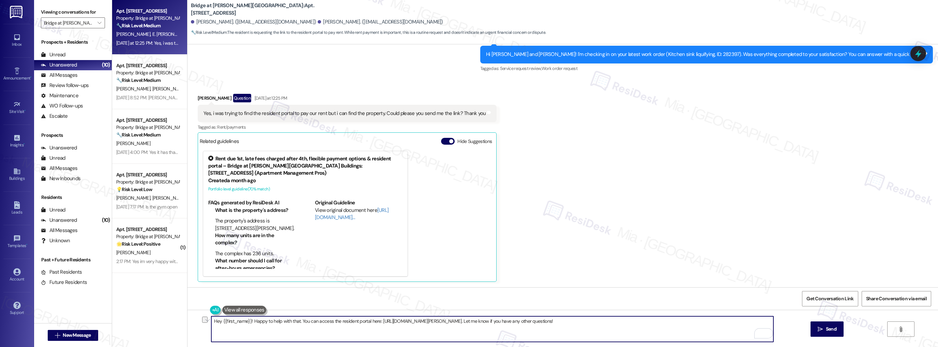
drag, startPoint x: 249, startPoint y: 322, endPoint x: 190, endPoint y: 322, distance: 59.0
click at [190, 322] on div "Hey {{first_name}}! Happy to help with that. You can access the resident portal…" at bounding box center [562, 335] width 751 height 51
click at [256, 322] on textarea "Happy to help with that. You can access the resident portal here: https://bridg…" at bounding box center [492, 329] width 562 height 26
type textarea "Happy to help with that and glad to know the work order was completed to your s…"
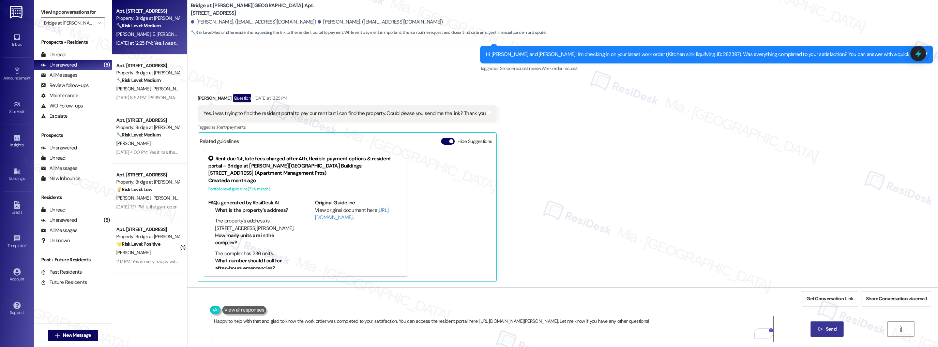
click at [826, 328] on span "Send" at bounding box center [831, 328] width 11 height 7
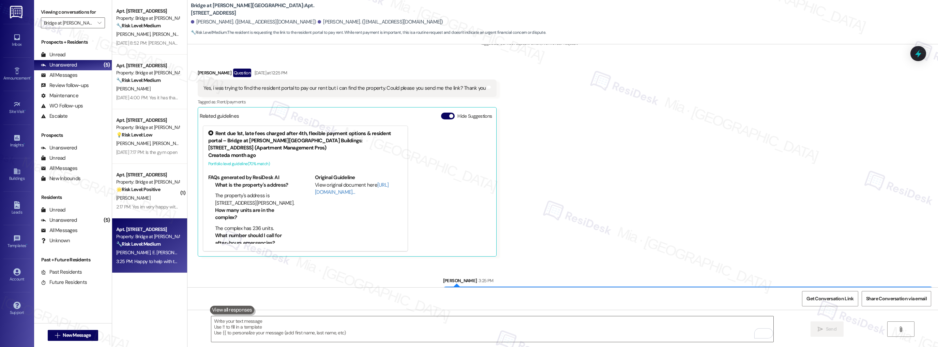
scroll to position [264, 0]
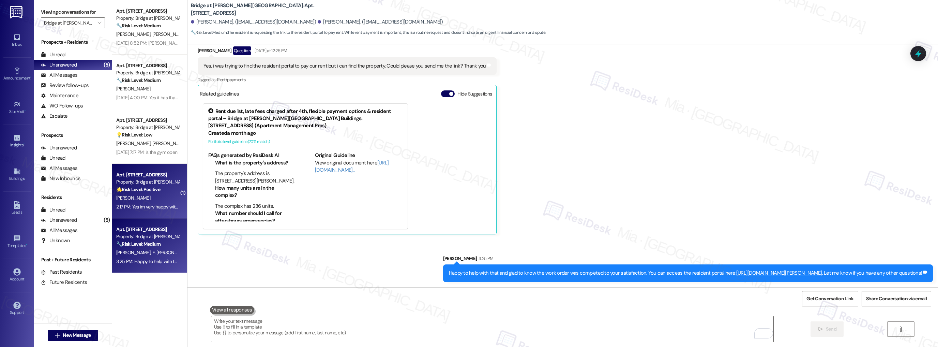
click at [168, 198] on div "[PERSON_NAME]" at bounding box center [148, 198] width 64 height 9
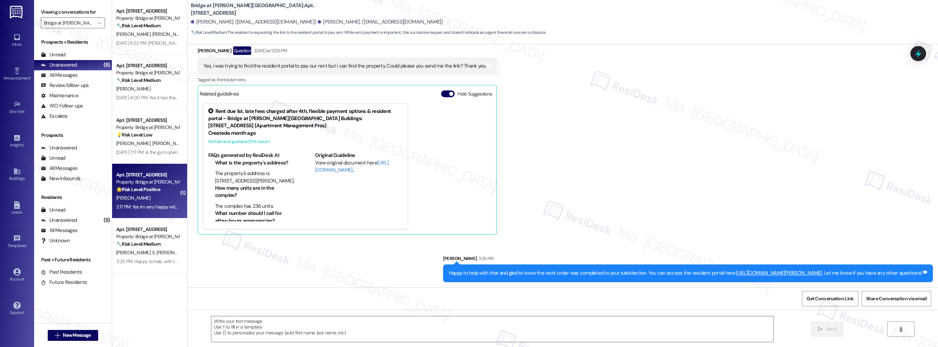
type textarea "Fetching suggested responses. Please feel free to read through the conversation…"
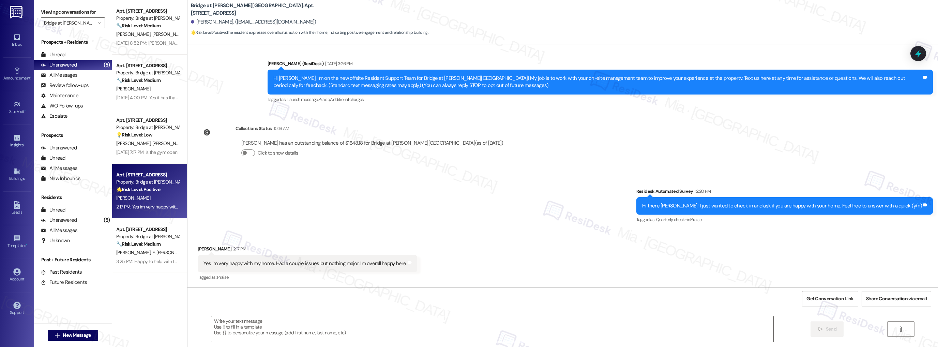
scroll to position [46, 0]
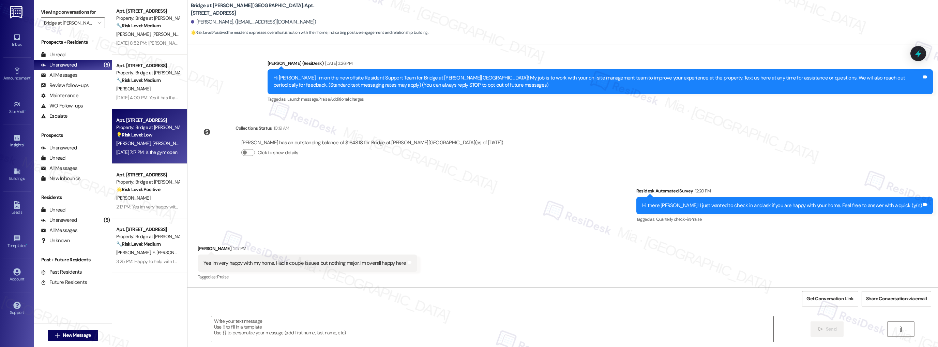
type textarea "Fetching suggested responses. Please feel free to read through the conversation…"
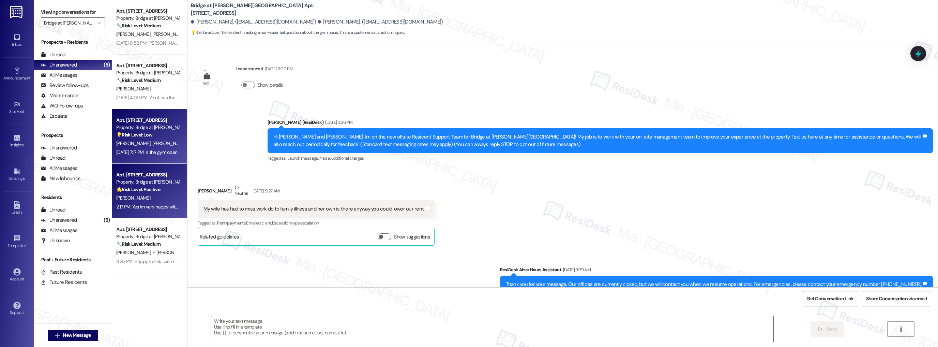
click at [163, 184] on div "Property: Bridge at [PERSON_NAME][GEOGRAPHIC_DATA]" at bounding box center [147, 181] width 63 height 7
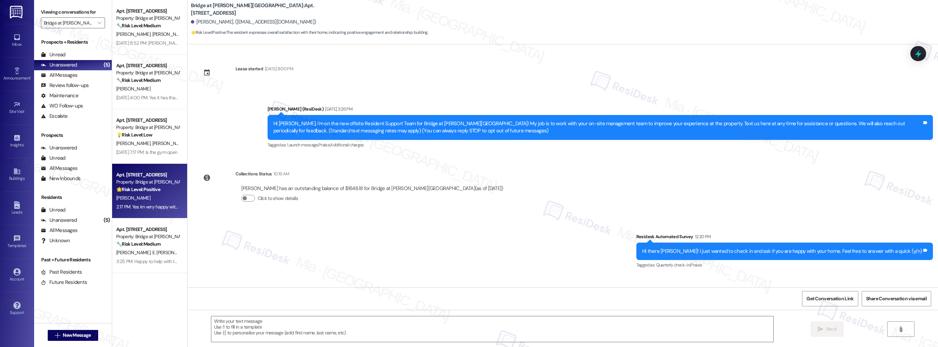
scroll to position [45, 0]
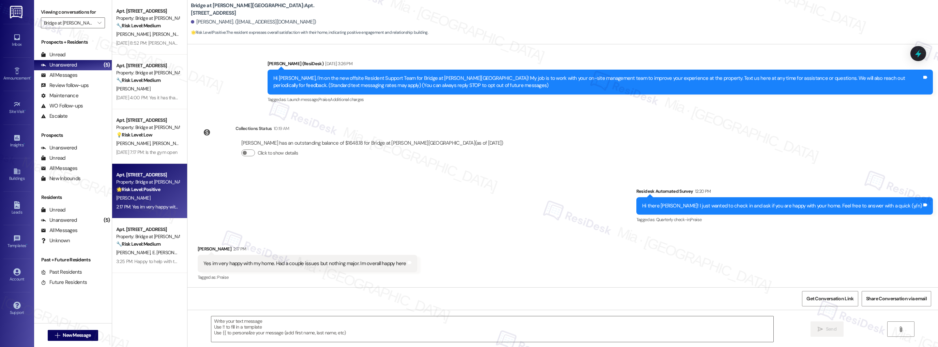
type textarea "Fetching suggested responses. Please feel free to read through the conversation…"
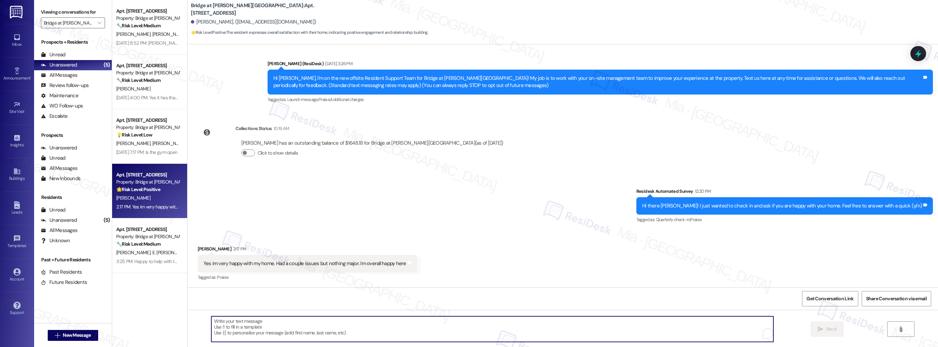
click at [347, 321] on textarea "To enrich screen reader interactions, please activate Accessibility in Grammarl…" at bounding box center [492, 329] width 562 height 26
click at [342, 321] on textarea "To enrich screen reader interactions, please activate Accessibility in Grammarl…" at bounding box center [492, 329] width 562 height 26
type textarea "I'm so glad"
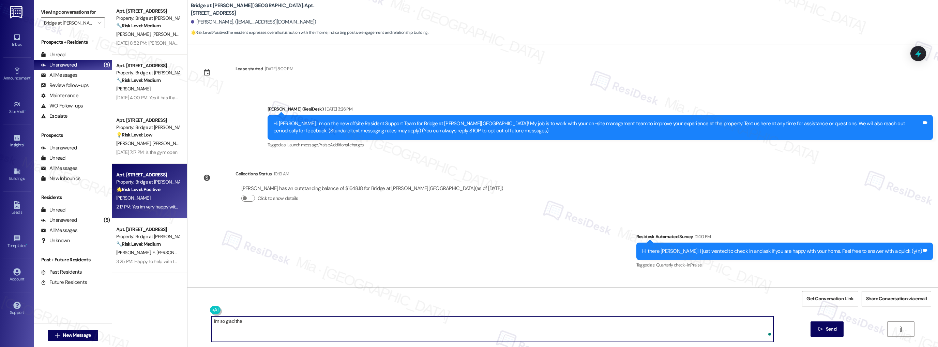
scroll to position [45, 0]
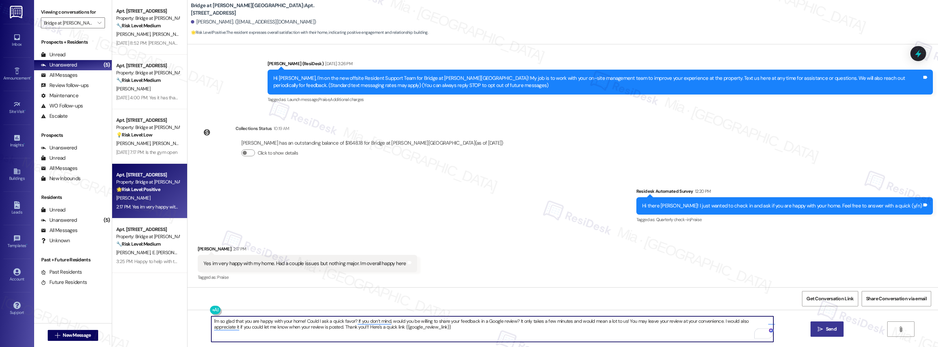
type textarea "I'm so glad that you are happy with your home! Could I ask a quick favor? If yo…"
click at [829, 328] on span "Send" at bounding box center [831, 328] width 11 height 7
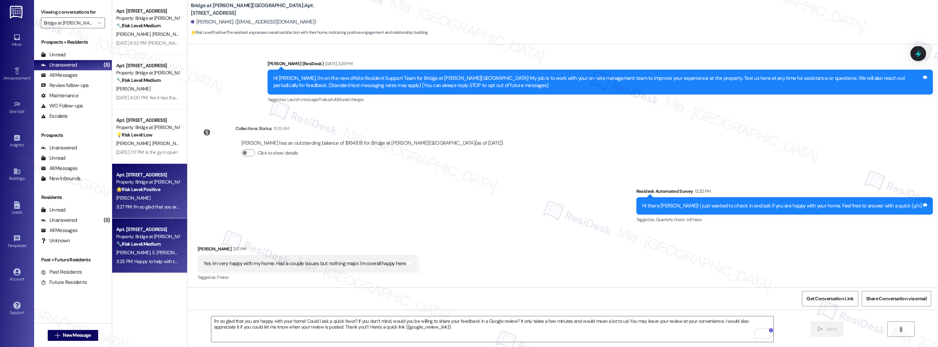
click at [153, 233] on div "Property: Bridge at [PERSON_NAME][GEOGRAPHIC_DATA]" at bounding box center [147, 236] width 63 height 7
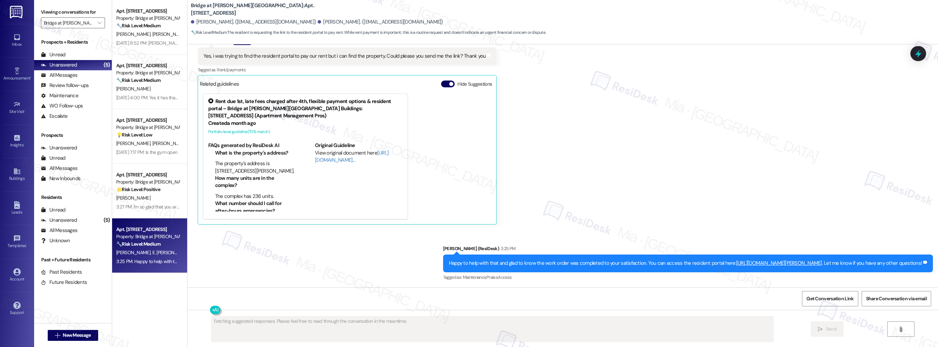
scroll to position [274, 0]
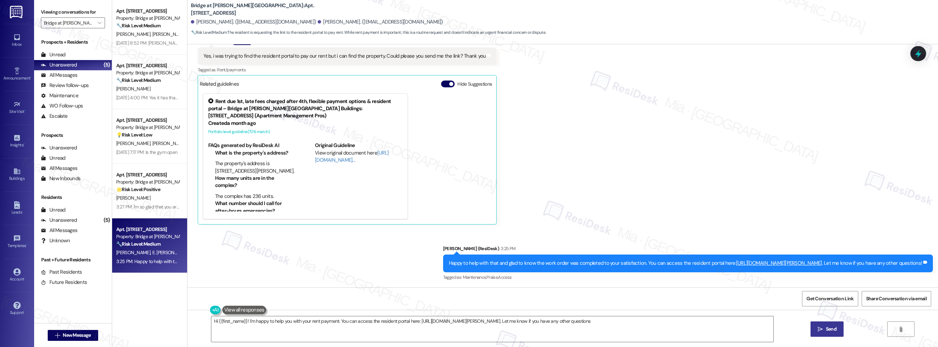
type textarea "Hi {{first_name}}! I'm happy to help you with your rent payment. You can access…"
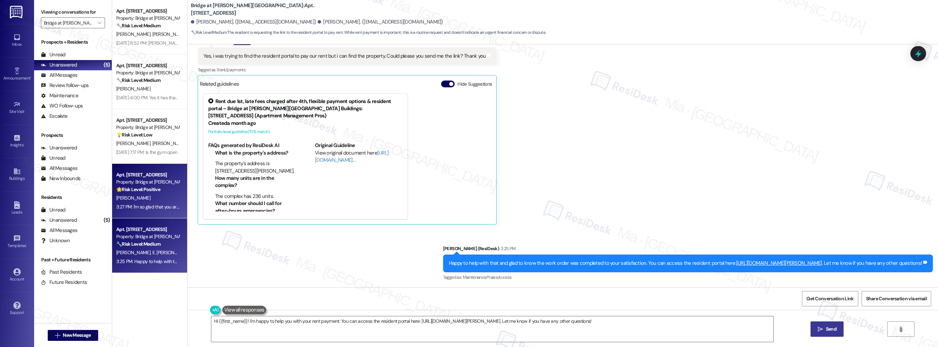
click at [157, 194] on div "[PERSON_NAME]" at bounding box center [148, 198] width 64 height 9
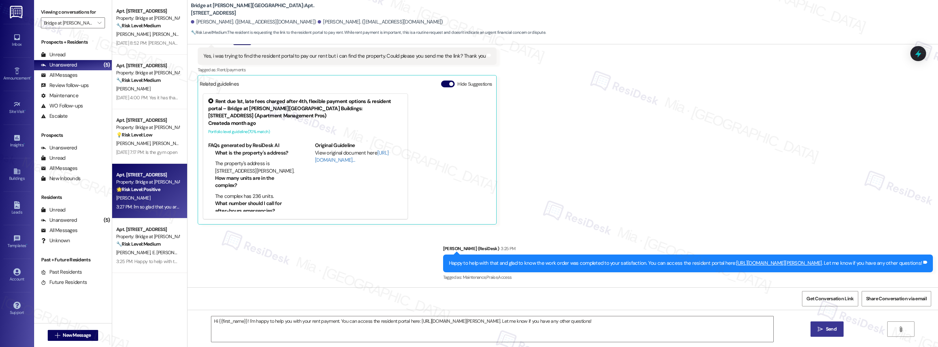
type textarea "Fetching suggested responses. Please feel free to read through the conversation…"
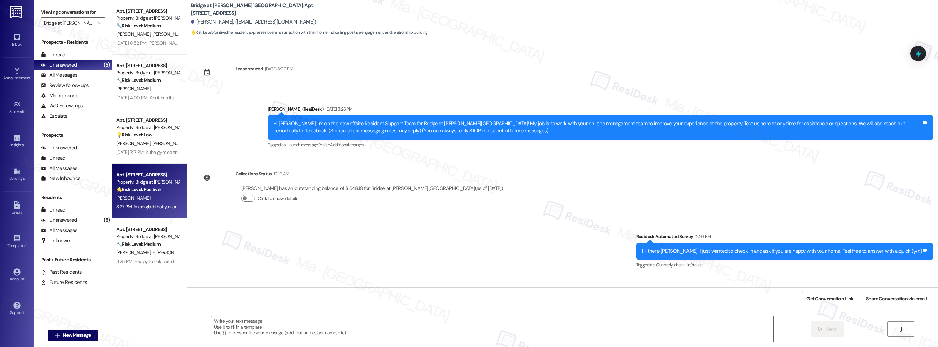
scroll to position [45, 0]
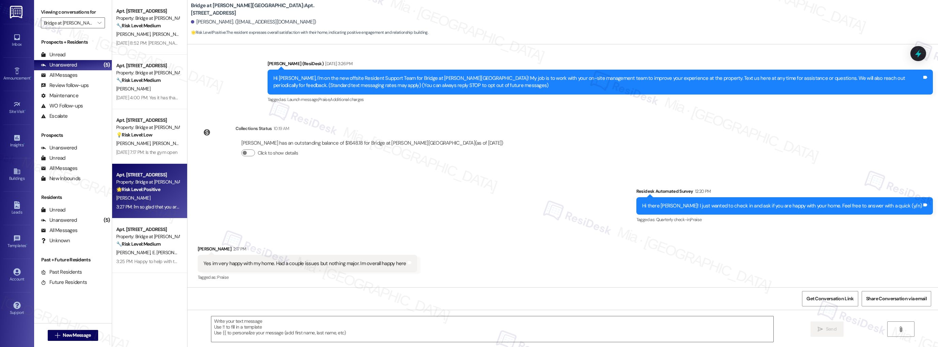
type textarea "Fetching suggested responses. Please feel free to read through the conversation…"
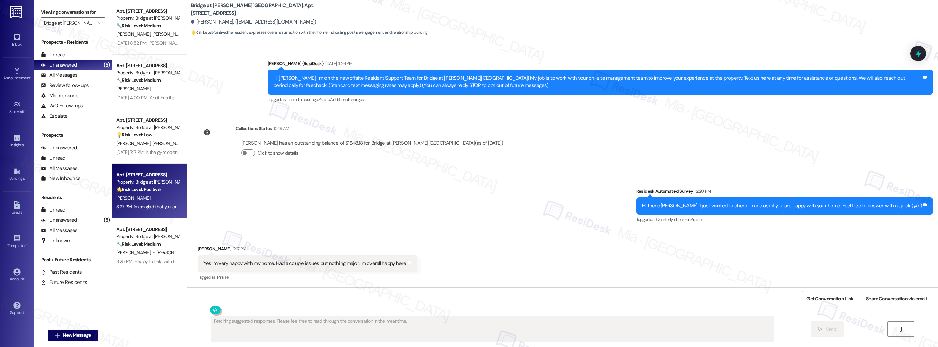
click at [145, 245] on strong "🔧 Risk Level: Medium" at bounding box center [138, 244] width 44 height 6
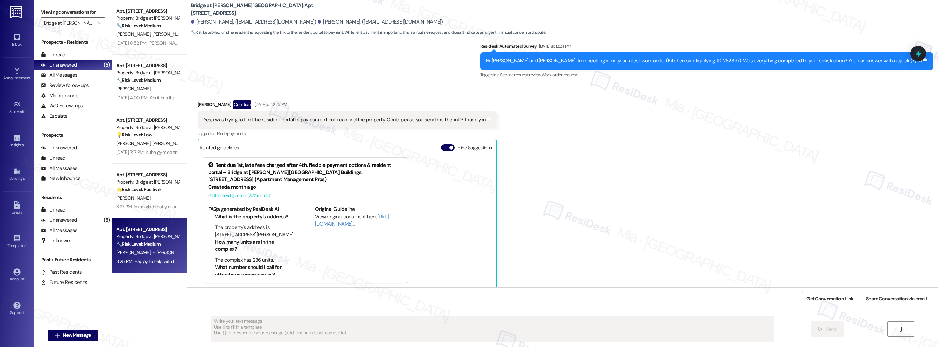
scroll to position [223, 0]
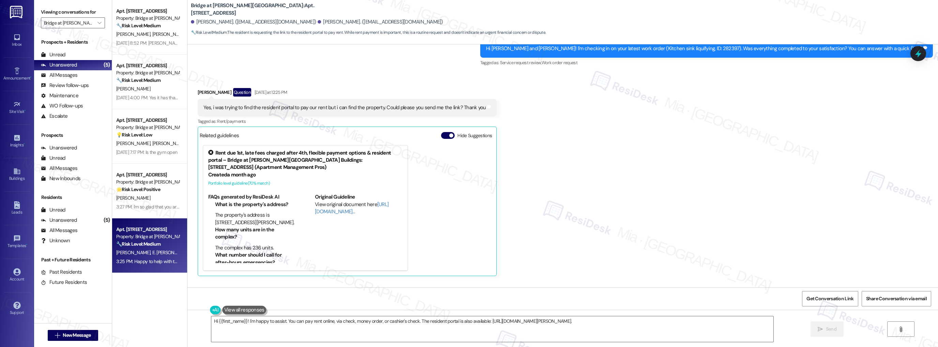
type textarea "Hi {{first_name}}! I'm happy to assist. You can pay rent online, via check, mon…"
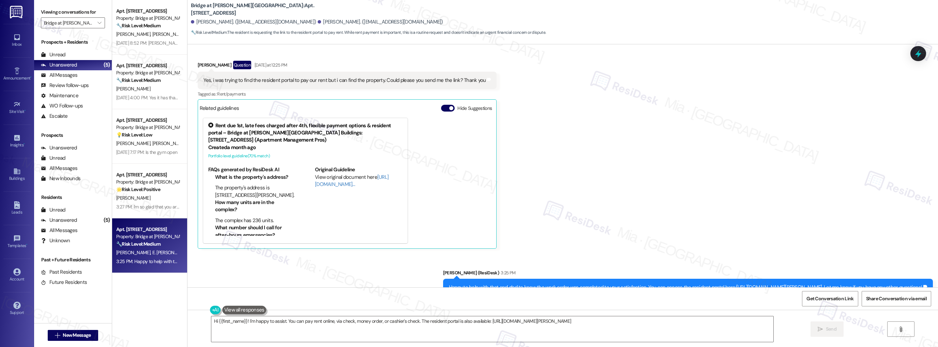
scroll to position [274, 0]
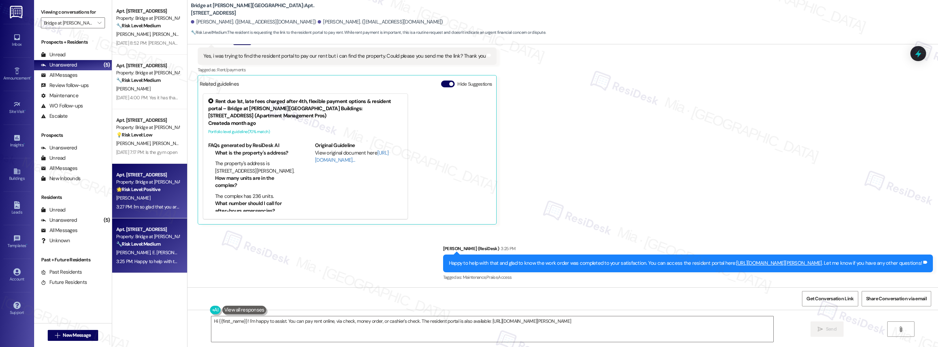
click at [168, 188] on div "🌟 Risk Level: Positive The resident expresses overall satisfaction with their h…" at bounding box center [147, 189] width 63 height 7
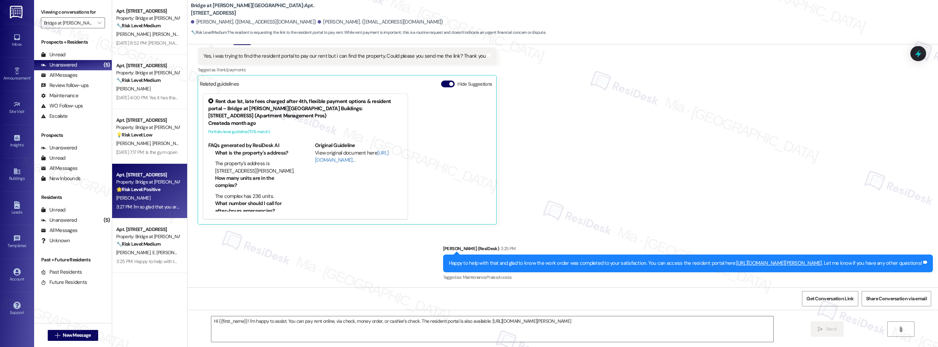
type textarea "Fetching suggested responses. Please feel free to read through the conversation…"
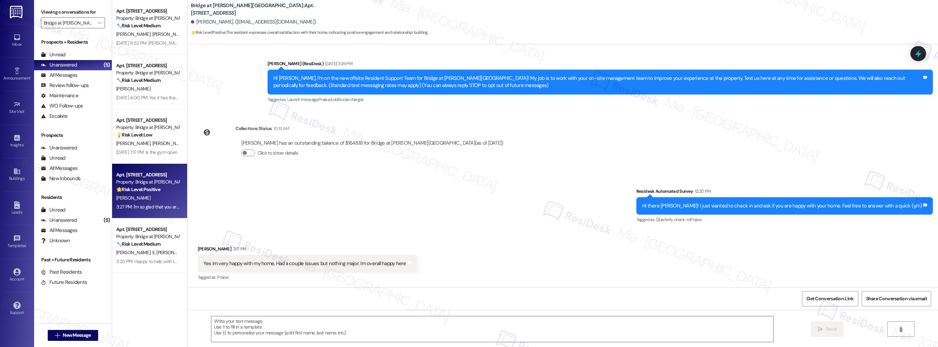
type textarea "Fetching suggested responses. Please feel free to read through the conversation…"
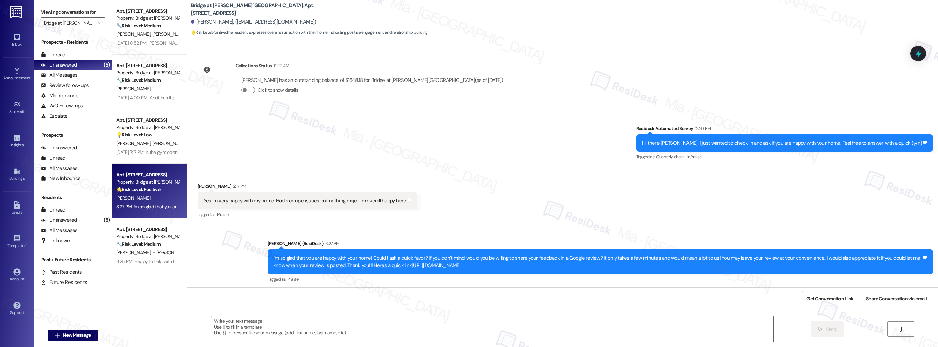
scroll to position [110, 0]
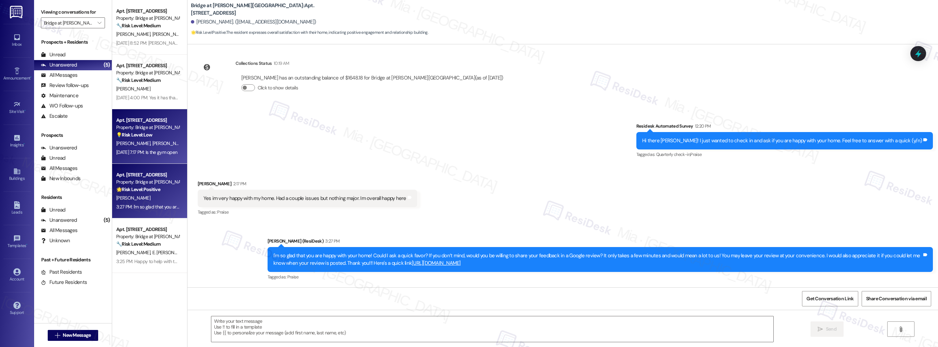
click at [152, 145] on span "[PERSON_NAME]" at bounding box center [169, 143] width 34 height 6
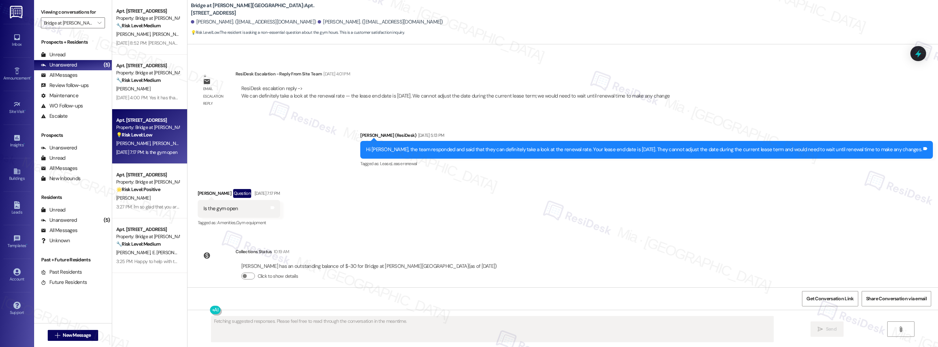
scroll to position [395, 0]
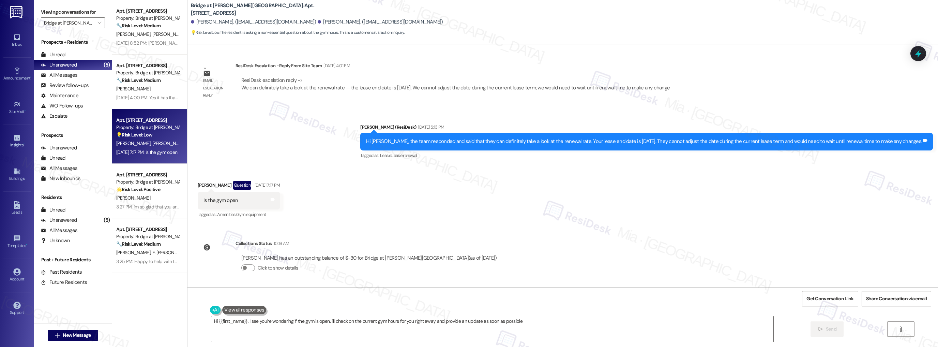
type textarea "Hi {{first_name}}, I see you're wondering if the gym is open. I'll check on the…"
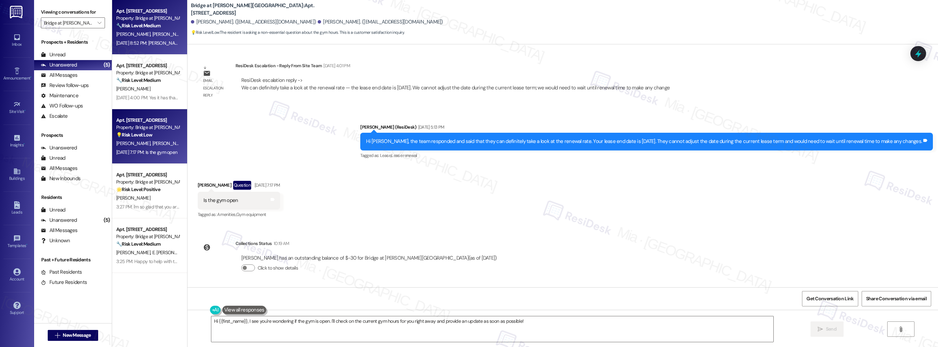
click at [150, 38] on div "[PERSON_NAME] [PERSON_NAME]" at bounding box center [148, 34] width 64 height 9
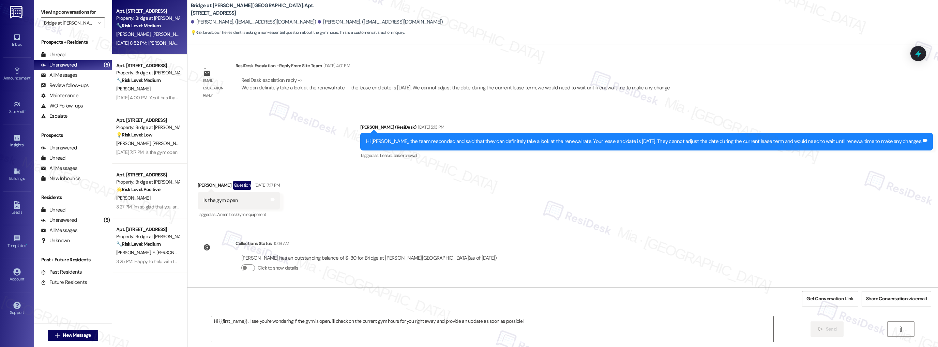
type textarea "Fetching suggested responses. Please feel free to read through the conversation…"
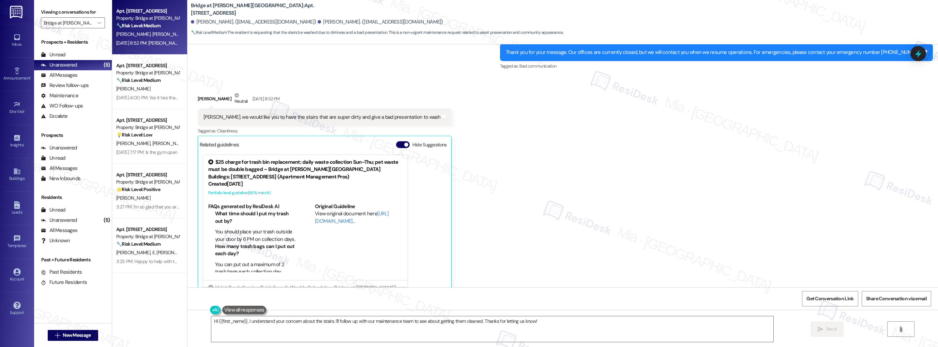
scroll to position [478, 0]
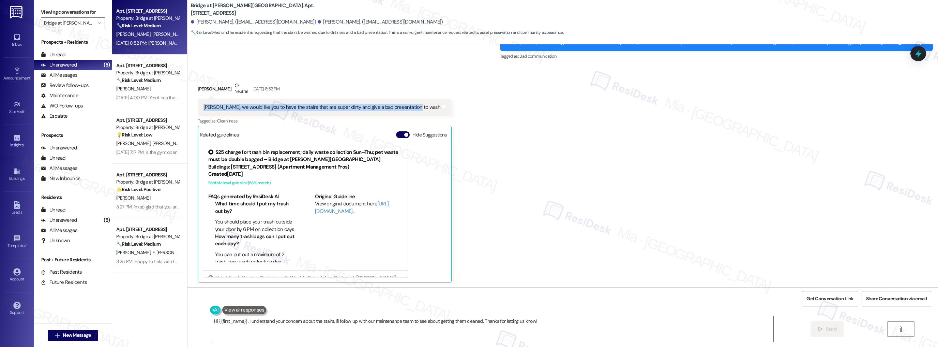
drag, startPoint x: 199, startPoint y: 106, endPoint x: 407, endPoint y: 107, distance: 207.6
click at [407, 107] on div "[PERSON_NAME]. we would like you to have the stairs that are super dirty and gi…" at bounding box center [322, 107] width 239 height 7
copy div "[PERSON_NAME]. we would like you to have the stairs that are super dirty and gi…"
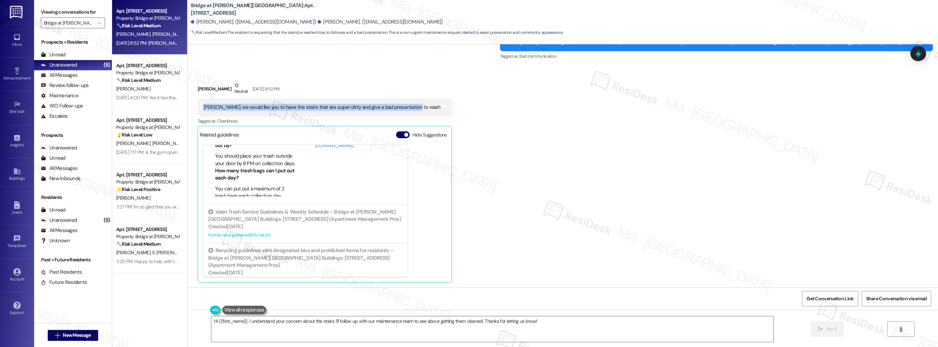
scroll to position [77, 0]
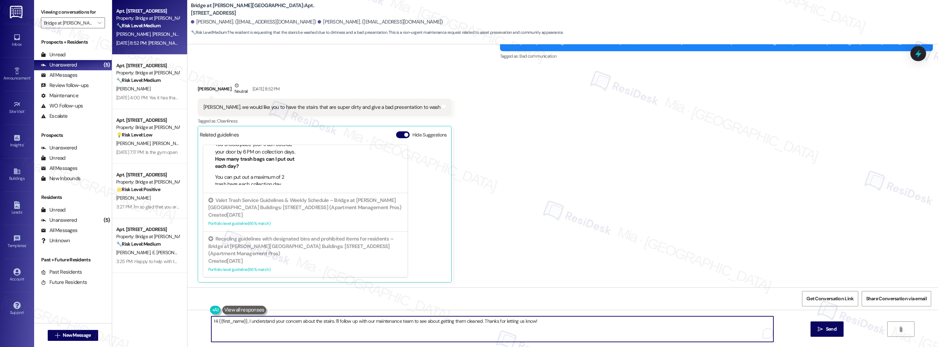
drag, startPoint x: 245, startPoint y: 321, endPoint x: 554, endPoint y: 321, distance: 308.5
click at [554, 321] on textarea "Hi {{first_name}}, I understand your concern about the stairs. I'll follow up w…" at bounding box center [492, 329] width 562 height 26
paste textarea "I appreciate you bringing this up. Can you let me know which stairs you’re refe…"
click at [248, 320] on textarea "Hi {{first_name}}, II appreciate you bringing this up. Can you let me know whic…" at bounding box center [492, 329] width 562 height 26
drag, startPoint x: 243, startPoint y: 321, endPoint x: 214, endPoint y: 321, distance: 29.0
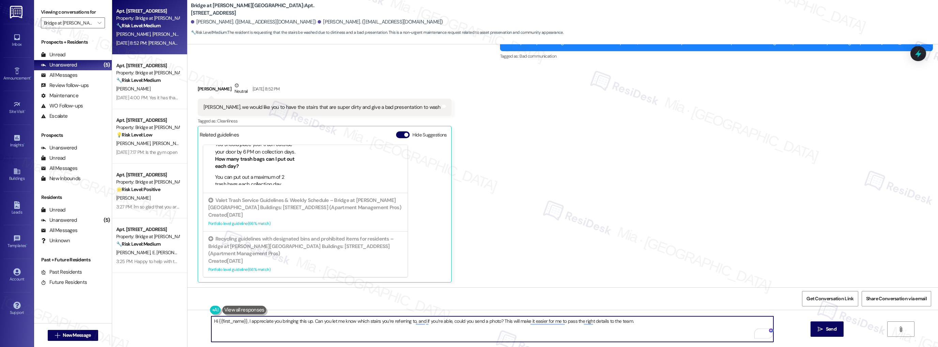
click at [214, 321] on textarea "Hi {{first_name}}, I appreciate you bringing this up. Can you let me know which…" at bounding box center [492, 329] width 562 height 26
click at [563, 321] on textarea "Hi [PERSON_NAME], I appreciate you bringing this up. Can you let me know which …" at bounding box center [492, 329] width 562 height 26
click at [485, 321] on textarea "Hi [PERSON_NAME], I appreciate you bringing this up. Can you let me know which …" at bounding box center [492, 329] width 562 height 26
drag, startPoint x: 487, startPoint y: 322, endPoint x: 520, endPoint y: 322, distance: 33.1
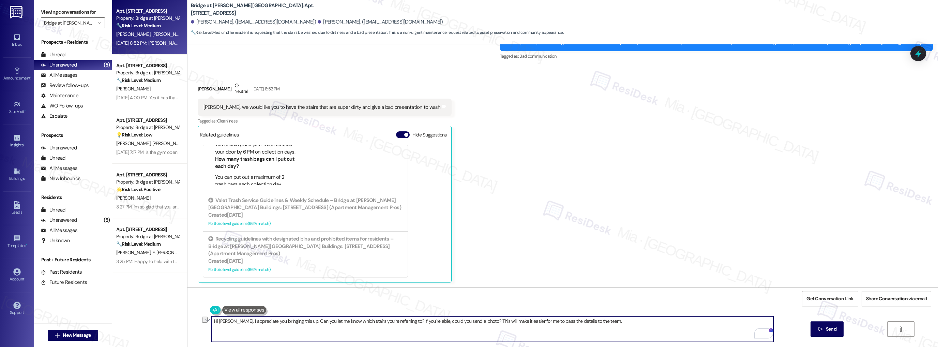
click at [520, 322] on textarea "Hi [PERSON_NAME], I appreciate you bringing this up. Can you let me know which …" at bounding box center [492, 329] width 562 height 26
click at [505, 320] on textarea "Hi [PERSON_NAME], I appreciate you bringing this up. Can you let me know which …" at bounding box center [492, 329] width 562 height 26
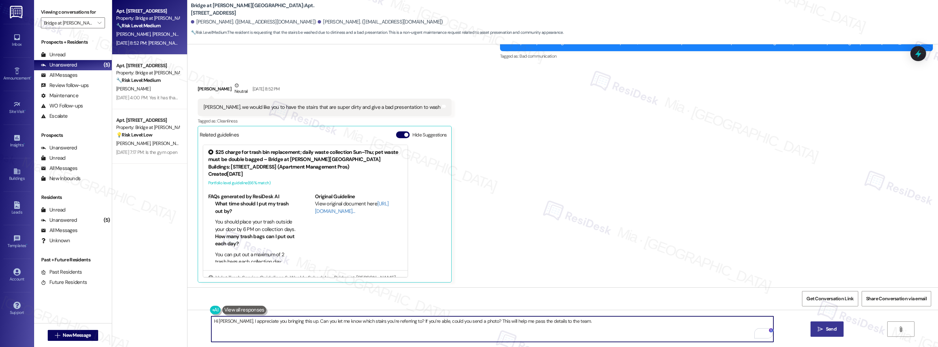
type textarea "Hi [PERSON_NAME], I appreciate you bringing this up. Can you let me know which …"
click at [834, 331] on span "Send" at bounding box center [831, 328] width 11 height 7
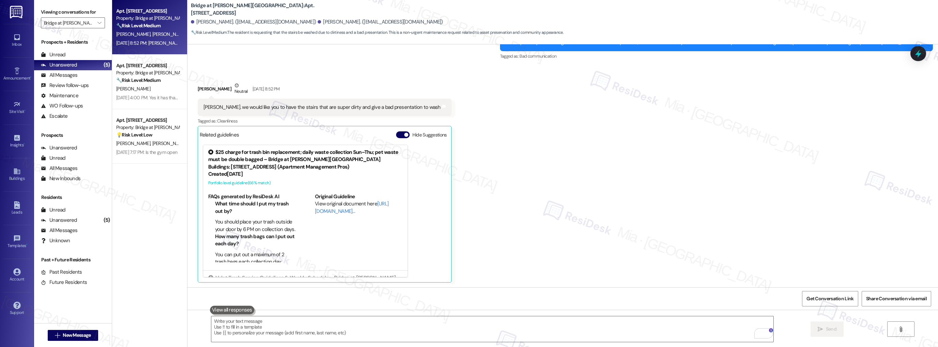
scroll to position [477, 0]
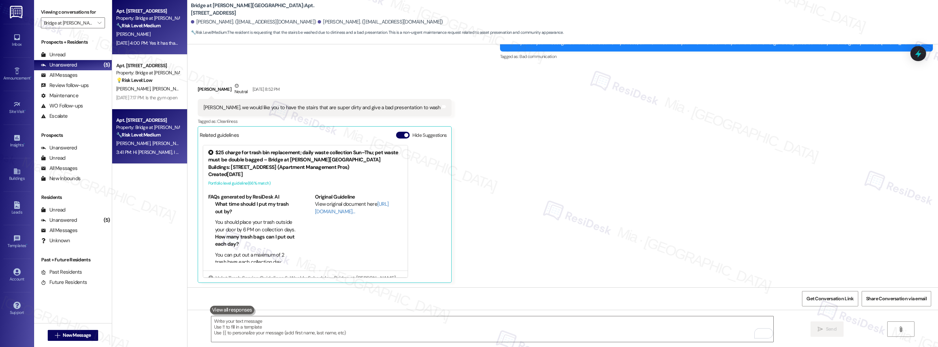
click at [143, 39] on div "[DATE] 4:00 PM: Yes it has thank you so much ! Last thing my drain in kitchen g…" at bounding box center [148, 43] width 64 height 9
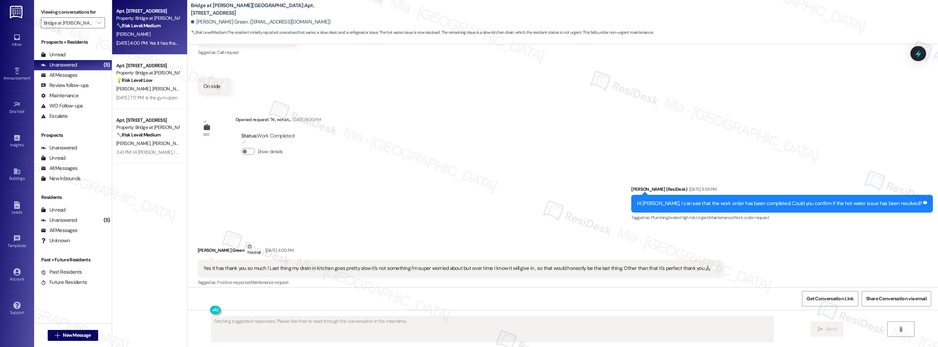
scroll to position [1072, 0]
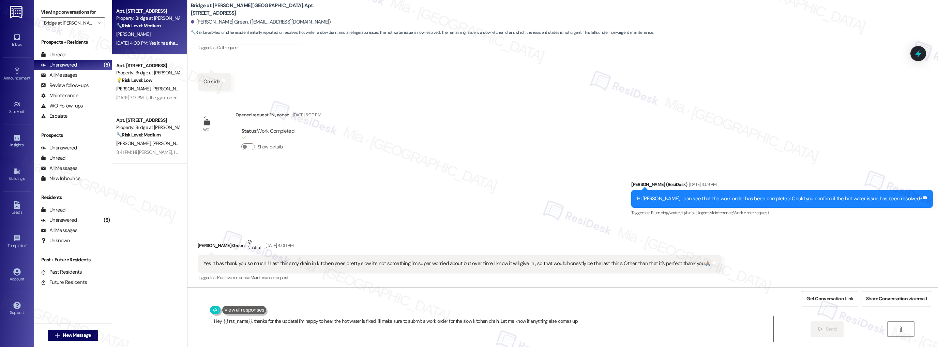
type textarea "Hey {{first_name}}, thanks for the update! I'm happy to hear the hot water is f…"
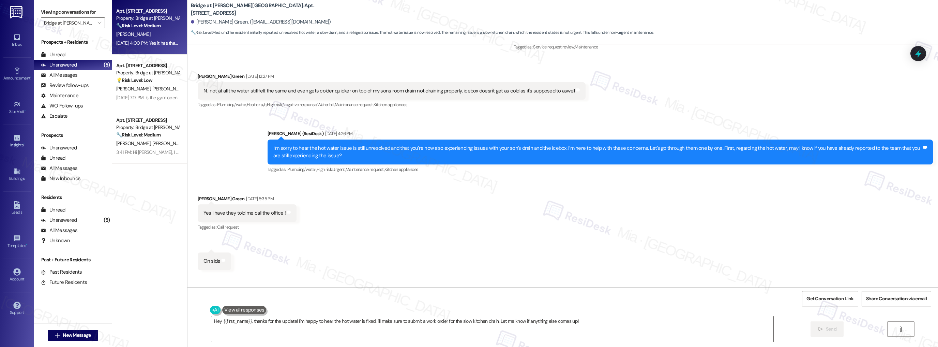
scroll to position [882, 0]
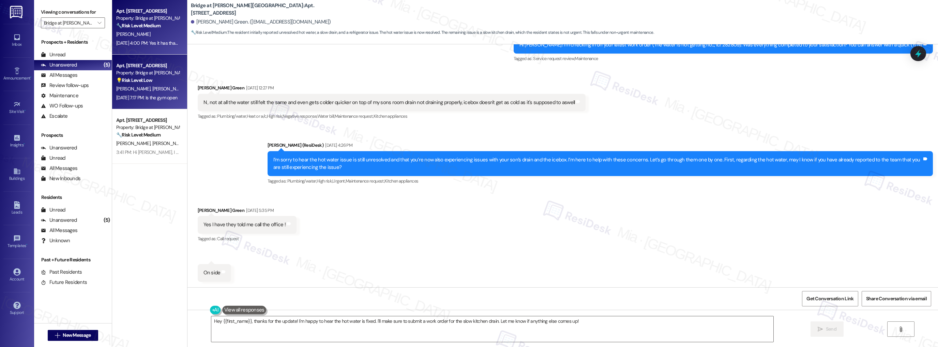
click at [152, 87] on span "[PERSON_NAME]" at bounding box center [169, 89] width 34 height 6
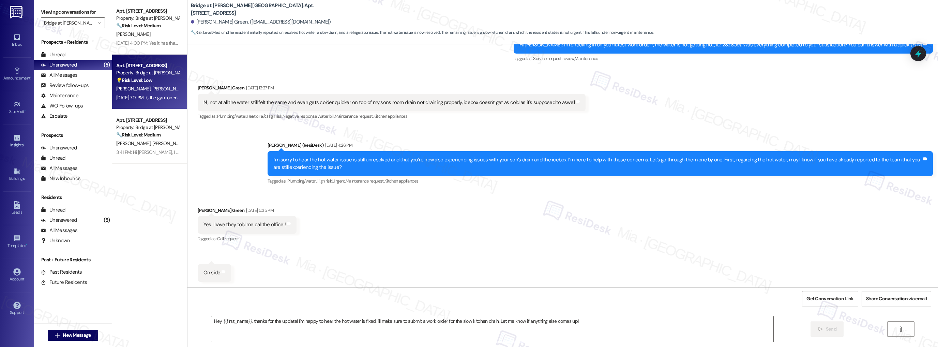
type textarea "Fetching suggested responses. Please feel free to read through the conversation…"
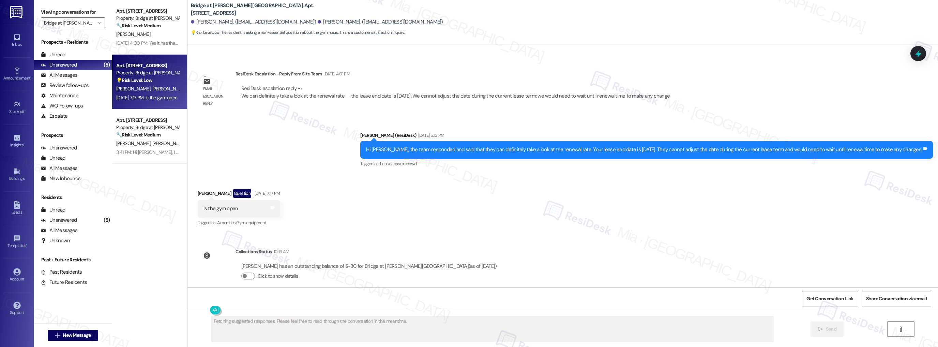
scroll to position [395, 0]
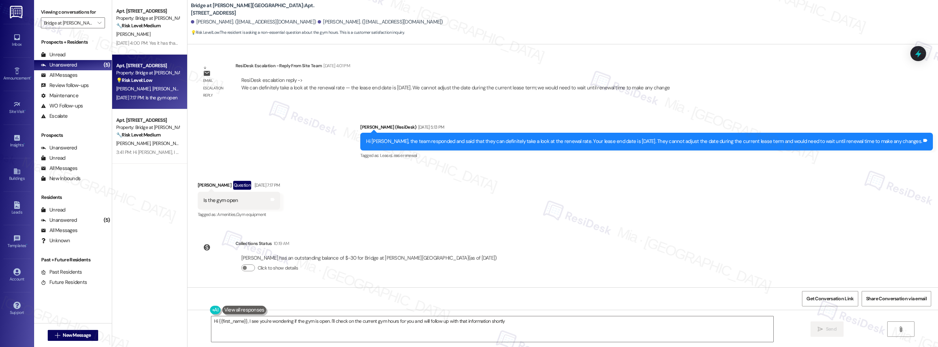
type textarea "Hi {{first_name}}, I see you're wondering if the gym is open. I'll check on the…"
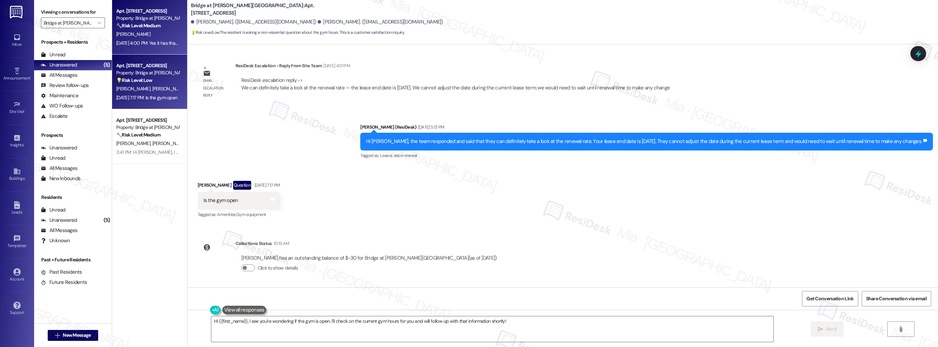
click at [151, 36] on div "[PERSON_NAME]" at bounding box center [148, 34] width 64 height 9
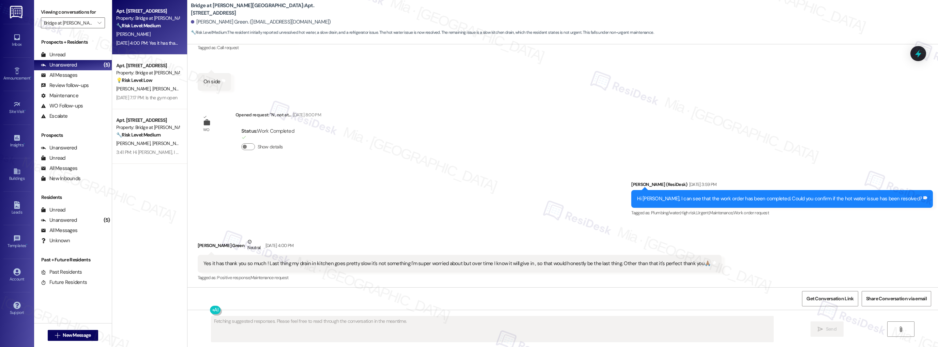
scroll to position [1073, 0]
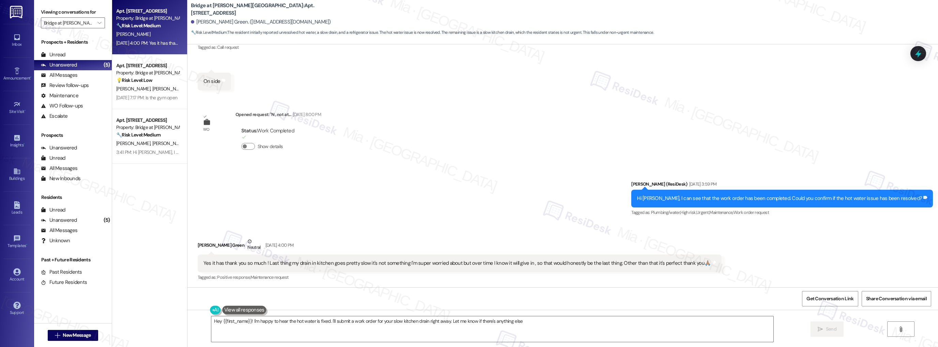
type textarea "Hey {{first_name}}! I'm happy to hear the hot water is fixed. I'll submit a wor…"
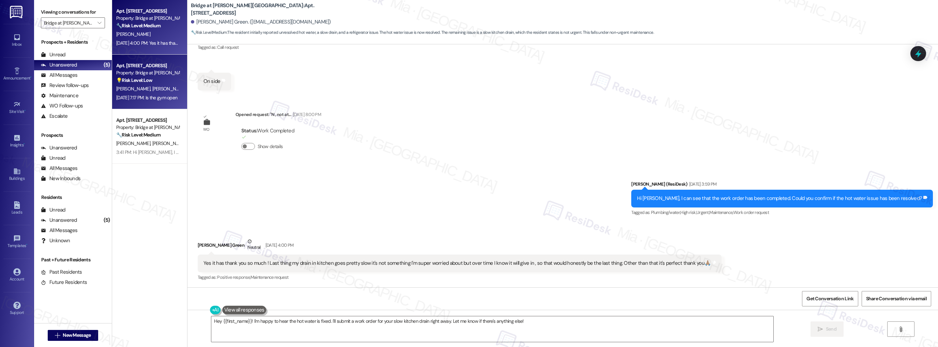
click at [167, 85] on div "[PERSON_NAME] [PERSON_NAME]" at bounding box center [148, 89] width 64 height 9
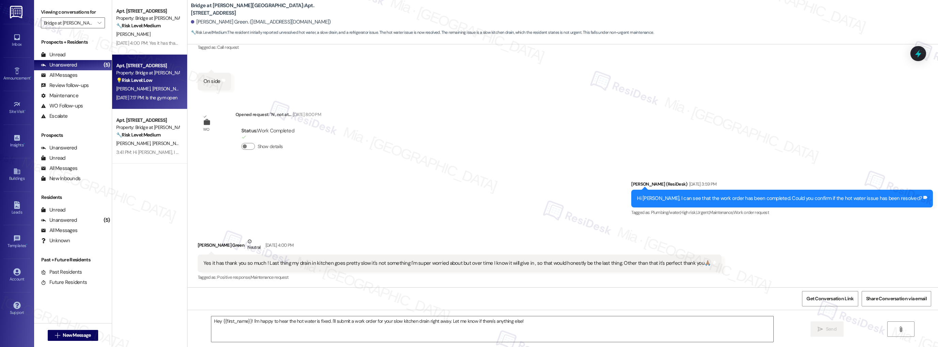
type textarea "Fetching suggested responses. Please feel free to read through the conversation…"
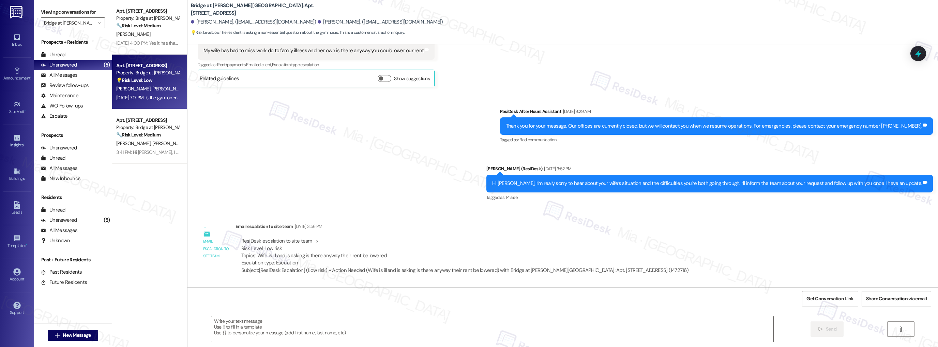
type textarea "Fetching suggested responses. Please feel free to read through the conversation…"
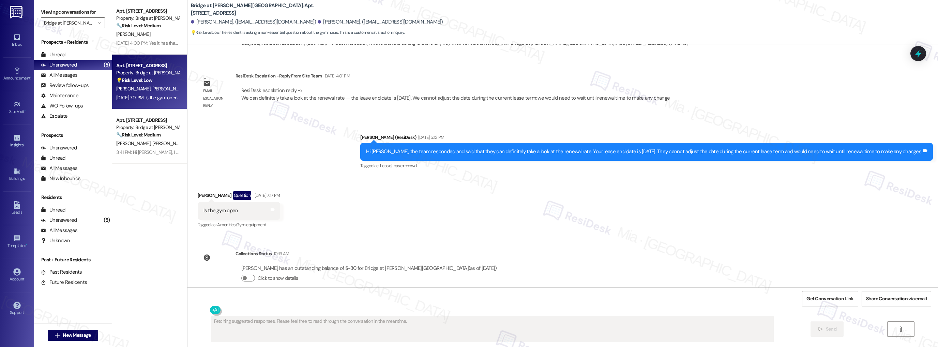
scroll to position [395, 0]
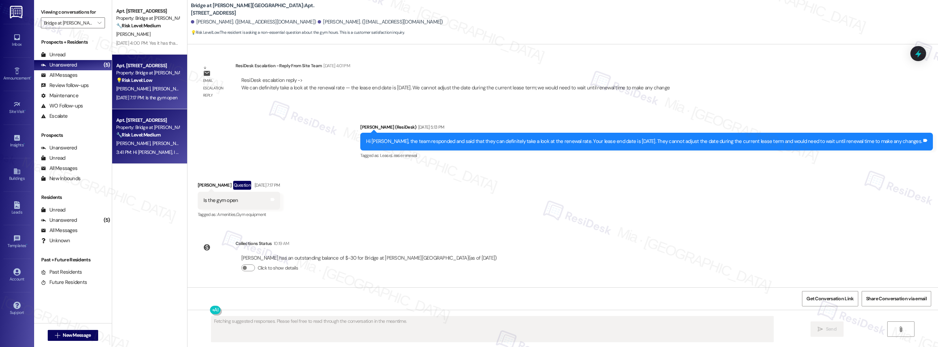
click at [164, 157] on div "Apt. [STREET_ADDRESS] Property: Bridge at [PERSON_NAME][GEOGRAPHIC_DATA] 🔧 Risk…" at bounding box center [149, 136] width 75 height 55
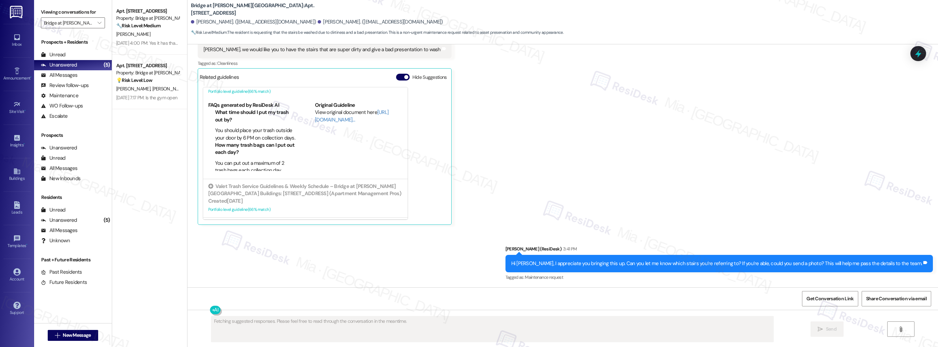
scroll to position [77, 0]
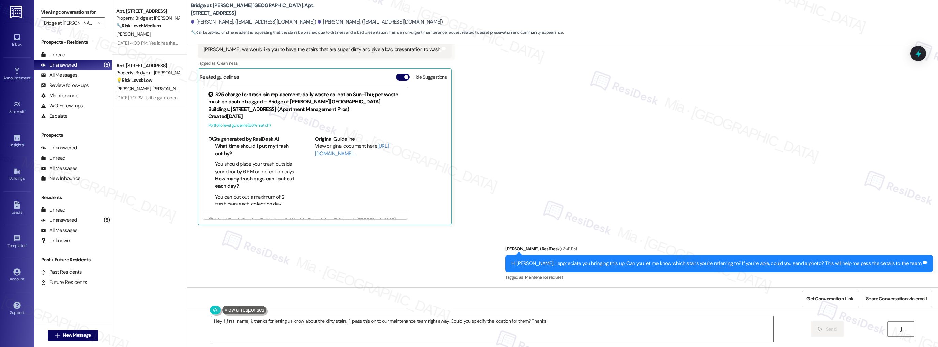
type textarea "Hey {{first_name}}, thanks for letting us know about the dirty stairs. I'll pas…"
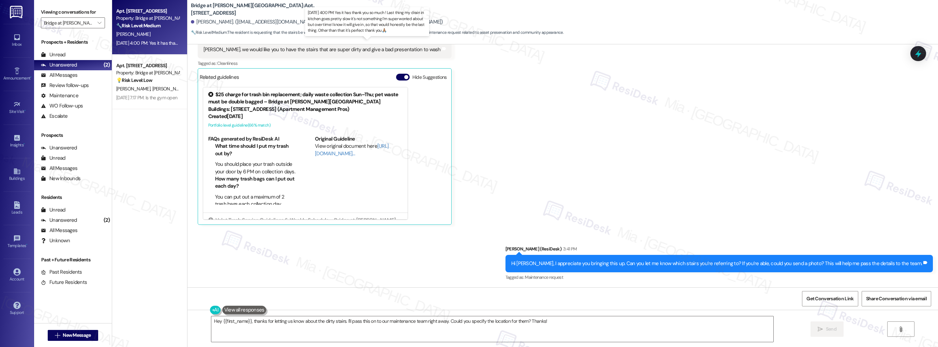
click at [164, 41] on div "[DATE] 4:00 PM: Yes it has thank you so much ! Last thing my drain in kitchen g…" at bounding box center [363, 43] width 494 height 6
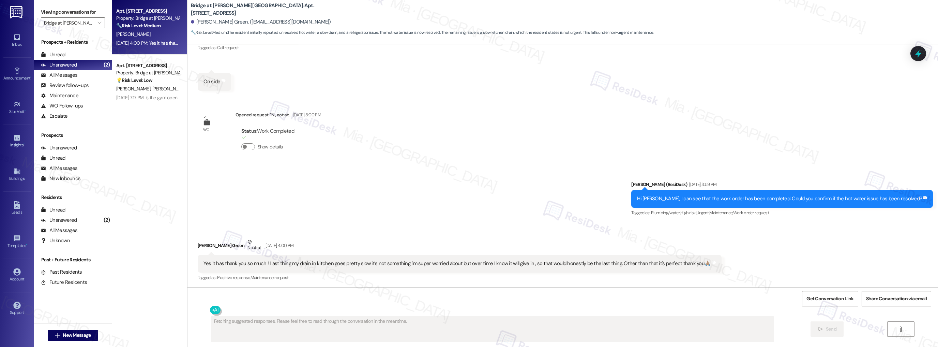
scroll to position [1073, 0]
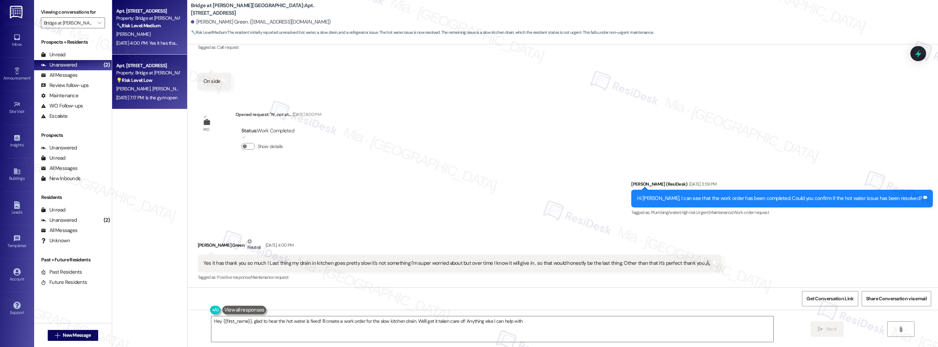
type textarea "Hey {{first_name}}, glad to hear the hot water is fixed! I'll create a work ord…"
click at [160, 91] on div "[PERSON_NAME] [PERSON_NAME]" at bounding box center [148, 89] width 64 height 9
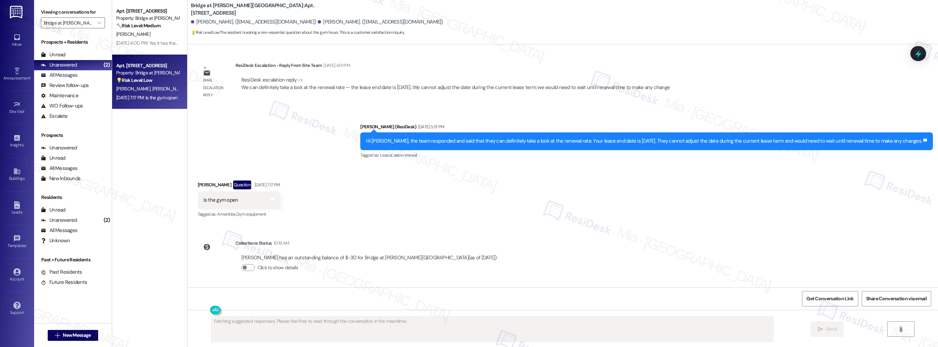
scroll to position [395, 0]
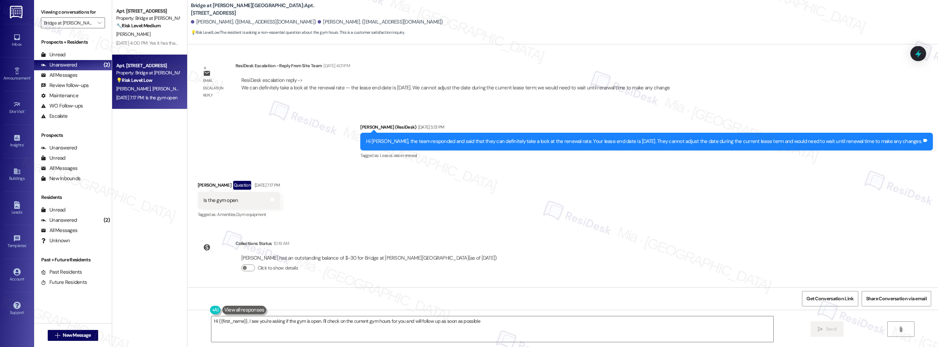
type textarea "Hi {{first_name}}, I see you're asking if the gym is open. I'll check on the cu…"
click at [97, 22] on span "" at bounding box center [99, 22] width 6 height 11
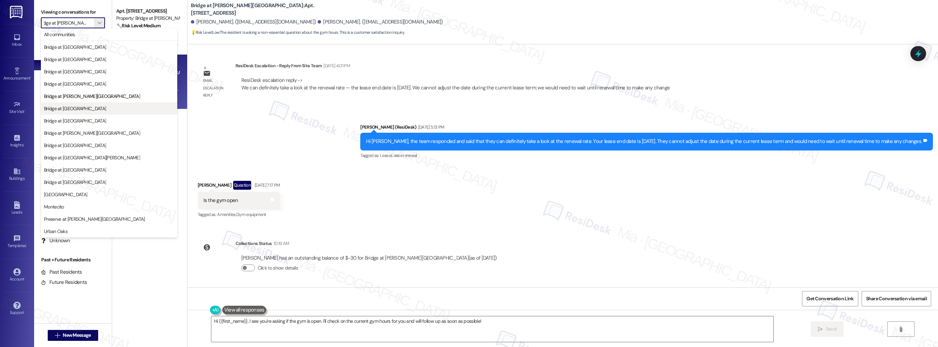
click at [103, 108] on span "Bridge at [GEOGRAPHIC_DATA]" at bounding box center [109, 108] width 130 height 7
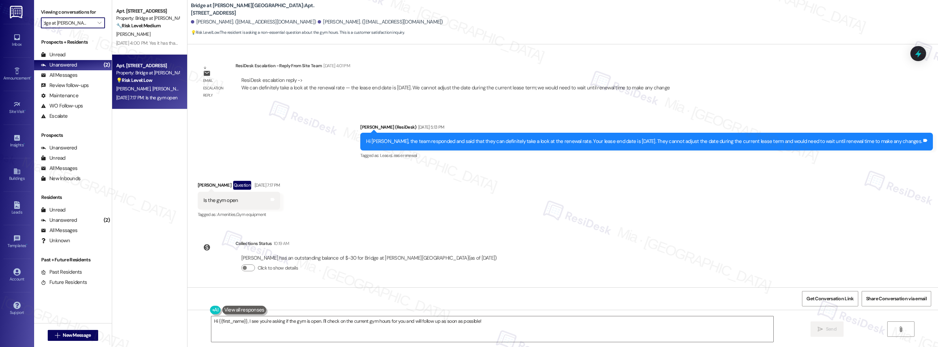
type input "Bridge at [GEOGRAPHIC_DATA]"
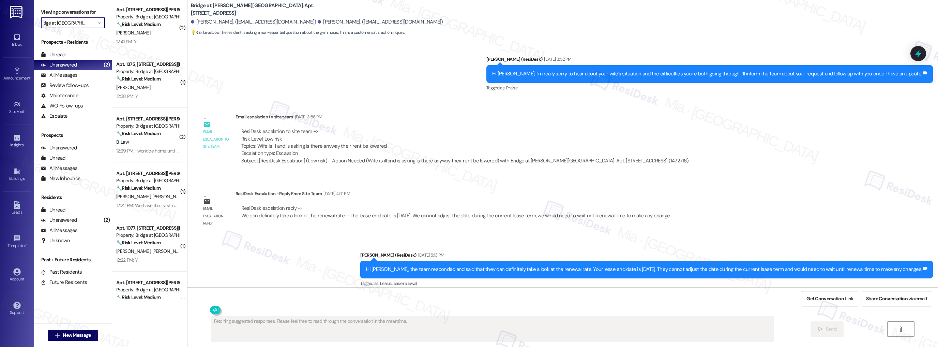
scroll to position [464, 0]
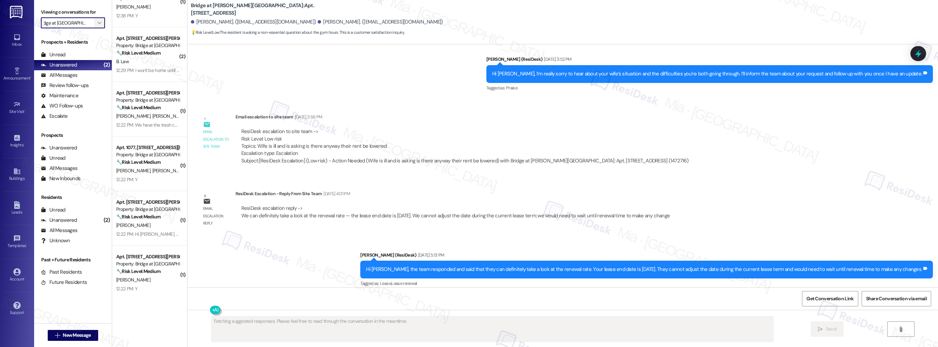
click at [97, 23] on icon "" at bounding box center [99, 22] width 4 height 5
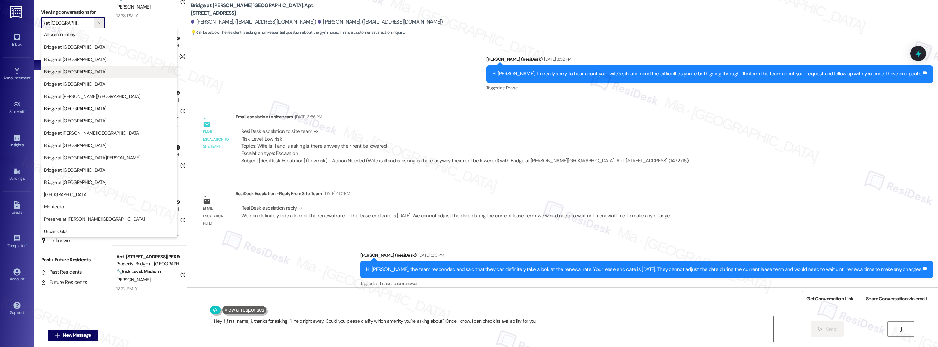
type textarea "Hey {{first_name}}, thanks for asking! I'll help right away. Could you please c…"
click at [103, 72] on span "Bridge at [GEOGRAPHIC_DATA]" at bounding box center [109, 71] width 130 height 7
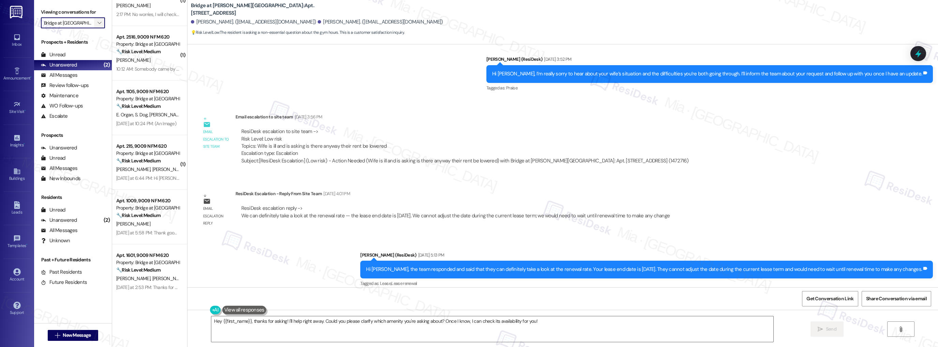
click at [97, 24] on span "" at bounding box center [99, 22] width 6 height 11
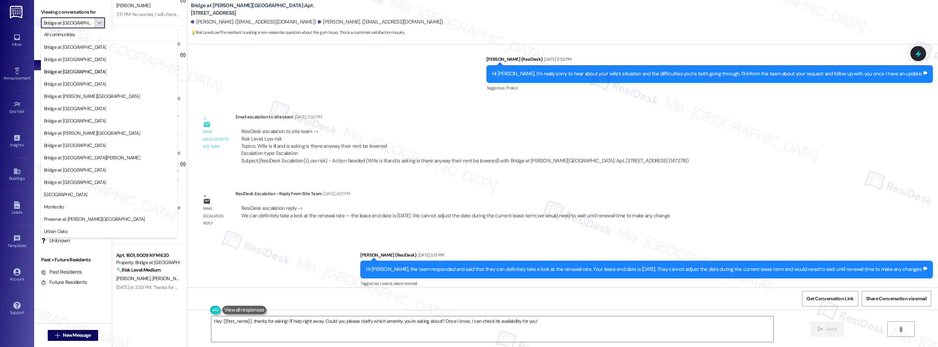
scroll to position [0, 1]
click at [109, 80] on span "Bridge at [GEOGRAPHIC_DATA]" at bounding box center [109, 83] width 130 height 7
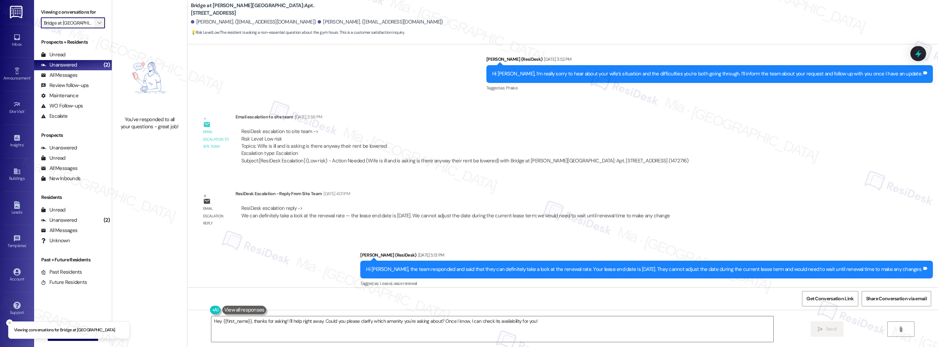
click at [98, 23] on button "" at bounding box center [99, 22] width 11 height 11
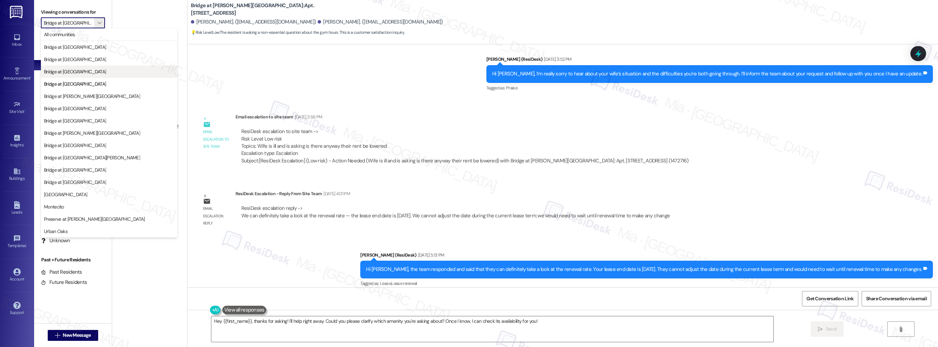
click at [88, 72] on span "Bridge at [GEOGRAPHIC_DATA]" at bounding box center [75, 71] width 62 height 7
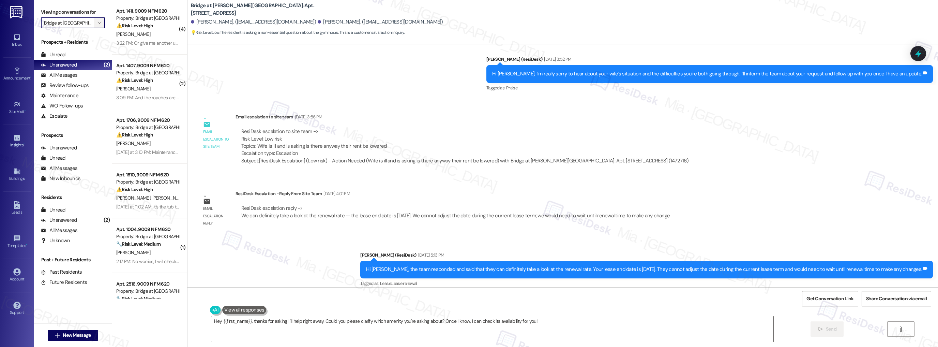
click at [97, 23] on span "" at bounding box center [99, 22] width 6 height 11
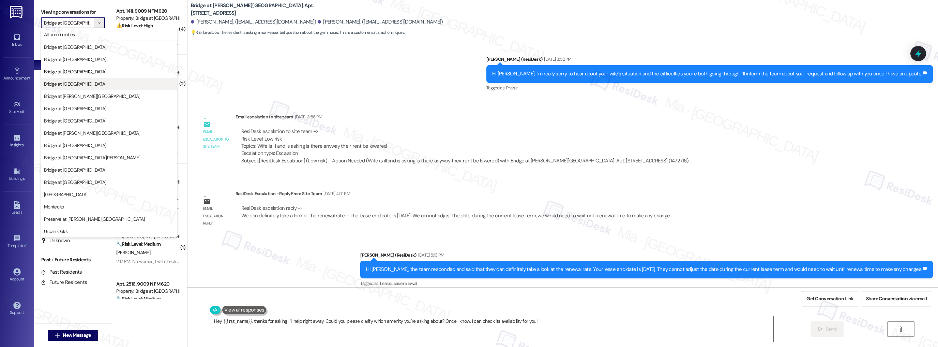
click at [105, 85] on span "Bridge at [GEOGRAPHIC_DATA]" at bounding box center [109, 83] width 130 height 7
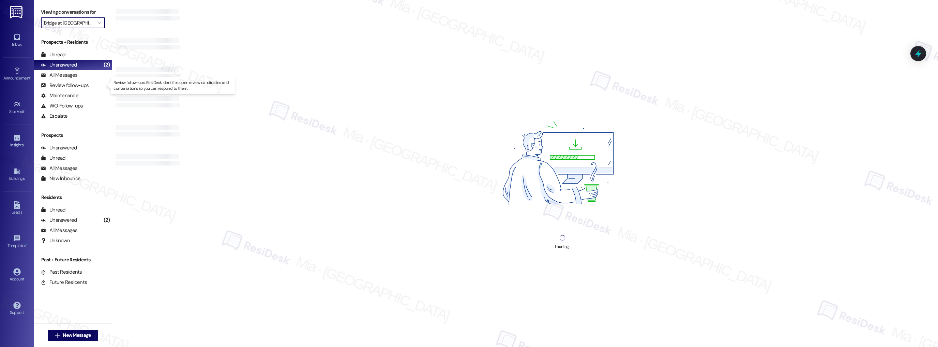
type input "Bridge at [GEOGRAPHIC_DATA]"
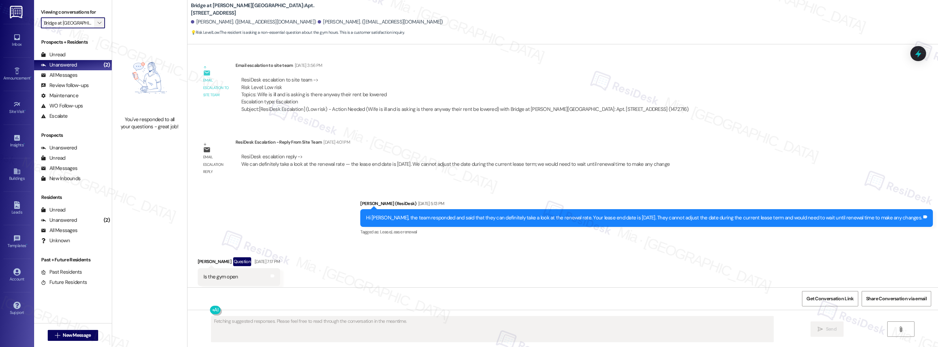
scroll to position [333, 0]
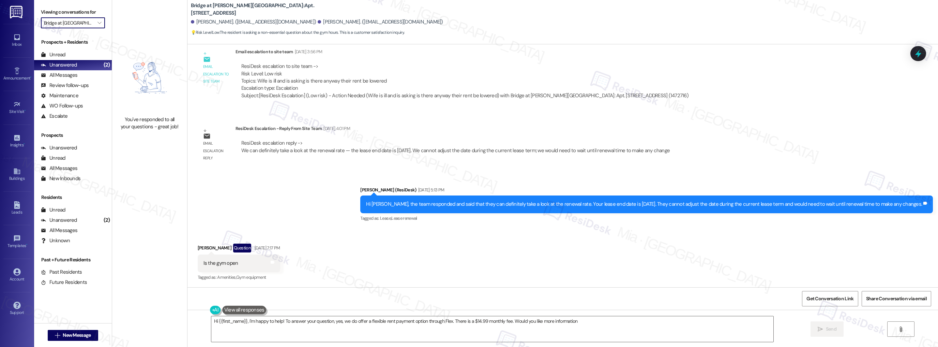
type textarea "Hi {{first_name}}, I'm happy to help! To answer your question, yes, we do offer…"
click at [97, 22] on span "" at bounding box center [99, 22] width 6 height 11
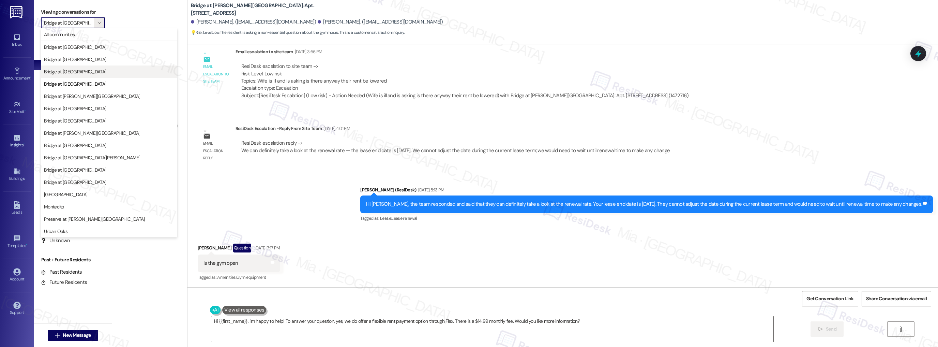
click at [90, 71] on span "Bridge at [GEOGRAPHIC_DATA]" at bounding box center [109, 71] width 130 height 7
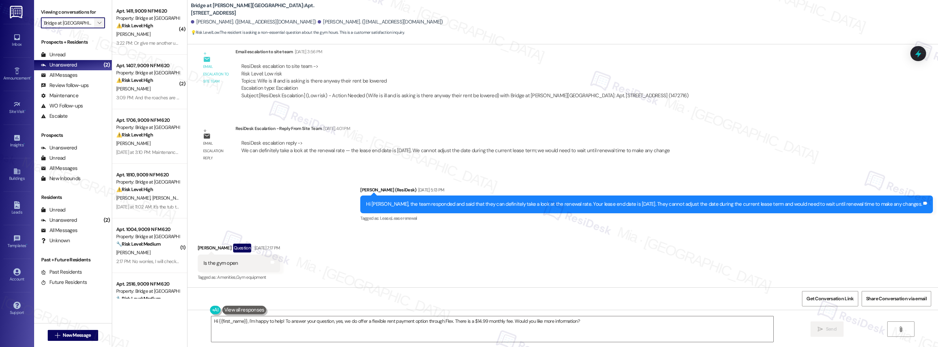
click at [97, 20] on icon "" at bounding box center [99, 22] width 4 height 5
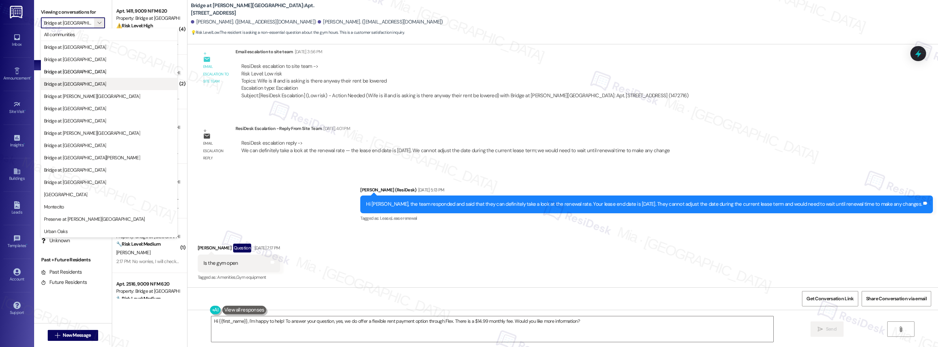
click at [92, 86] on span "Bridge at [GEOGRAPHIC_DATA]" at bounding box center [109, 83] width 130 height 7
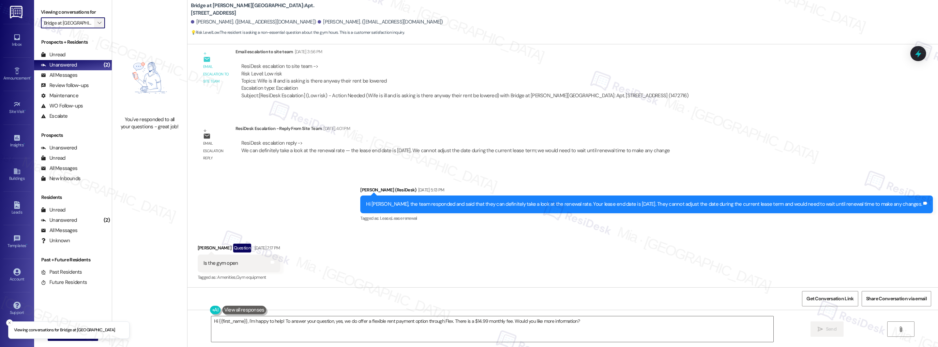
click at [97, 22] on icon "" at bounding box center [99, 22] width 4 height 5
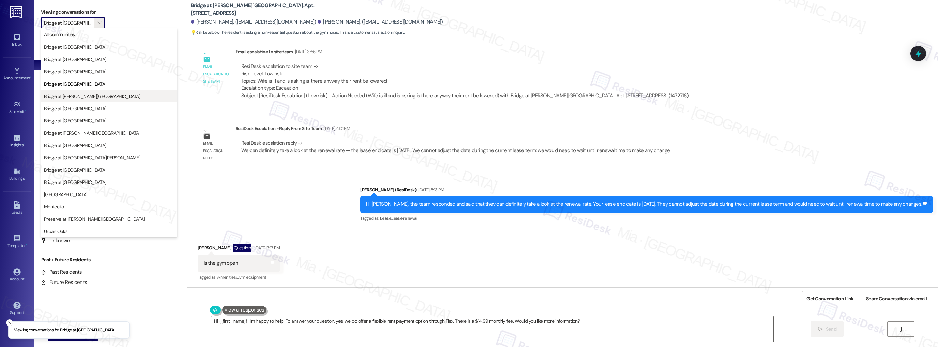
click at [87, 97] on span "Bridge at [PERSON_NAME][GEOGRAPHIC_DATA]" at bounding box center [92, 96] width 96 height 7
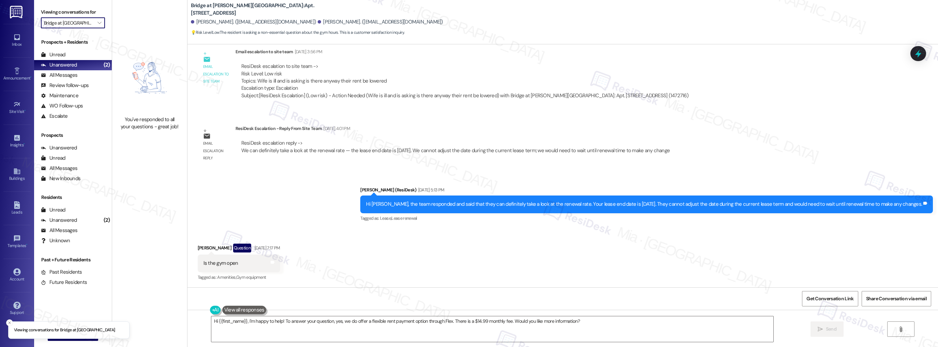
type input "Bridge at [PERSON_NAME][GEOGRAPHIC_DATA]"
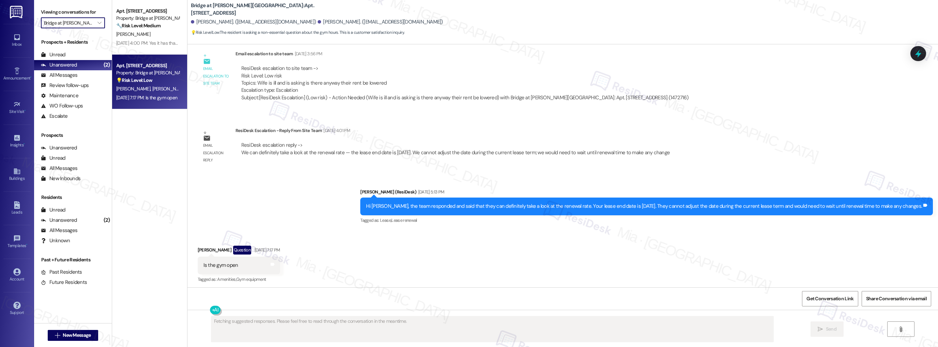
scroll to position [333, 0]
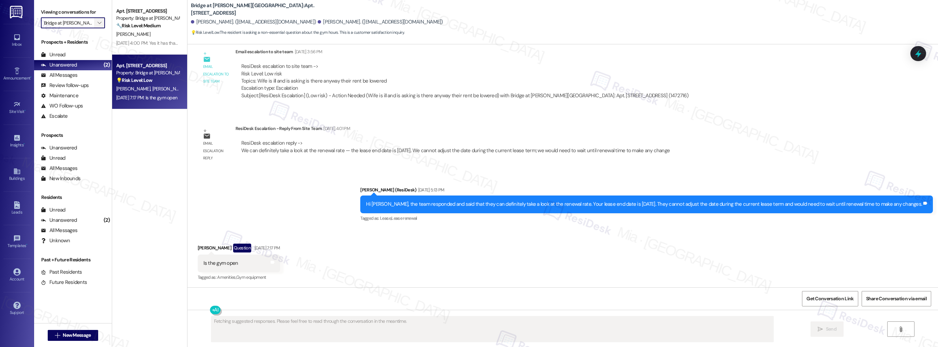
click at [97, 21] on span "" at bounding box center [99, 22] width 6 height 11
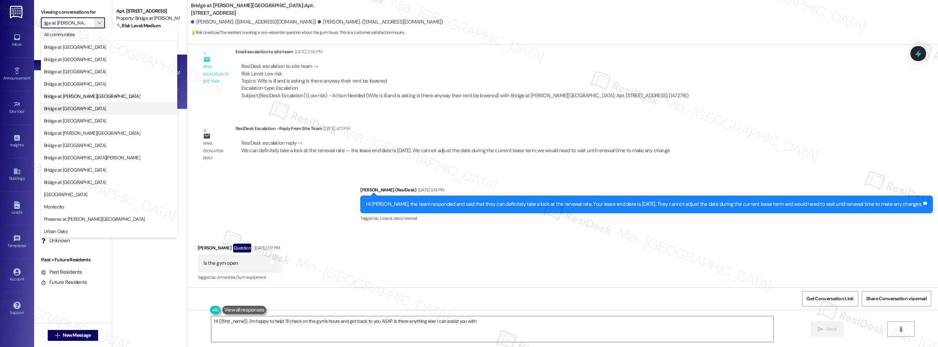
type textarea "Hi {{first_name}}, I'm happy to help! I'll check on the gym's hours and get bac…"
click at [115, 106] on span "Bridge at [GEOGRAPHIC_DATA]" at bounding box center [109, 108] width 130 height 7
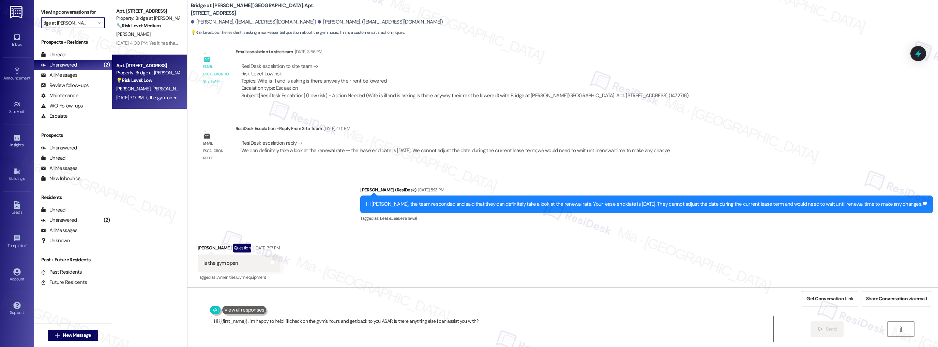
type input "Bridge at [GEOGRAPHIC_DATA]"
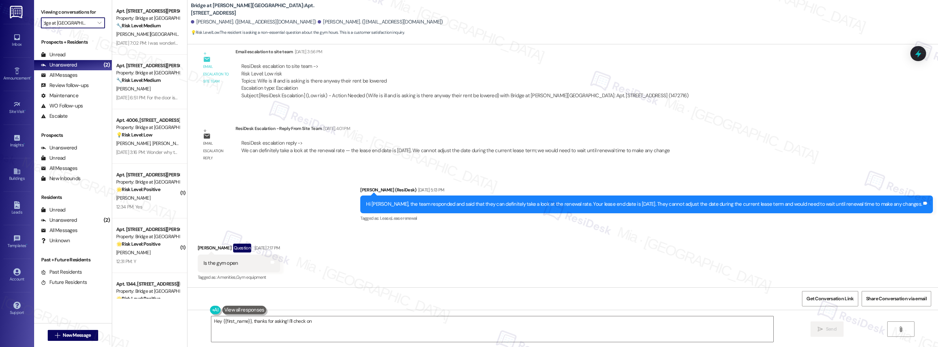
scroll to position [1064, 0]
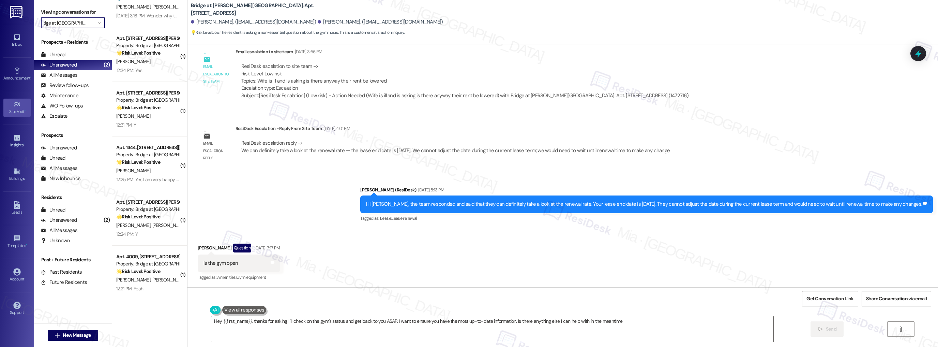
type textarea "Hey {{first_name}}, thanks for asking! I'll check on the gym's status and get b…"
click at [97, 23] on icon "" at bounding box center [99, 22] width 4 height 5
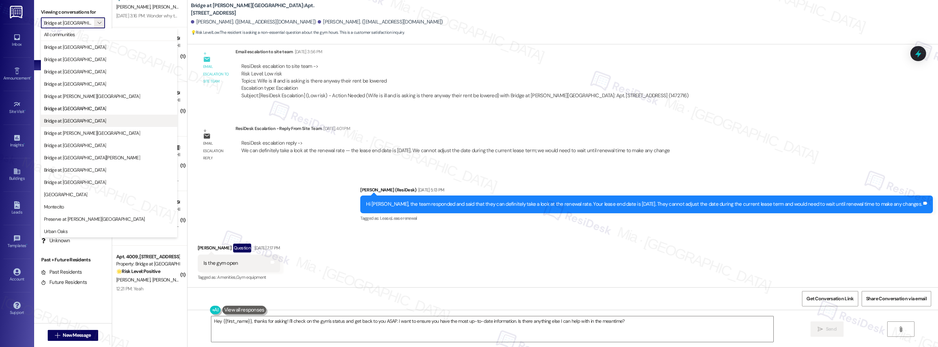
click at [100, 116] on button "Bridge at [GEOGRAPHIC_DATA]" at bounding box center [109, 121] width 136 height 12
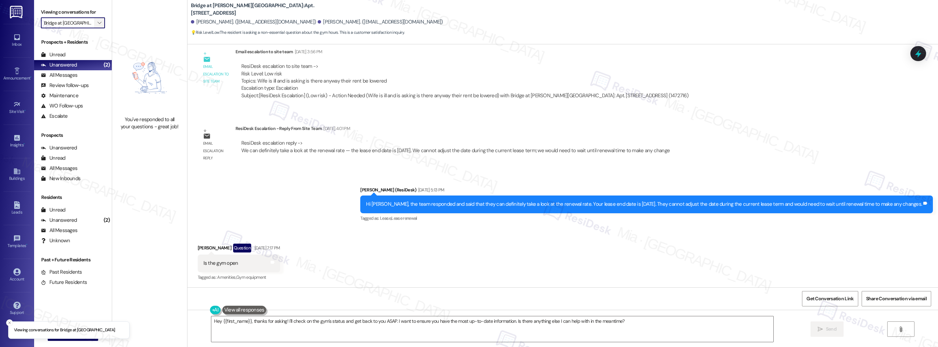
click at [98, 25] on button "" at bounding box center [99, 22] width 11 height 11
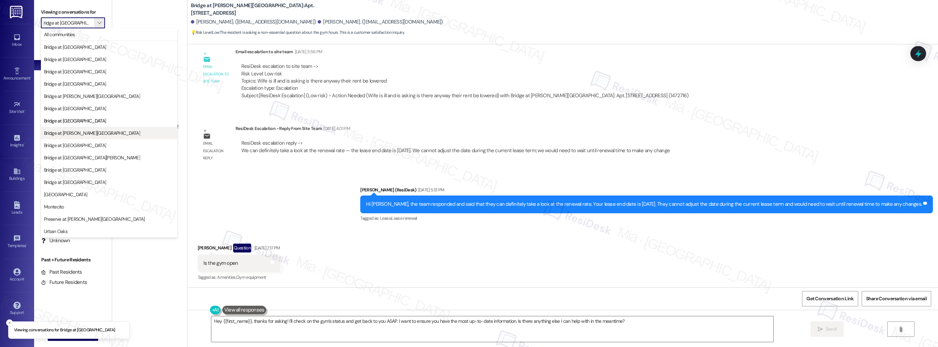
click at [90, 133] on span "Bridge at [PERSON_NAME][GEOGRAPHIC_DATA]" at bounding box center [109, 133] width 130 height 7
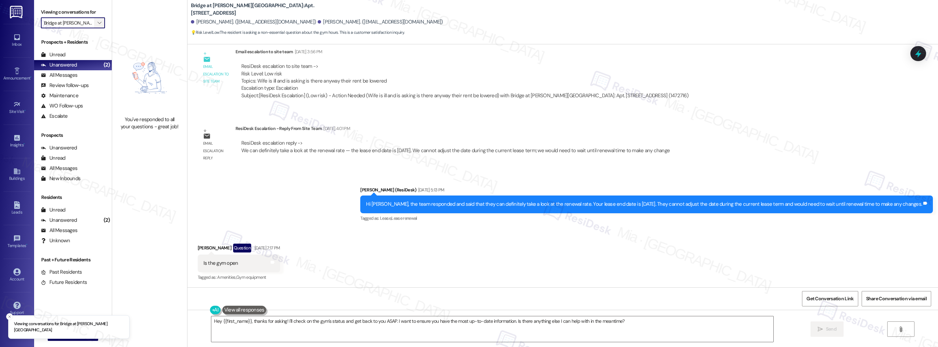
click at [97, 24] on span "" at bounding box center [99, 22] width 6 height 11
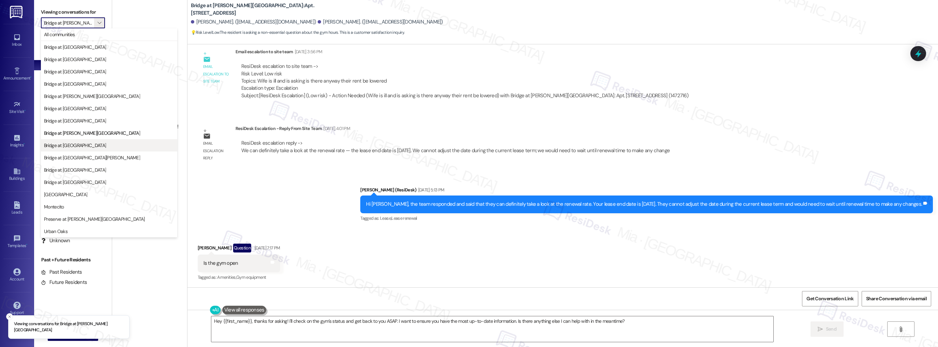
click at [91, 143] on span "Bridge at [GEOGRAPHIC_DATA]" at bounding box center [109, 145] width 130 height 7
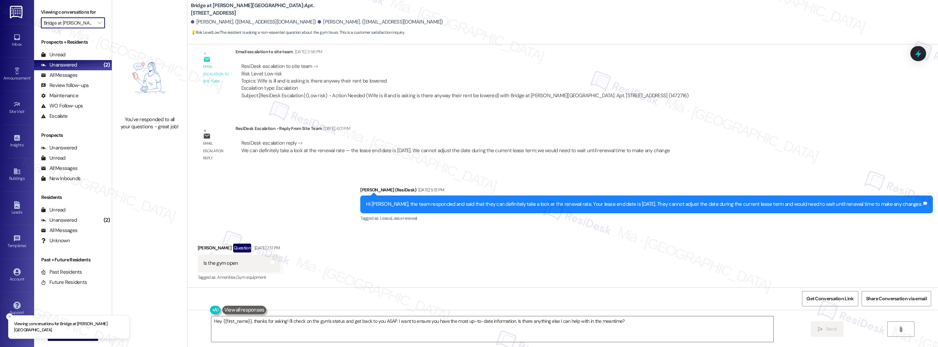
type input "Bridge at [GEOGRAPHIC_DATA]"
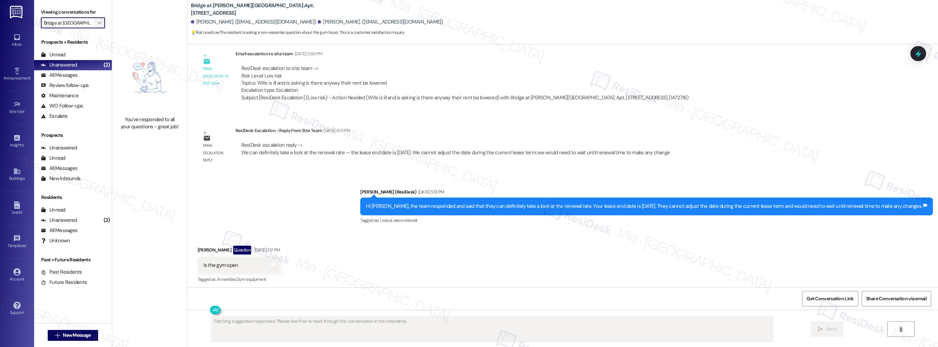
scroll to position [333, 0]
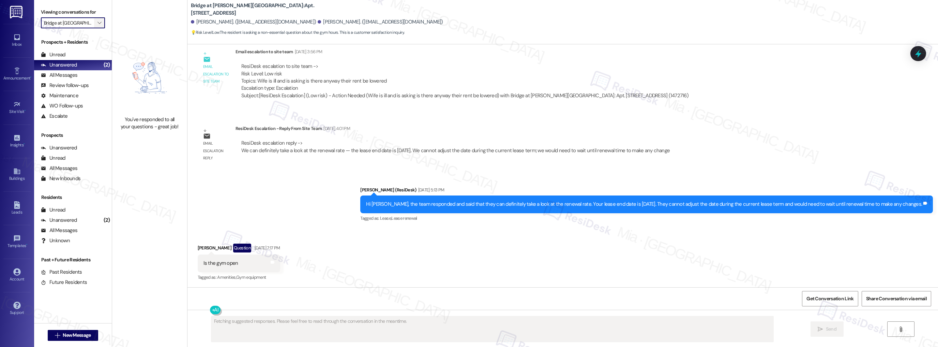
click at [97, 21] on icon "" at bounding box center [99, 22] width 4 height 5
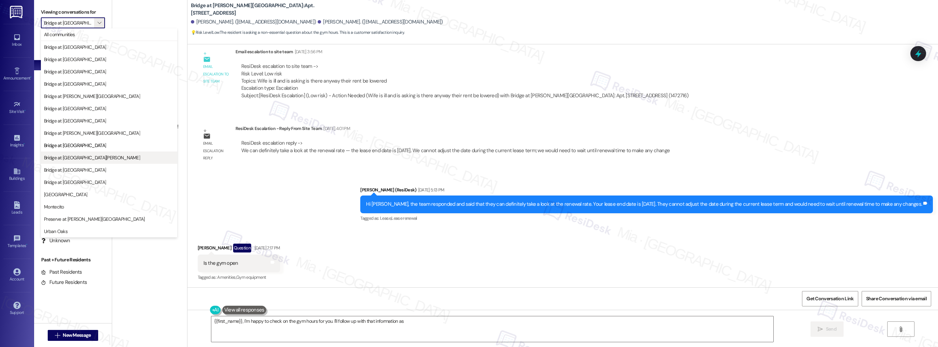
click at [91, 158] on span "Bridge at [GEOGRAPHIC_DATA][PERSON_NAME]" at bounding box center [92, 157] width 96 height 7
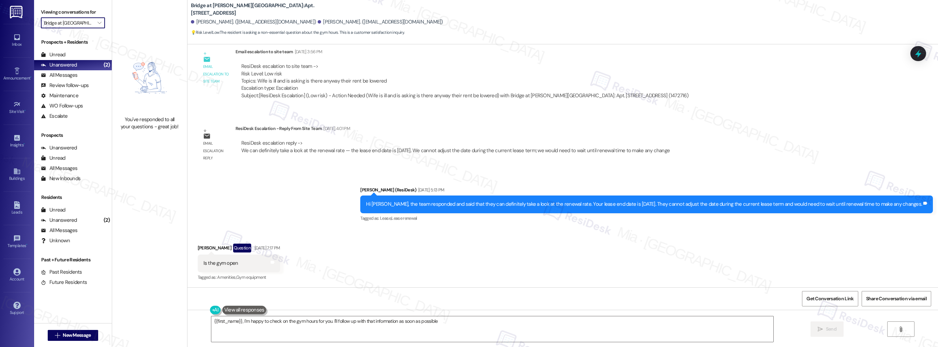
type textarea "{{first_name}}, I'm happy to check on the gym hours for you. I'll follow up wit…"
type input "Bridge at [GEOGRAPHIC_DATA][PERSON_NAME]"
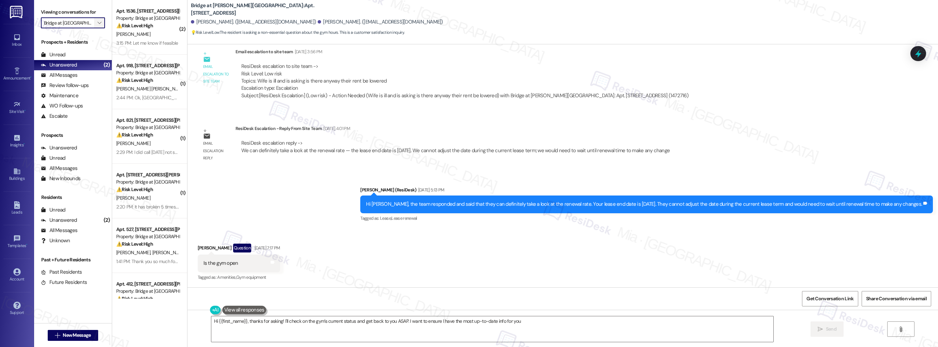
type textarea "Hi {{first_name}}, thanks for asking! I'll check on the gym's current status an…"
click at [97, 21] on span "" at bounding box center [99, 22] width 6 height 11
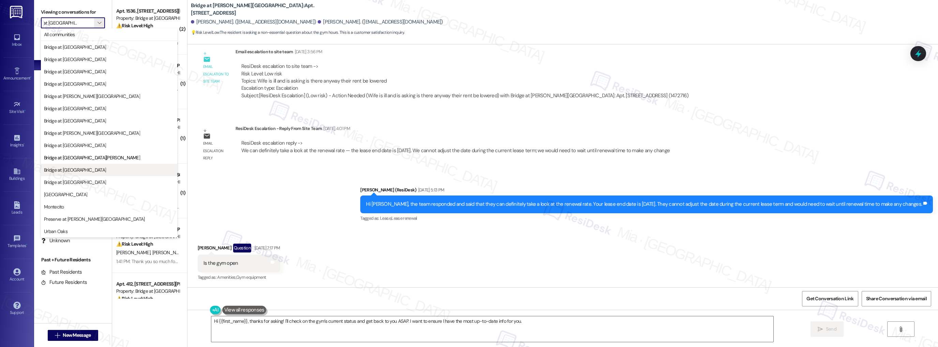
click at [121, 166] on span "Bridge at [GEOGRAPHIC_DATA]" at bounding box center [109, 169] width 130 height 7
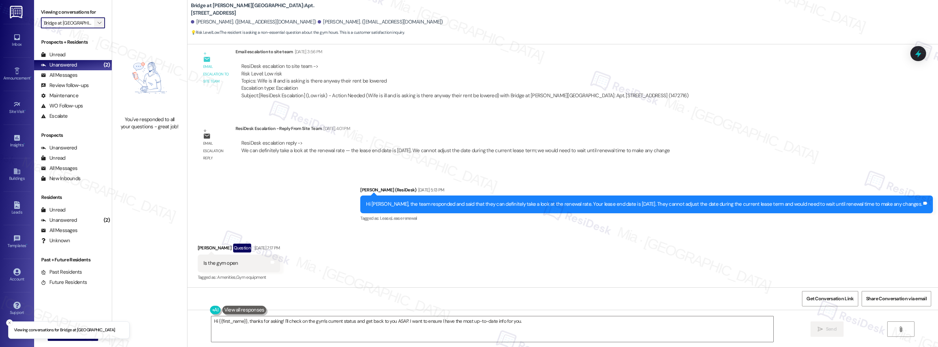
click at [97, 25] on span "" at bounding box center [99, 22] width 6 height 11
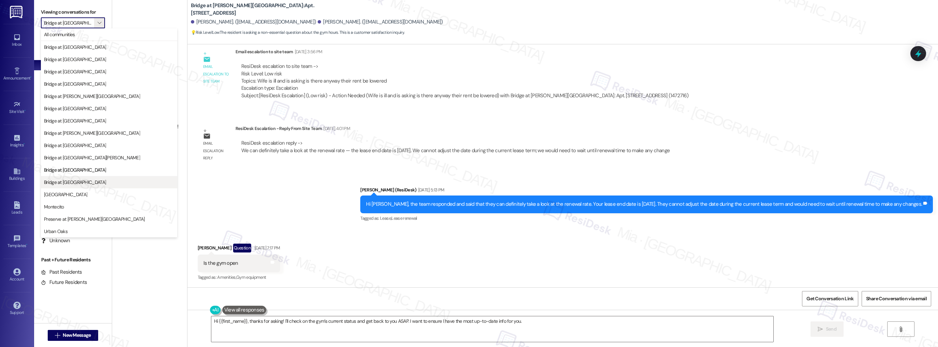
click at [86, 180] on span "Bridge at [GEOGRAPHIC_DATA]" at bounding box center [109, 182] width 130 height 7
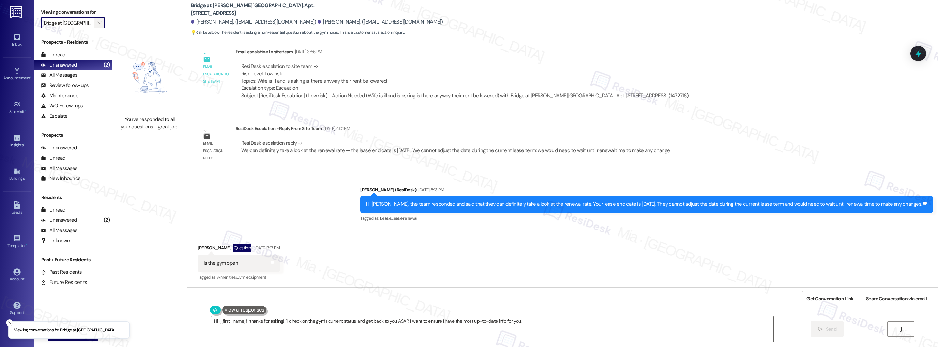
click at [97, 21] on icon "" at bounding box center [99, 22] width 4 height 5
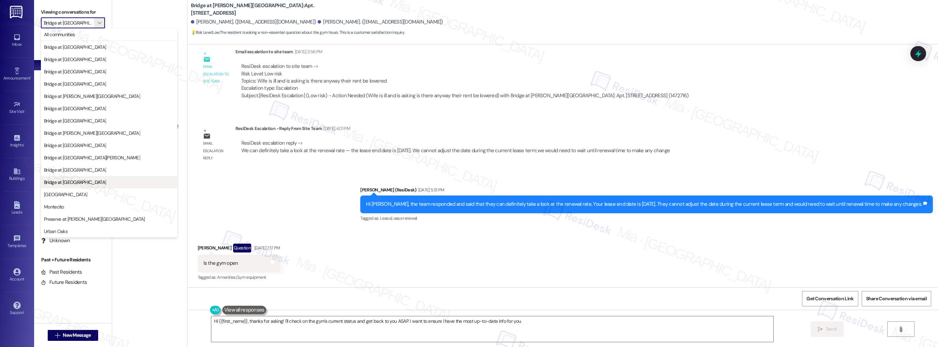
click at [104, 183] on span "Bridge at [GEOGRAPHIC_DATA]" at bounding box center [109, 182] width 130 height 7
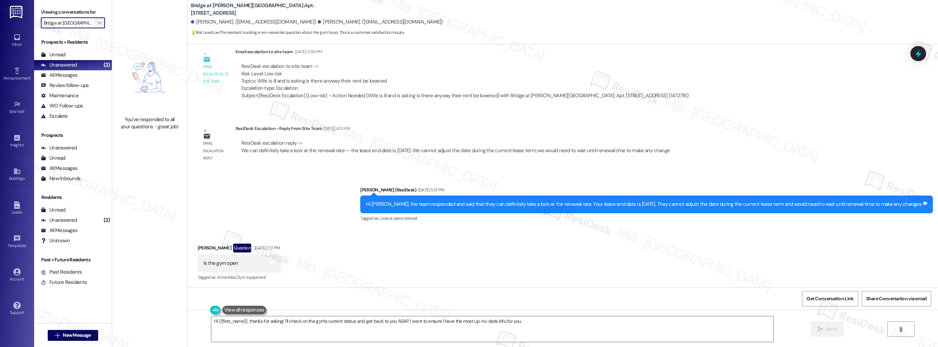
click at [97, 26] on span "" at bounding box center [99, 22] width 6 height 11
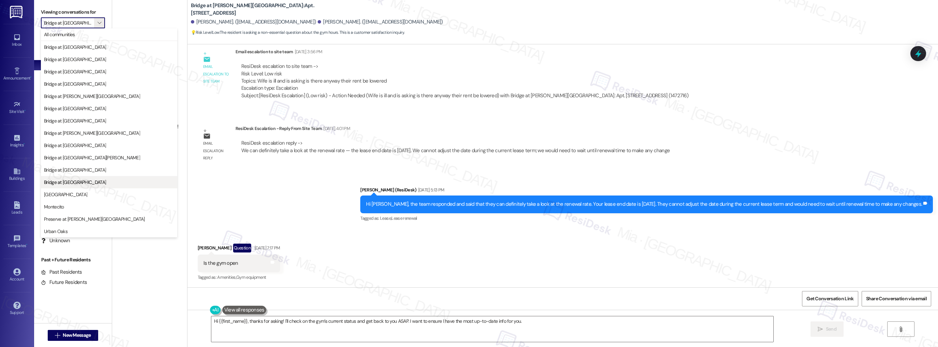
click at [90, 183] on span "Bridge at [GEOGRAPHIC_DATA]" at bounding box center [109, 182] width 130 height 7
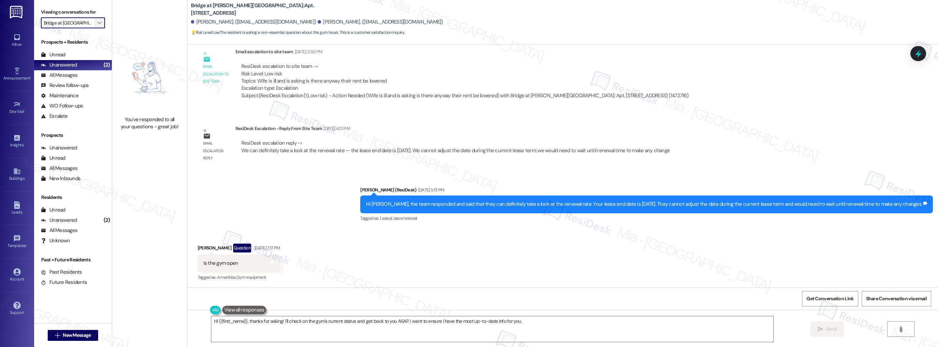
click at [98, 23] on span "" at bounding box center [99, 22] width 6 height 11
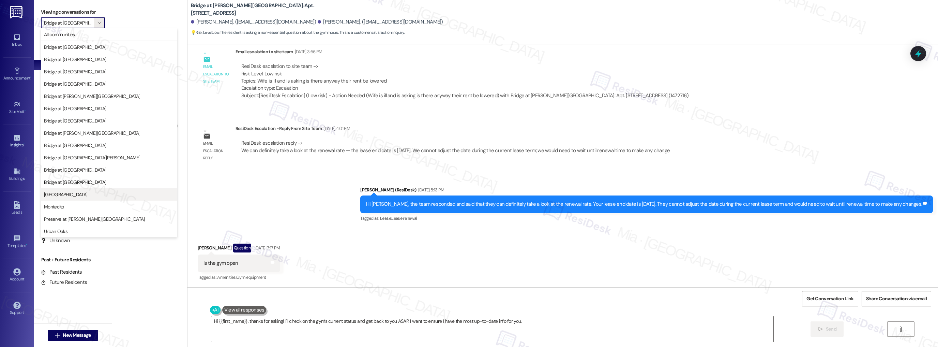
click at [80, 191] on span "[GEOGRAPHIC_DATA]" at bounding box center [109, 194] width 130 height 7
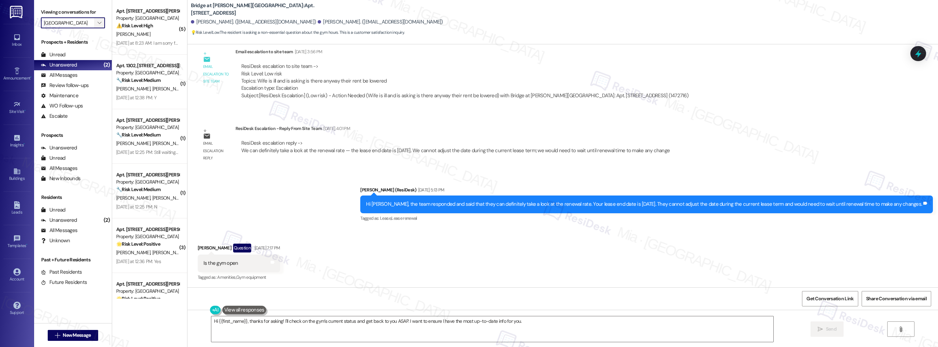
click at [98, 23] on button "" at bounding box center [99, 22] width 11 height 11
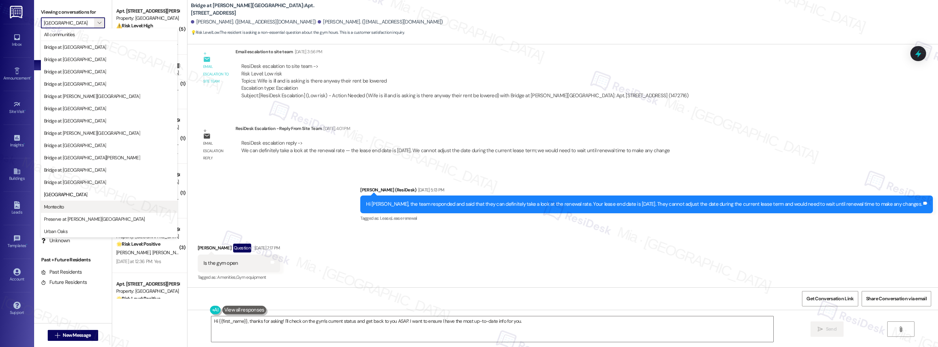
click at [72, 205] on span "Montecito" at bounding box center [109, 206] width 130 height 7
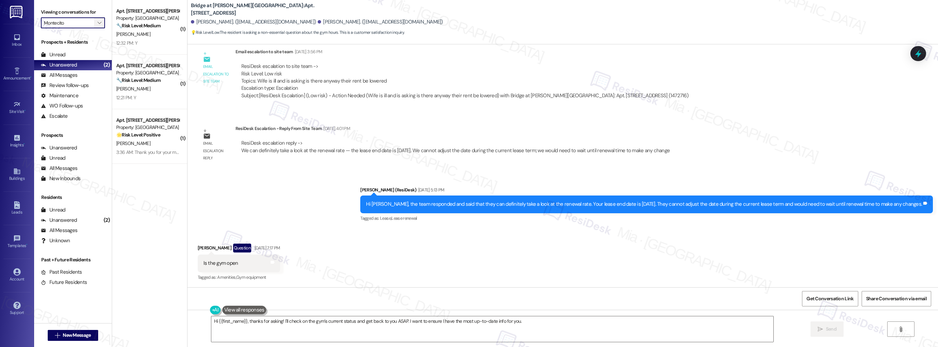
click at [97, 25] on span "" at bounding box center [99, 22] width 6 height 11
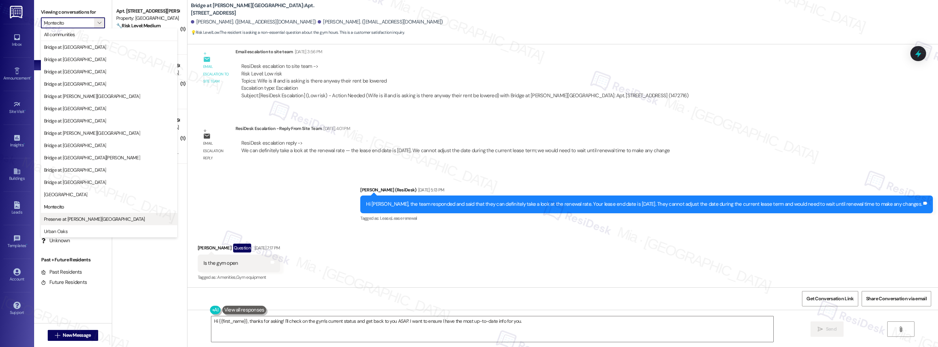
click at [82, 217] on span "Preserve at [PERSON_NAME][GEOGRAPHIC_DATA]" at bounding box center [94, 218] width 101 height 7
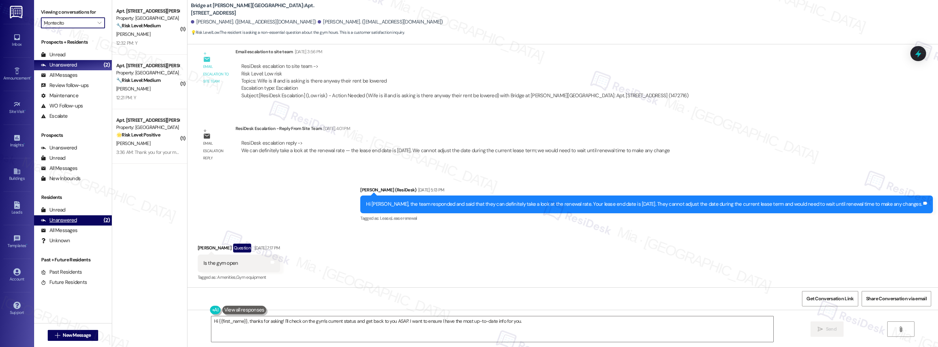
type input "Preserve at [PERSON_NAME][GEOGRAPHIC_DATA]"
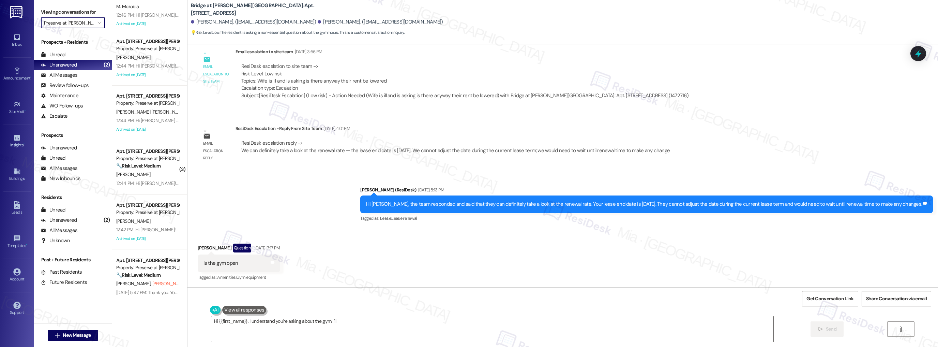
scroll to position [520, 0]
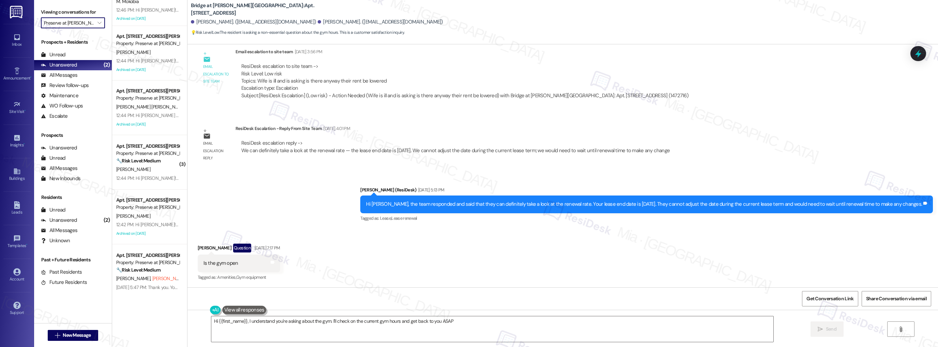
type textarea "Hi {{first_name}}, I understand you're asking about the gym. I'll check on the …"
click at [99, 21] on button "" at bounding box center [99, 22] width 11 height 11
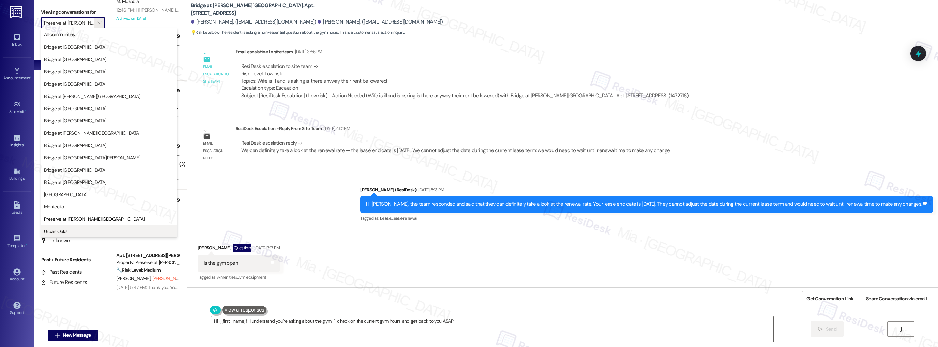
click at [78, 229] on span "Urban Oaks" at bounding box center [109, 231] width 130 height 7
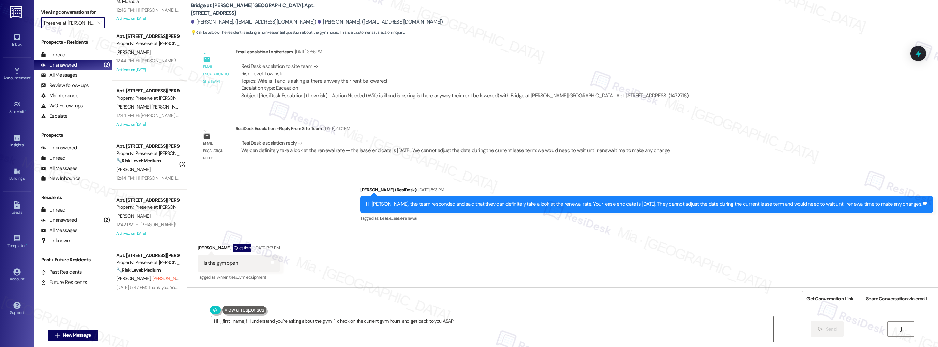
type input "Urban Oaks"
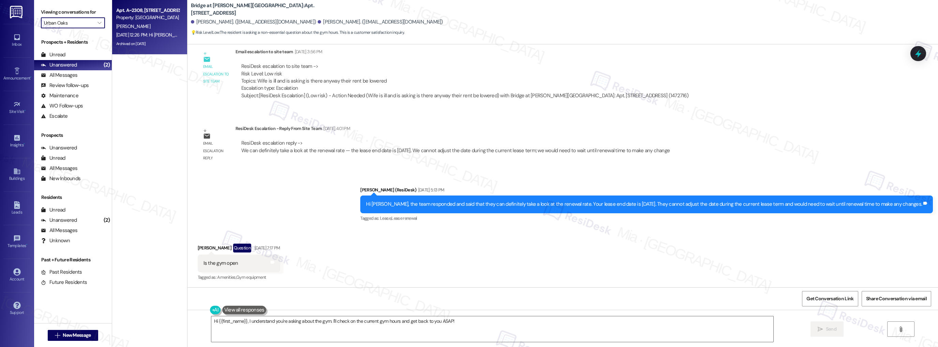
click at [172, 48] on div "Apt. A~2308, [STREET_ADDRESS] Property: [GEOGRAPHIC_DATA][PERSON_NAME] [DATE] 1…" at bounding box center [149, 27] width 75 height 55
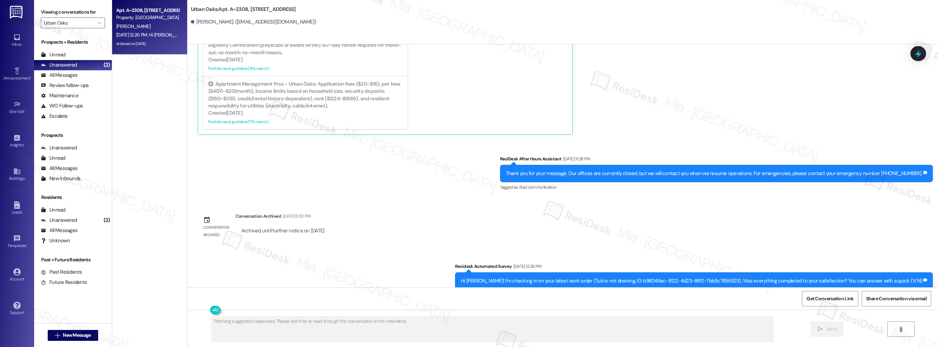
scroll to position [361, 0]
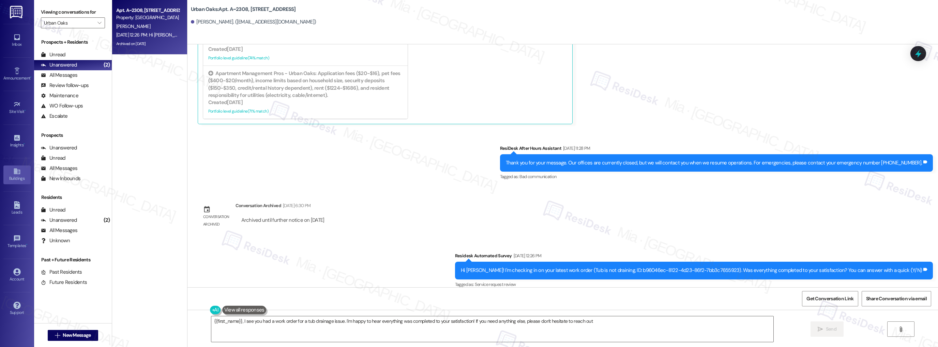
type textarea "{{first_name}}, I see you had a work order for a tub drainage issue. I'm happy …"
click at [97, 21] on span "" at bounding box center [99, 22] width 6 height 11
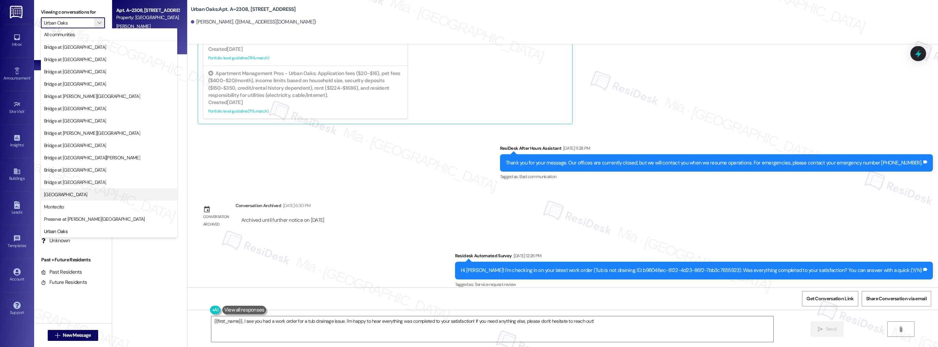
click at [79, 195] on span "[GEOGRAPHIC_DATA]" at bounding box center [109, 194] width 130 height 7
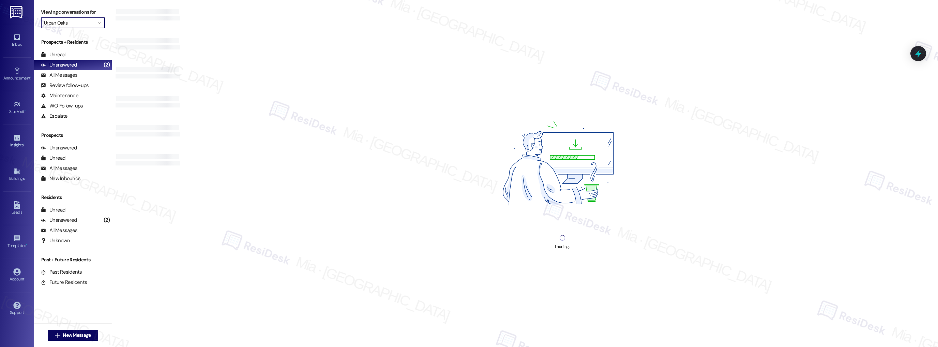
type input "[GEOGRAPHIC_DATA]"
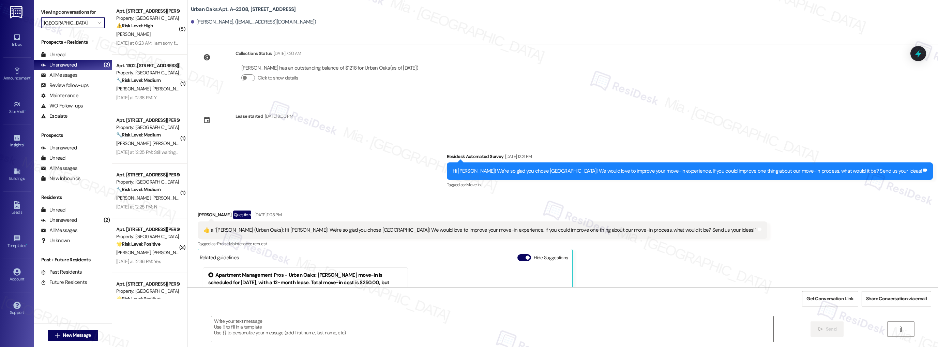
scroll to position [6, 0]
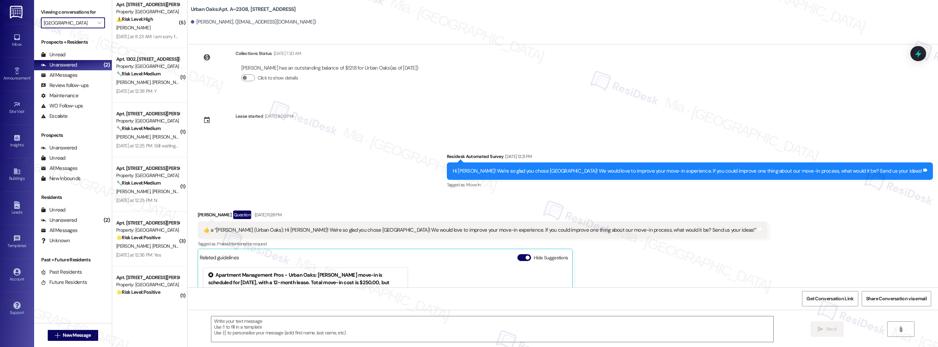
type textarea "Fetching suggested responses. Please feel free to read through the conversation…"
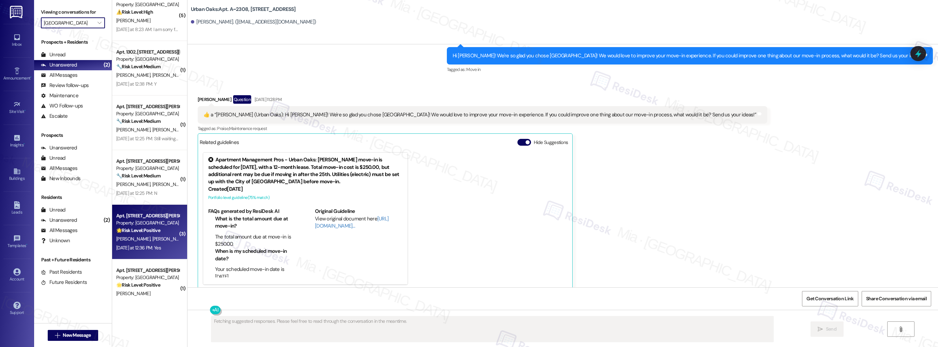
scroll to position [0, 0]
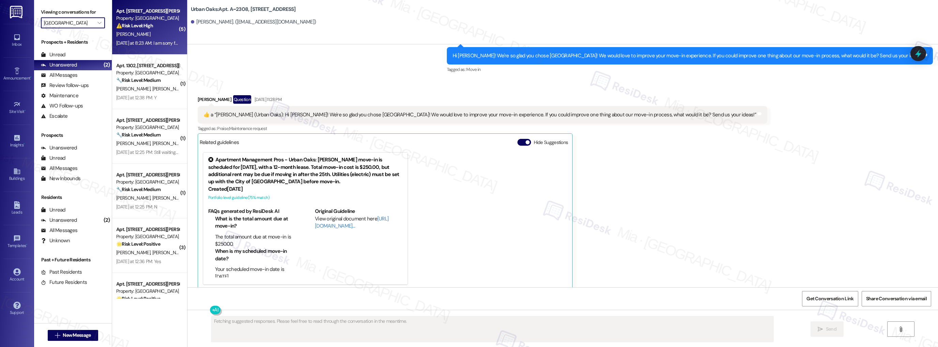
click at [148, 42] on div "[DATE] at 8:23 AM: I am sorry for this long message. I feel like I was overreac…" at bounding box center [402, 43] width 573 height 6
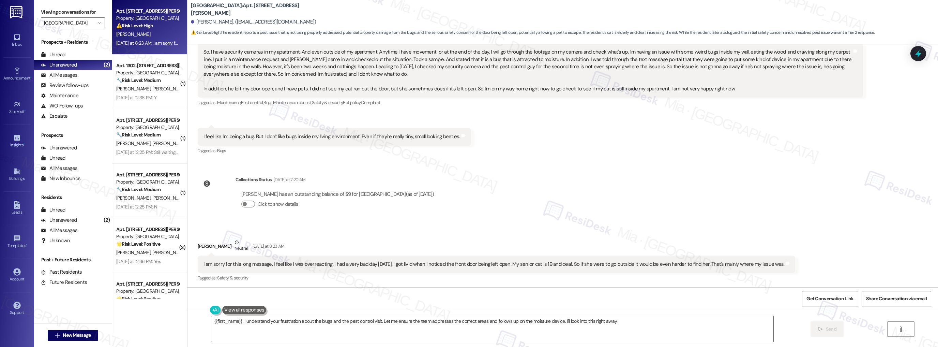
scroll to position [787, 0]
drag, startPoint x: 198, startPoint y: 264, endPoint x: 773, endPoint y: 264, distance: 575.1
click at [773, 264] on div "I am sorry for this long message. I feel like I was overreacting. I had a very …" at bounding box center [494, 262] width 583 height 7
copy div "I am sorry for this long message. I feel like I was overreacting. I had a very …"
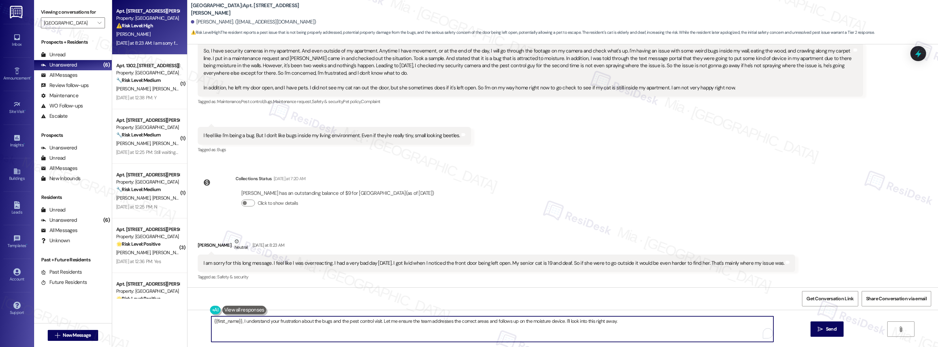
drag, startPoint x: 240, startPoint y: 321, endPoint x: 631, endPoint y: 321, distance: 391.0
click at [631, 321] on textarea "{{first_name}}, I understand your frustration about the bugs and the pest contr…" at bounding box center [492, 329] width 562 height 26
paste textarea "Thank you for sharing this with me. I hear your concern, and I understand how u…"
click at [240, 320] on textarea "{{first_name}}, Thank you for sharing this with me. I hear your concern, and I …" at bounding box center [492, 329] width 562 height 26
click at [290, 329] on textarea "{{first_name}}, thank you for sharing this with me. I hear your concern, and I …" at bounding box center [492, 329] width 562 height 26
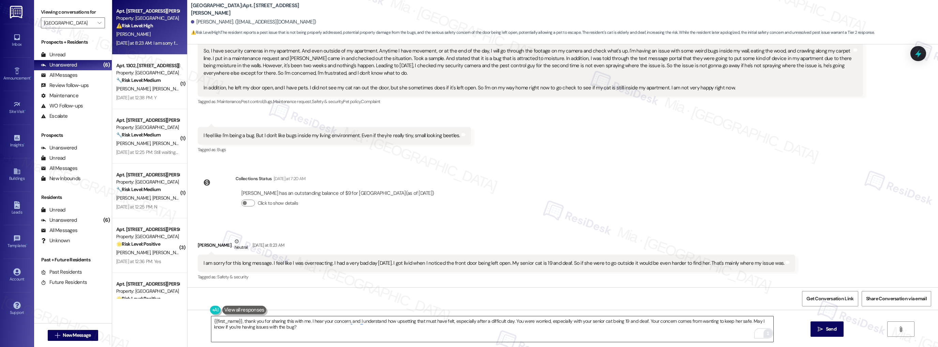
click at [763, 334] on div "1" at bounding box center [768, 333] width 11 height 11
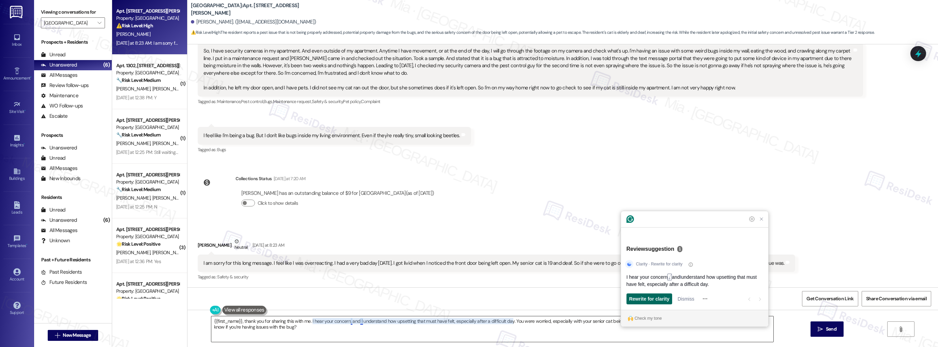
click at [659, 297] on span "Rewrite for clarity" at bounding box center [649, 298] width 40 height 7
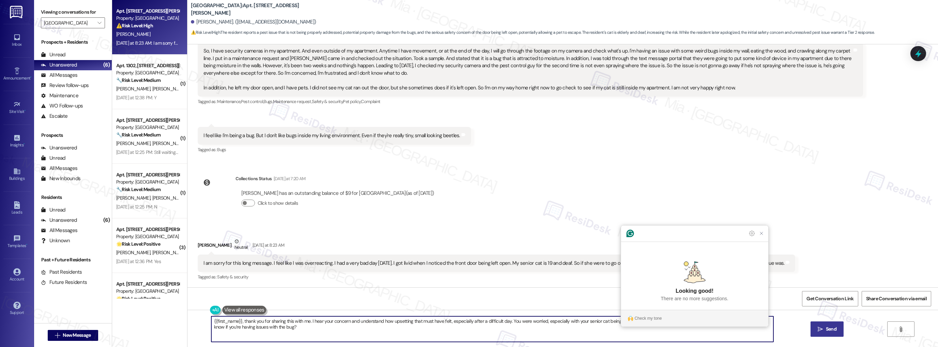
type textarea "{{first_name}}, thank you for sharing this with me. I hear your concern and und…"
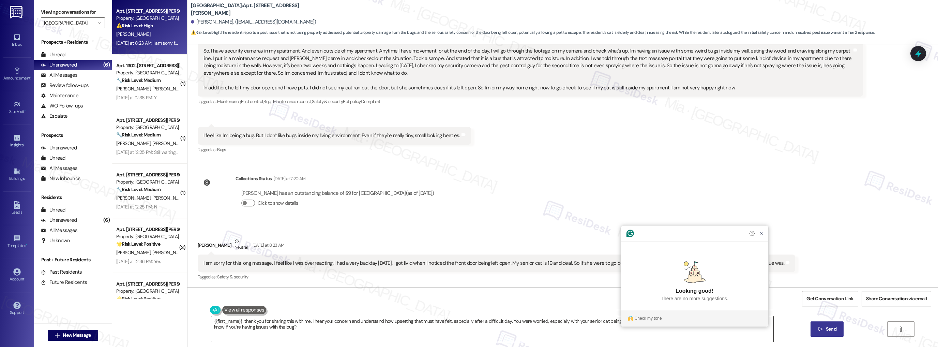
click at [820, 327] on icon "" at bounding box center [820, 328] width 5 height 5
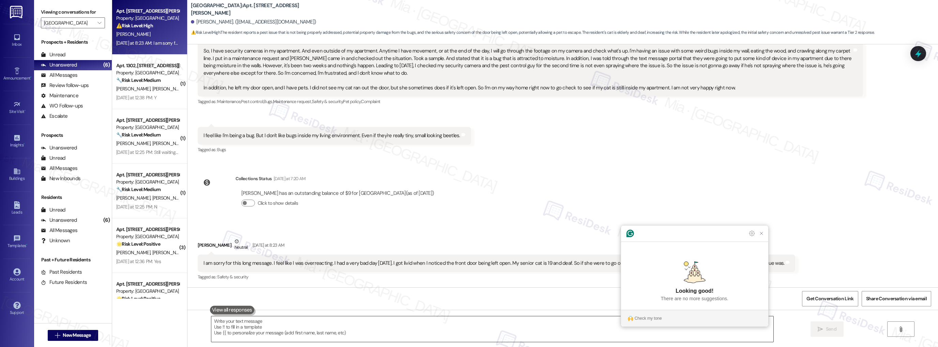
scroll to position [786, 0]
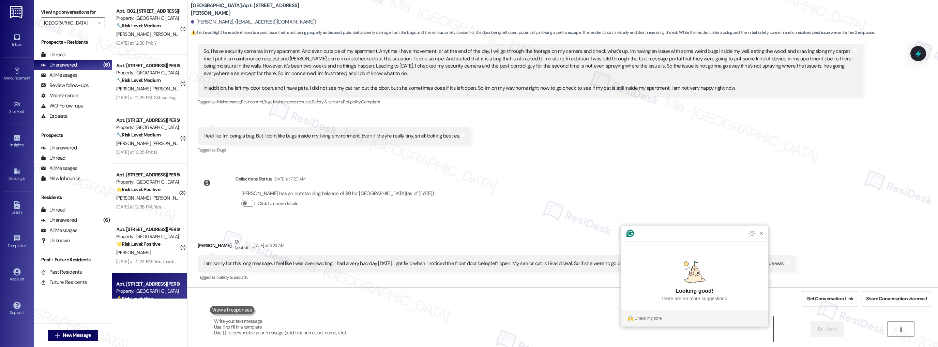
click at [247, 322] on textarea "To enrich screen reader interactions, please activate Accessibility in Grammarl…" at bounding box center [492, 329] width 562 height 26
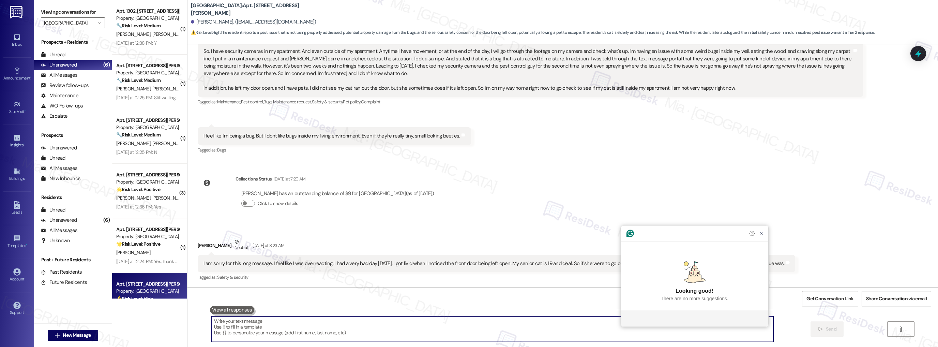
paste textarea "I’ll share this with the team so they’re aware. Your feedback is essential, and…"
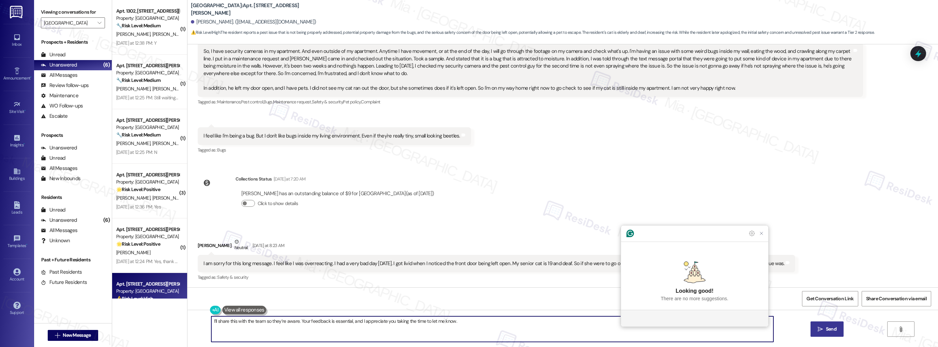
type textarea "I’ll share this with the team so they’re aware. Your feedback is essential, and…"
click at [818, 326] on icon "" at bounding box center [820, 328] width 5 height 5
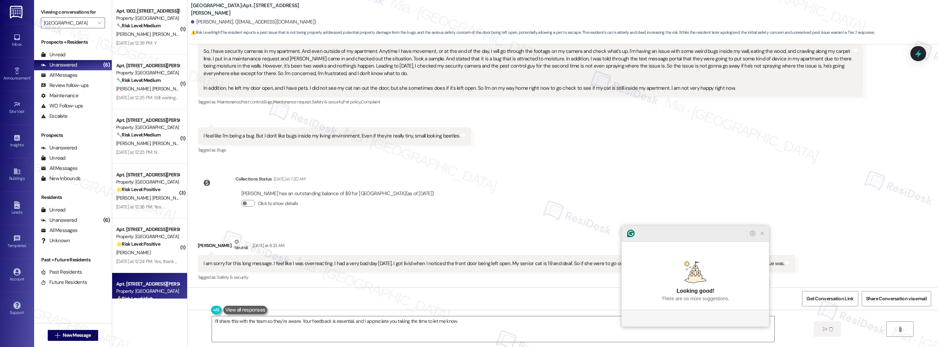
click at [765, 236] on icon "Close Grammarly Assistant" at bounding box center [762, 232] width 5 height 5
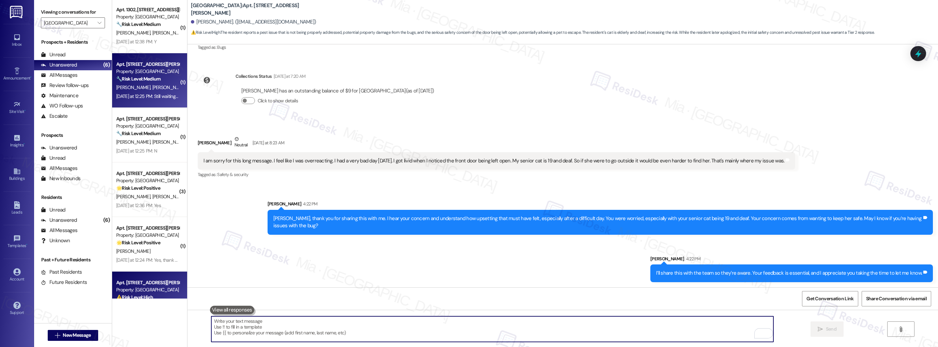
scroll to position [0, 0]
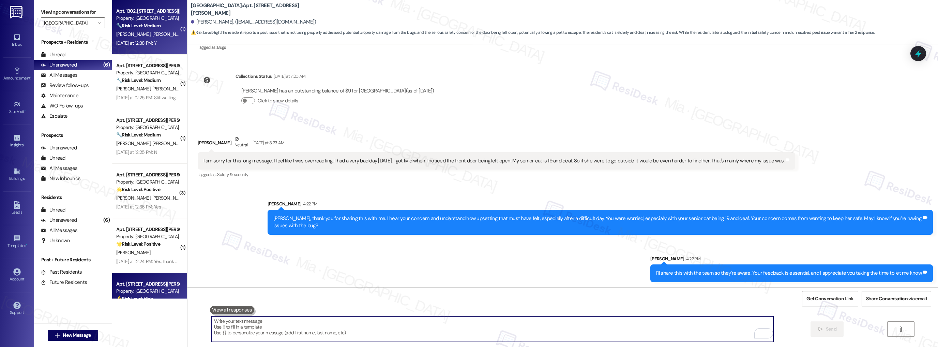
click at [152, 32] on span "[PERSON_NAME]" at bounding box center [169, 34] width 34 height 6
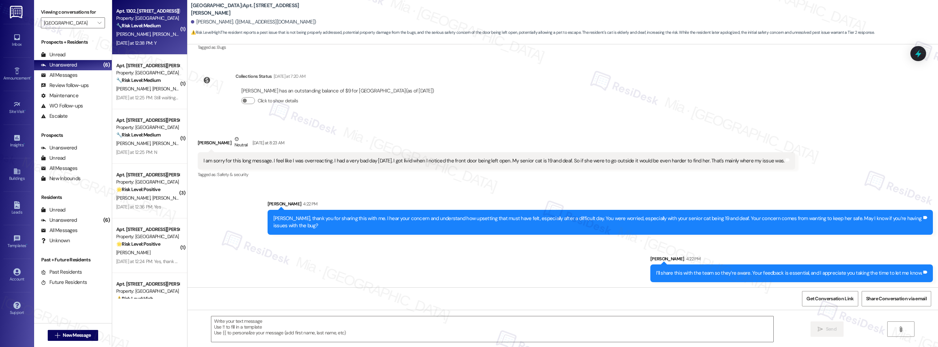
type textarea "Fetching suggested responses. Please feel free to read through the conversation…"
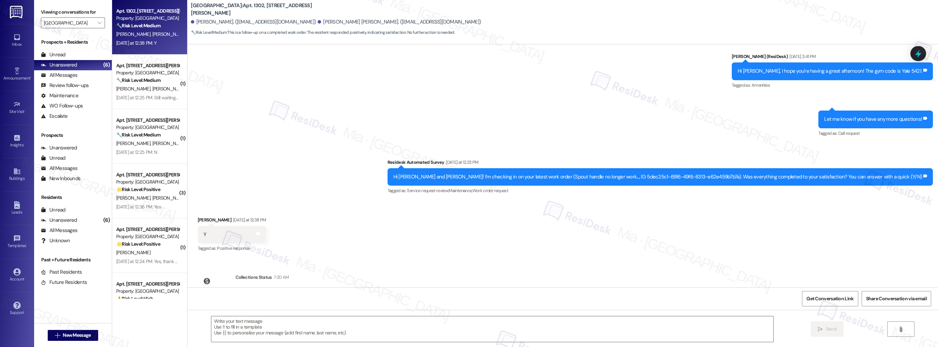
scroll to position [613, 0]
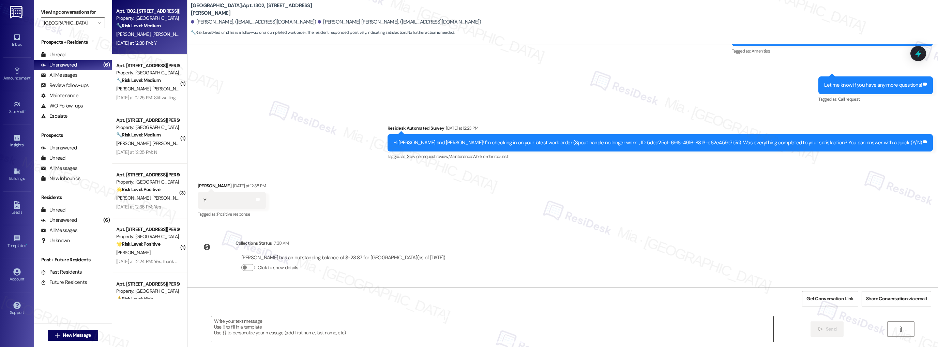
click at [266, 321] on textarea at bounding box center [492, 329] width 562 height 26
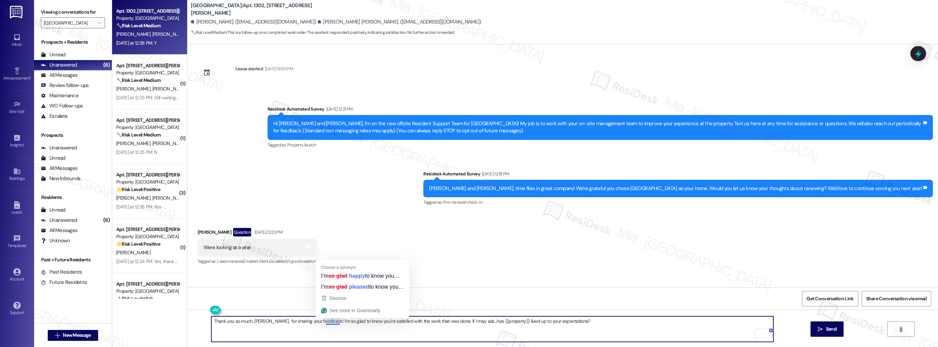
scroll to position [613, 0]
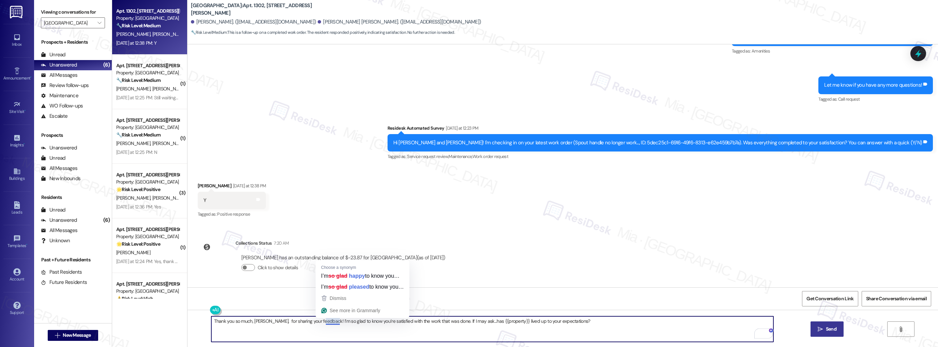
type textarea "Thank you so much, John, for sharing your feedback! I’m so glad to know you’re …"
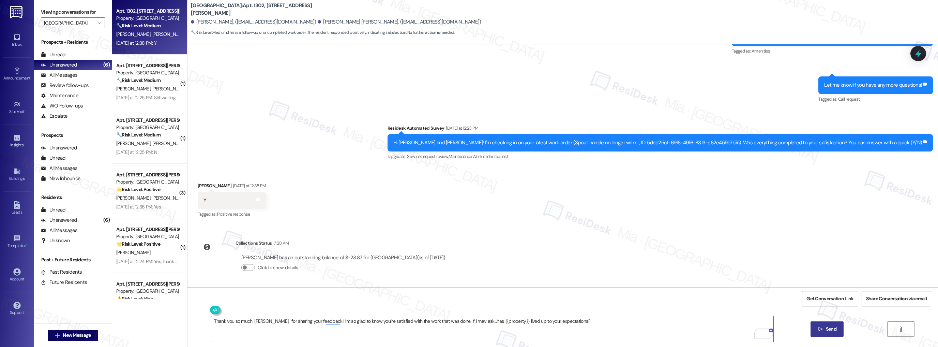
click at [821, 328] on icon "" at bounding box center [820, 328] width 5 height 5
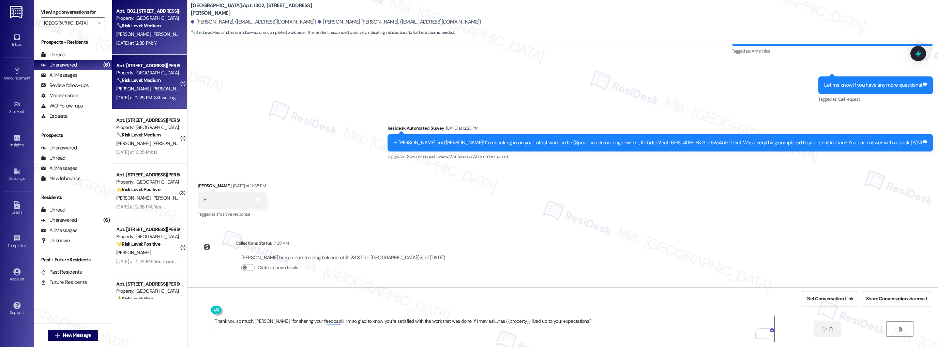
click at [135, 91] on span "N. Pindiproli" at bounding box center [134, 89] width 36 height 6
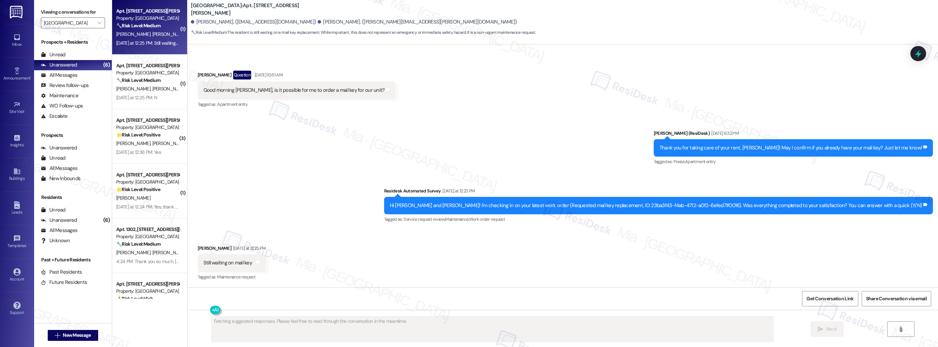
scroll to position [336, 0]
click at [138, 30] on div "N. Pindiproli A. De Leon" at bounding box center [148, 34] width 64 height 9
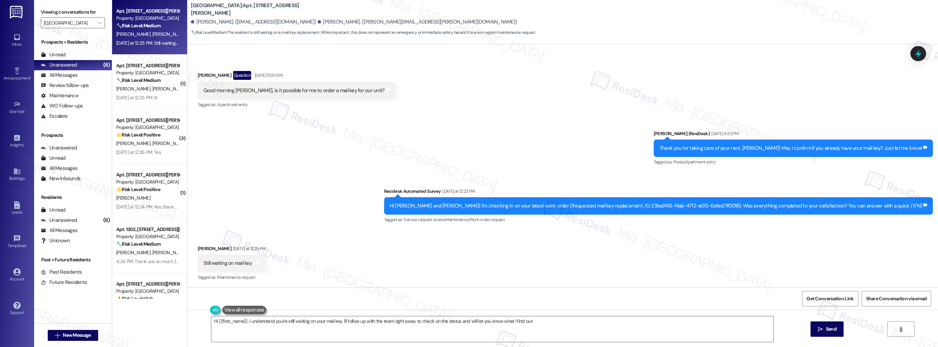
type textarea "Hi {{first_name}}, I understand you're still waiting on your mail key. I'll fol…"
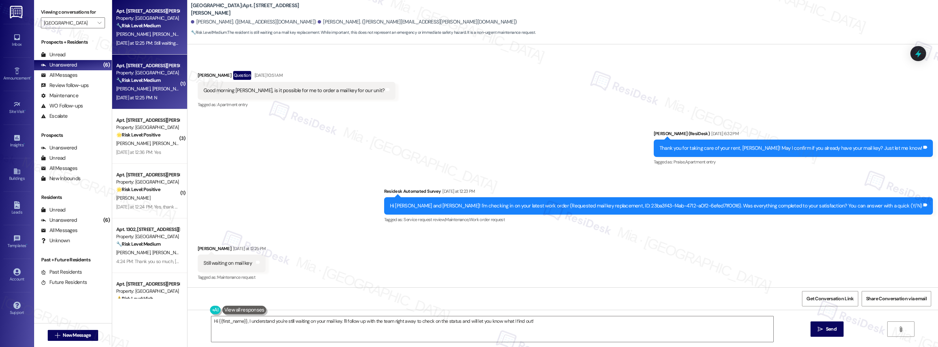
click at [146, 95] on div "Yesterday at 12:25 PM: N Yesterday at 12:25 PM: N" at bounding box center [136, 97] width 41 height 6
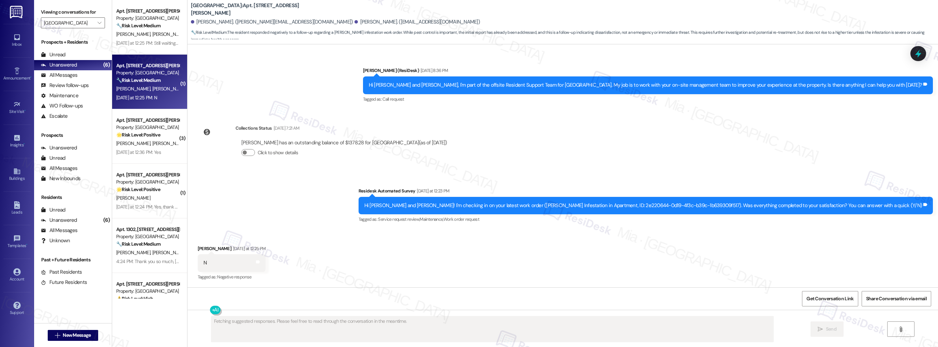
scroll to position [211, 0]
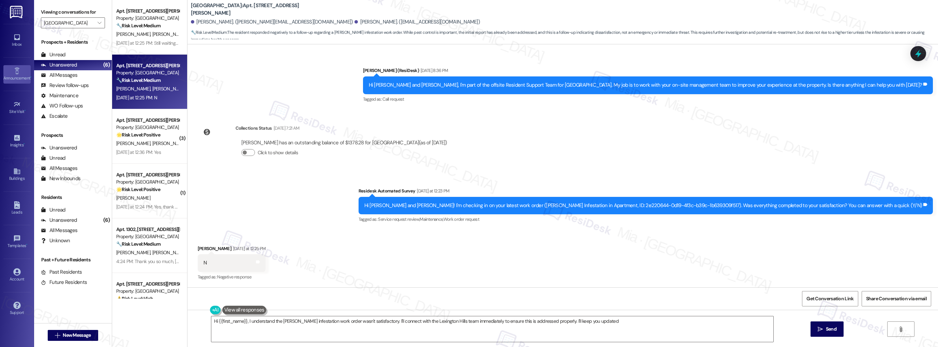
type textarea "Hi {{first_name}}, I understand the roach infestation work order wasn't satisfa…"
click at [593, 321] on textarea "Hi {{first_name}}, I understand the roach infestation work order wasn't satisfa…" at bounding box center [492, 329] width 562 height 26
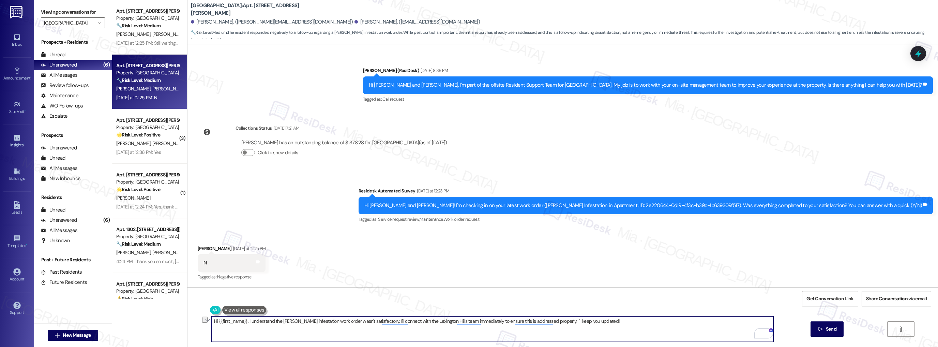
drag, startPoint x: 585, startPoint y: 322, endPoint x: 203, endPoint y: 323, distance: 382.2
click at [208, 323] on div "Hi {{first_name}}, I understand the roach infestation work order wasn't satisfa…" at bounding box center [489, 329] width 563 height 26
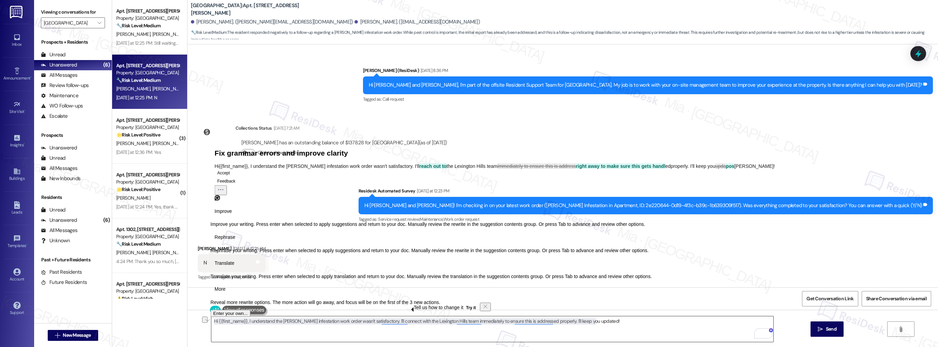
click at [617, 320] on textarea "Hi {{first_name}}, I understand the roach infestation work order wasn't satisfa…" at bounding box center [492, 329] width 562 height 26
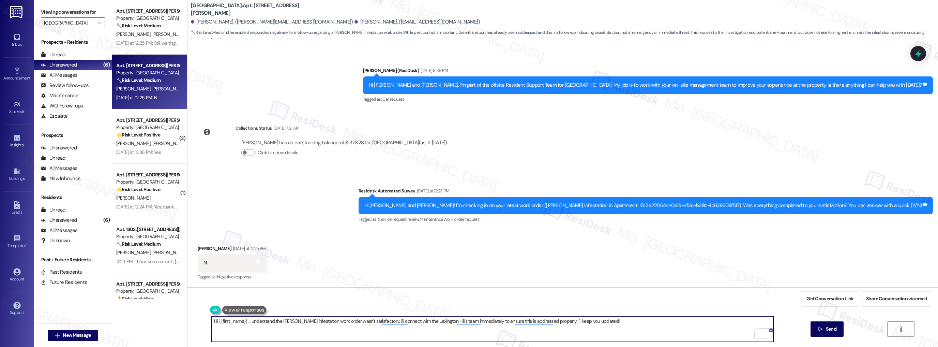
drag, startPoint x: 605, startPoint y: 321, endPoint x: 198, endPoint y: 321, distance: 407.4
click at [198, 321] on div "Hi {{first_name}}, I understand the roach infestation work order wasn't satisfa…" at bounding box center [562, 335] width 751 height 51
paste textarea "Thanks for letting me know, I’m sorry to hear you’re not satisfied with the rec…"
drag, startPoint x: 625, startPoint y: 321, endPoint x: 760, endPoint y: 321, distance: 135.3
click at [760, 321] on textarea "Thanks for letting me know. I’m sorry to hear you’re not satisfied with the rec…" at bounding box center [492, 329] width 562 height 26
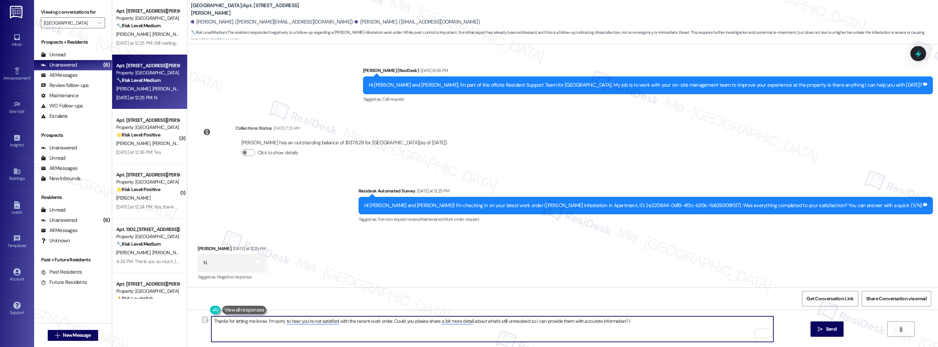
drag, startPoint x: 527, startPoint y: 321, endPoint x: 632, endPoint y: 320, distance: 105.3
click at [632, 320] on textarea "Thanks for letting me know. I’m sorry to hear you’re not satisfied with the rec…" at bounding box center [492, 329] width 562 height 26
click at [522, 296] on div "unresolved or" at bounding box center [520, 300] width 34 height 11
type textarea "Thanks for letting me know. I’m sorry you’re dissatisfied with the recent work …"
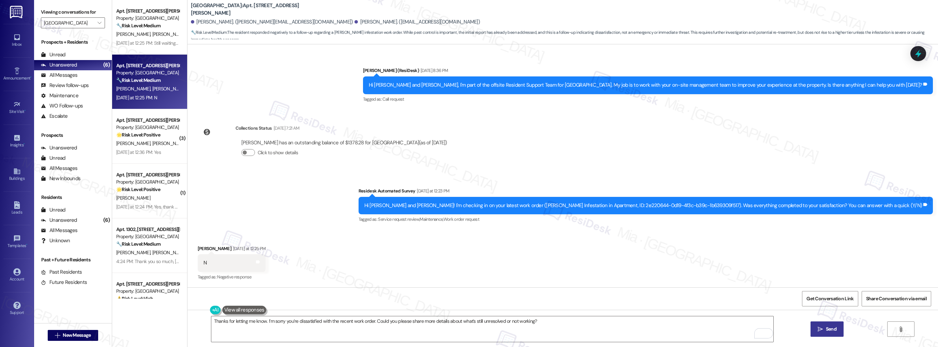
click at [826, 325] on button " Send" at bounding box center [827, 328] width 33 height 15
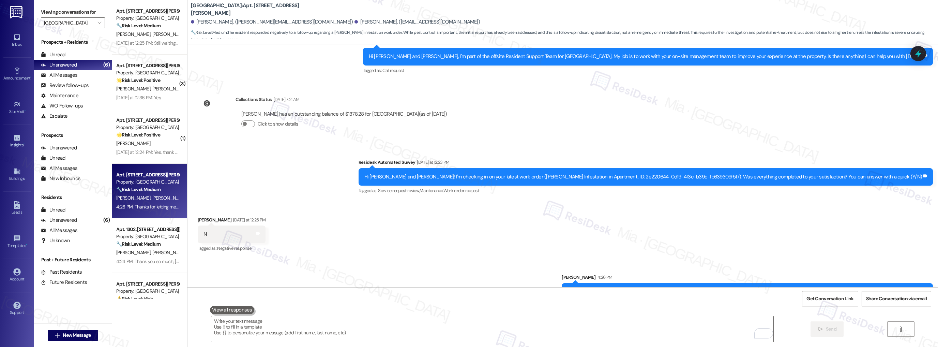
scroll to position [258, 0]
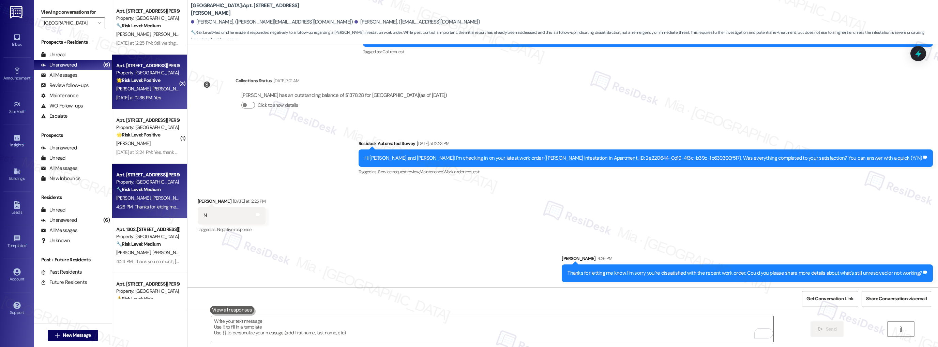
click at [157, 85] on div "J. Avila J. Nuno" at bounding box center [148, 89] width 64 height 9
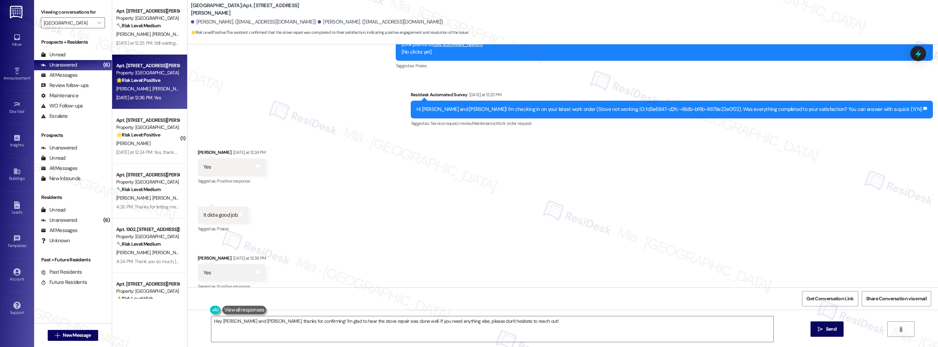
scroll to position [496, 0]
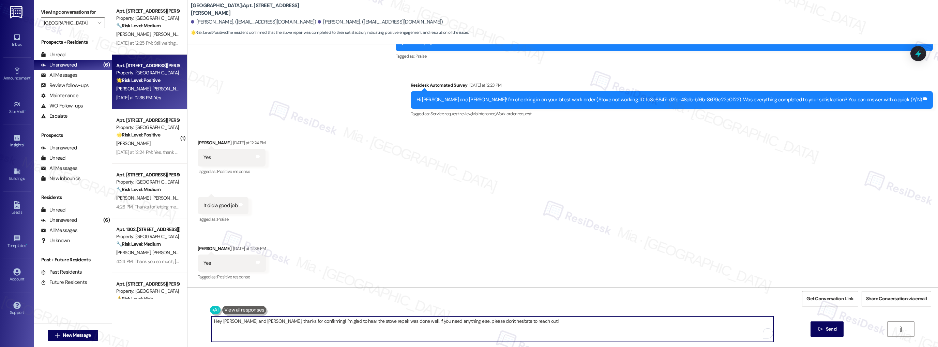
drag, startPoint x: 209, startPoint y: 323, endPoint x: 516, endPoint y: 323, distance: 307.5
click at [516, 323] on textarea "Hey John and Julian, thanks for confirming! I'm glad to hear the stove repair w…" at bounding box center [492, 329] width 562 height 26
paste textarea "Thank you,, for your feedback. I'm so glad to hear you're satisfied with the re…"
click at [230, 321] on textarea "Thank you,, for your feedback. I'm so glad to hear you're satisfied with the re…" at bounding box center [492, 329] width 562 height 26
type textarea "Thank you, John, for your feedback. I'm so glad to hear you're satisfied with t…"
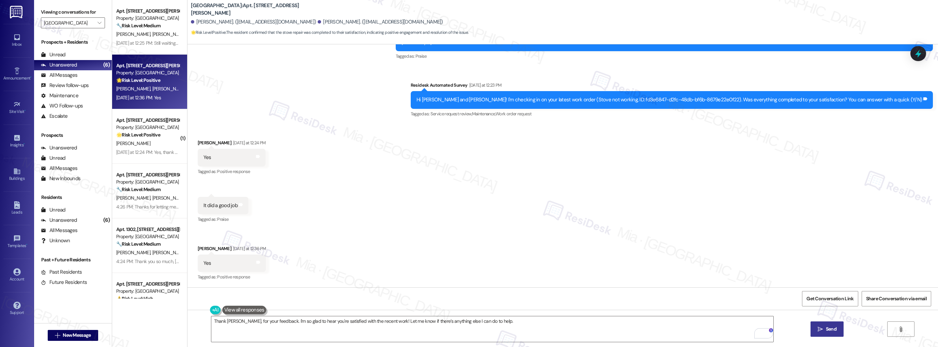
click at [827, 321] on button " Send" at bounding box center [827, 328] width 33 height 15
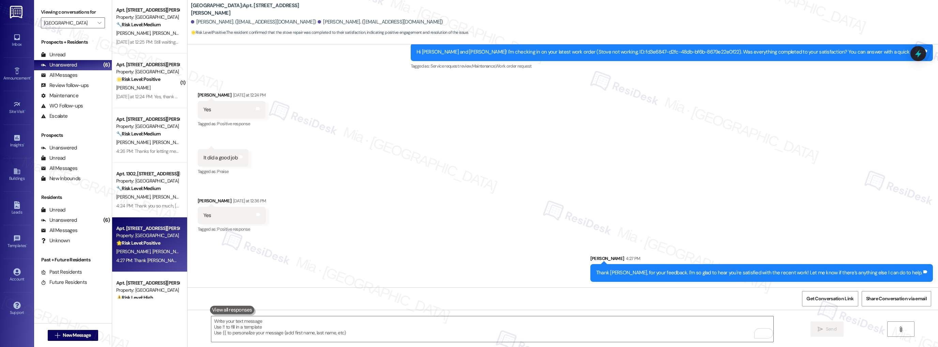
scroll to position [0, 0]
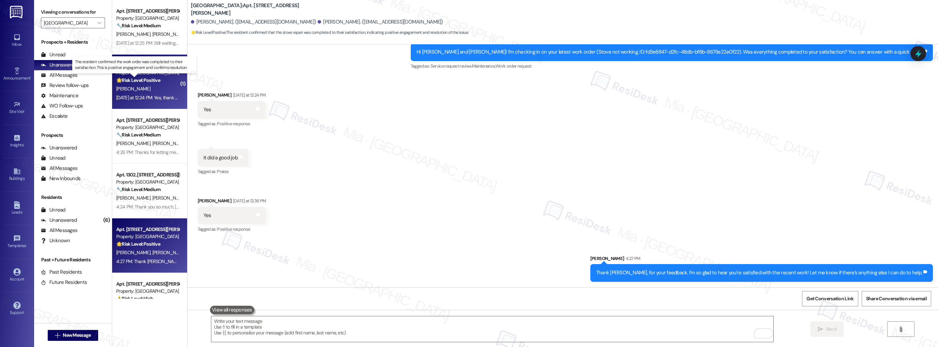
click at [152, 79] on strong "🌟 Risk Level: Positive" at bounding box center [138, 80] width 44 height 6
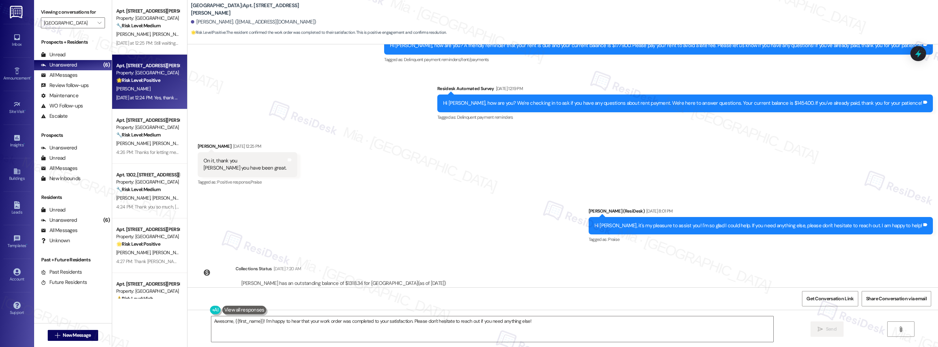
scroll to position [303, 0]
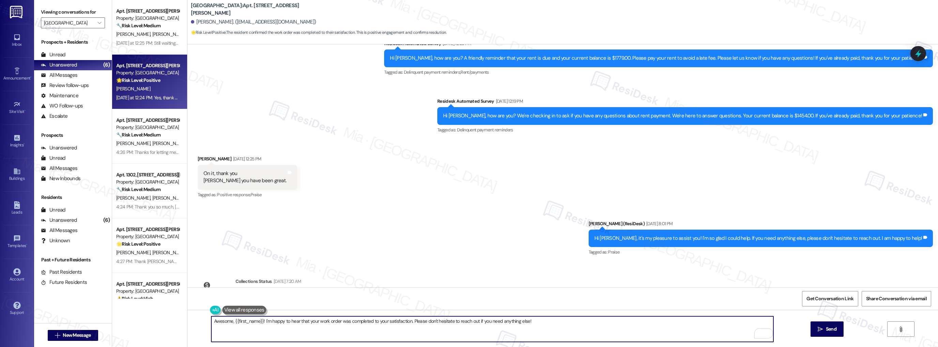
drag, startPoint x: 536, startPoint y: 321, endPoint x: 474, endPoint y: 321, distance: 62.0
click at [474, 321] on textarea "Awesome, {{first_name}}! I'm happy to hear that your work order was completed t…" at bounding box center [492, 329] width 562 height 26
click at [370, 324] on textarea "Awesome, {{first_name}}! I'm happy to hear that your work order was completed t…" at bounding box center [492, 329] width 562 height 26
drag, startPoint x: 409, startPoint y: 321, endPoint x: 529, endPoint y: 321, distance: 119.3
click at [529, 321] on textarea "Awesome, {{first_name}}! I'm happy to hear that your work order was completed t…" at bounding box center [492, 329] width 562 height 26
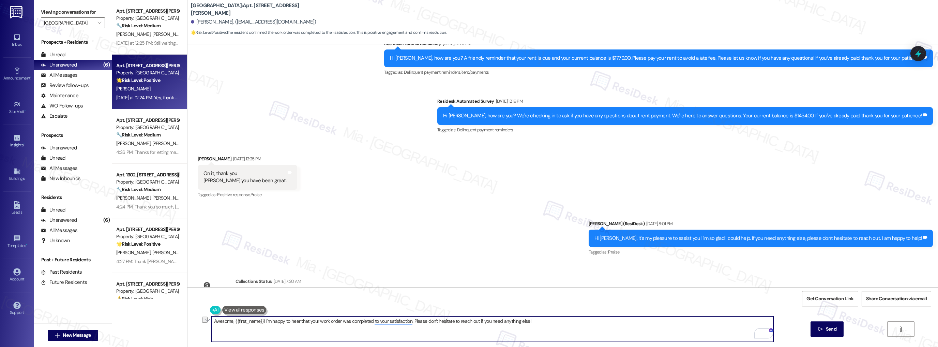
paste textarea "If I may ask...has {{property}} lived up to your expectations?"
type textarea "Awesome, {{first_name}}! I'm happy to hear that your work order was completed t…"
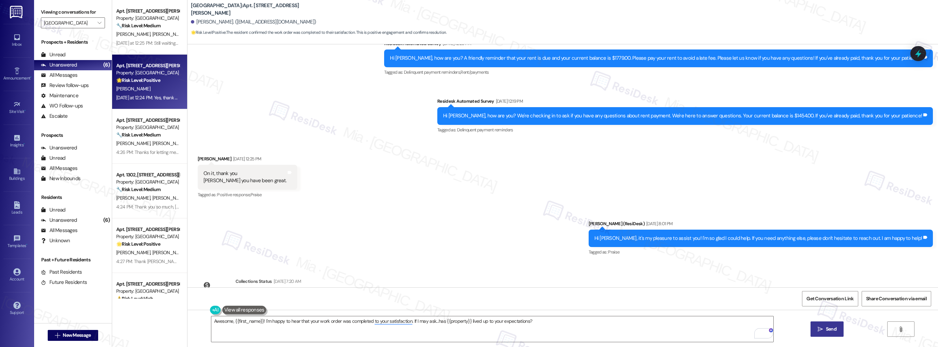
click at [820, 326] on span " Send" at bounding box center [826, 328] width 21 height 7
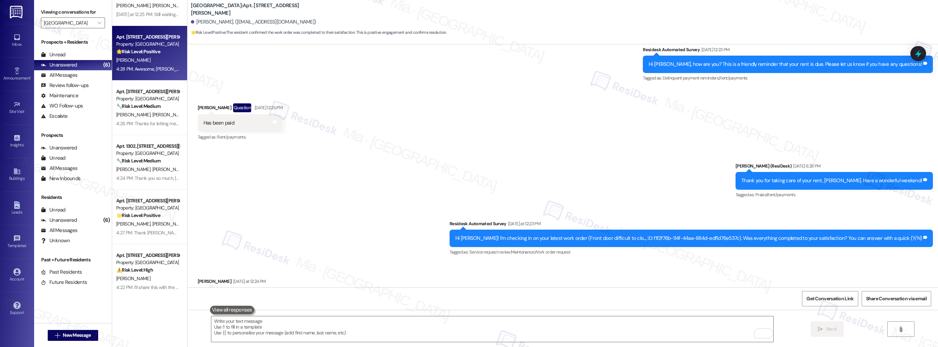
scroll to position [630, 0]
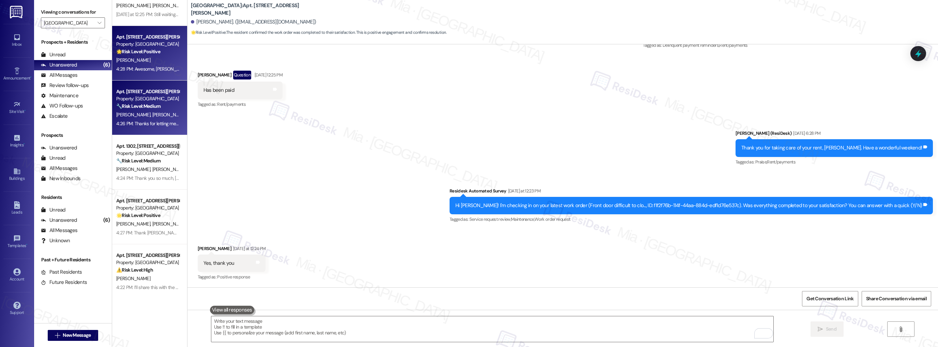
click at [149, 128] on div "Apt. 201, 2430 Cromwell Cir Property: Lexington Hills 🔧 Risk Level: Medium The …" at bounding box center [149, 107] width 75 height 55
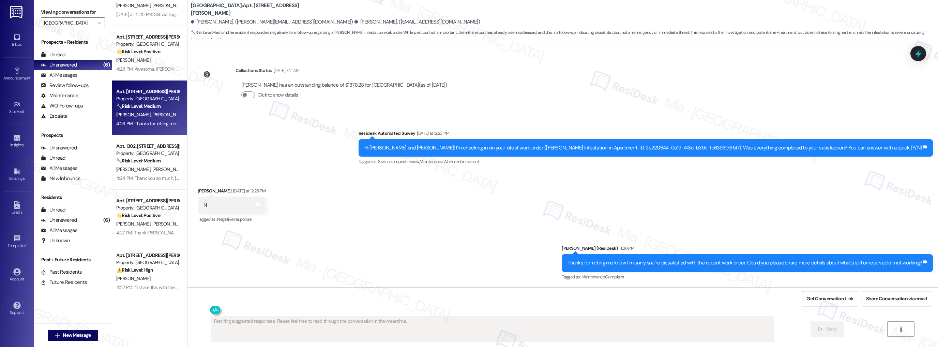
scroll to position [269, 0]
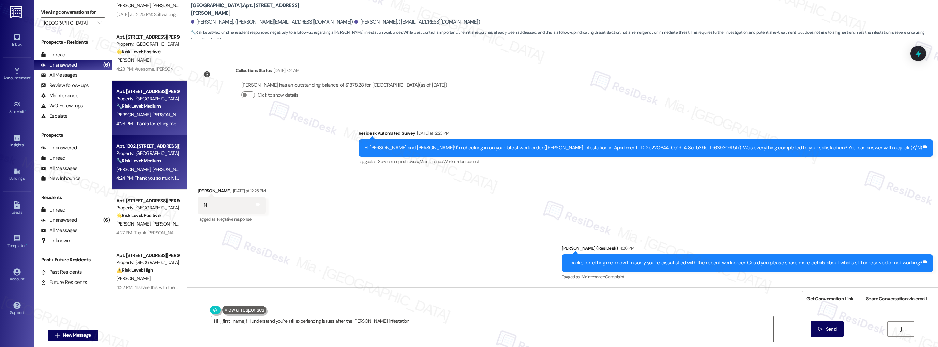
type textarea "Hi {{first_name}}, I understand you're still experiencing issues after the roac…"
click at [159, 174] on div "4:24 PM: Thank you so much, John, for sharing your feedback! I’m so glad to kno…" at bounding box center [148, 178] width 64 height 9
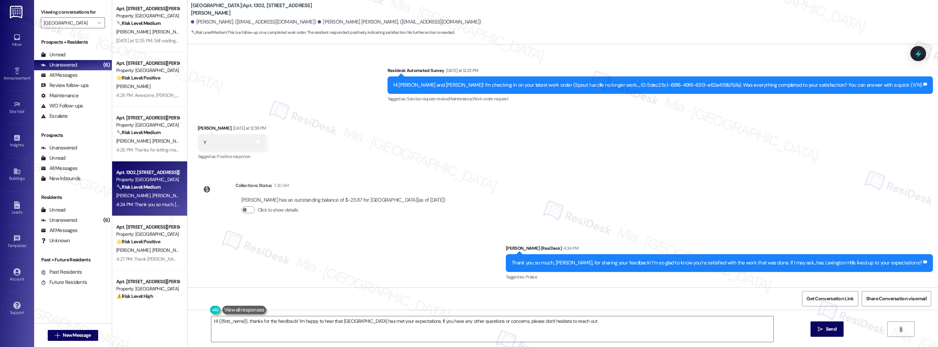
scroll to position [0, 0]
type textarea "Hi {{first_name}}, thanks for the feedback! I'm happy to hear that Lexington Hi…"
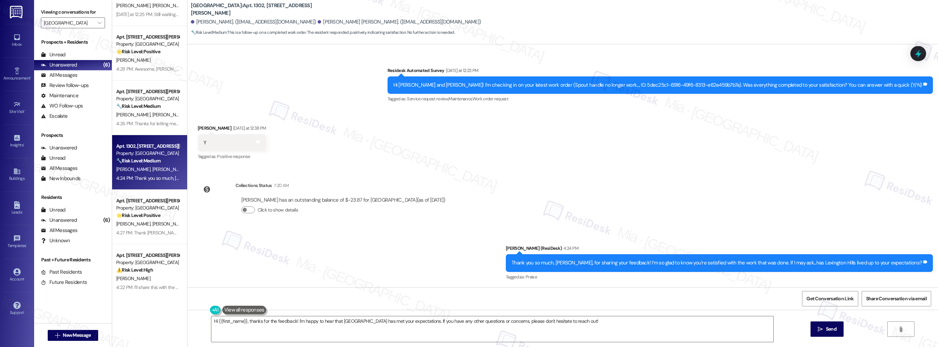
scroll to position [29, 0]
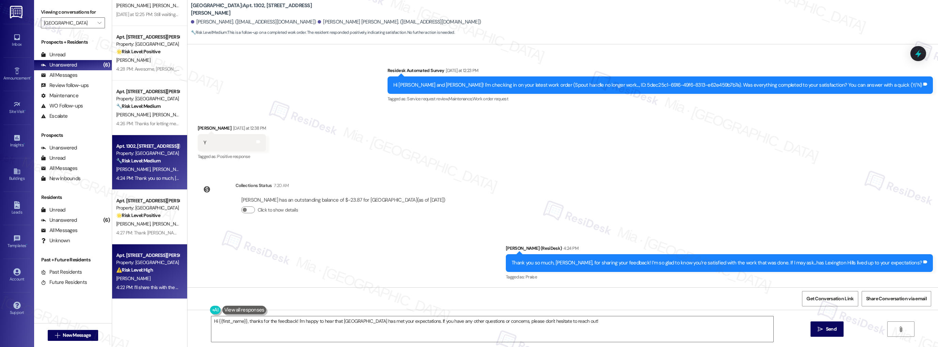
click at [144, 255] on div "Apt. [STREET_ADDRESS][PERSON_NAME]" at bounding box center [147, 255] width 63 height 7
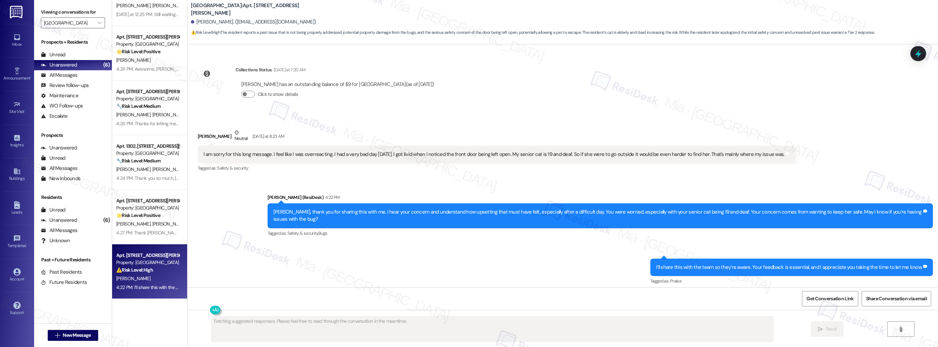
scroll to position [900, 0]
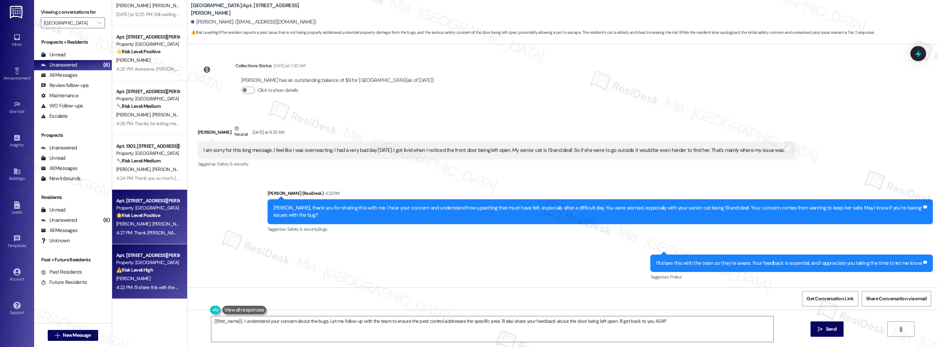
type textarea "{{first_name}}, I understand your concern about the bugs. Let me follow up with…"
click at [134, 230] on div "4:27 PM: Thank you, John, for your feedback. I'm so glad to hear you're satisfi…" at bounding box center [274, 232] width 317 height 6
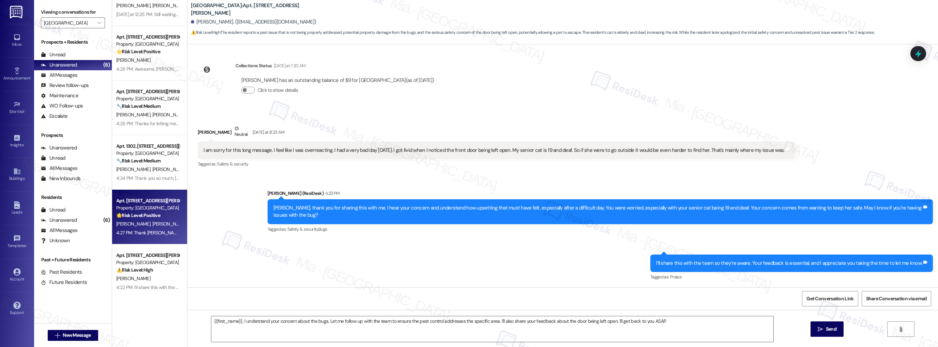
type textarea "Fetching suggested responses. Please feel free to read through the conversation…"
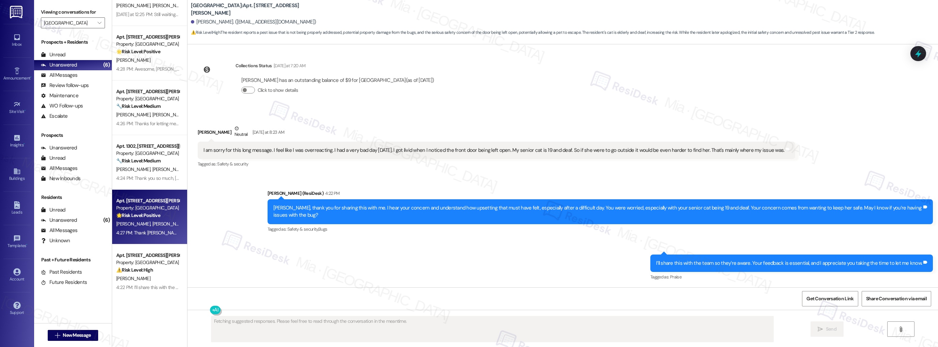
scroll to position [554, 0]
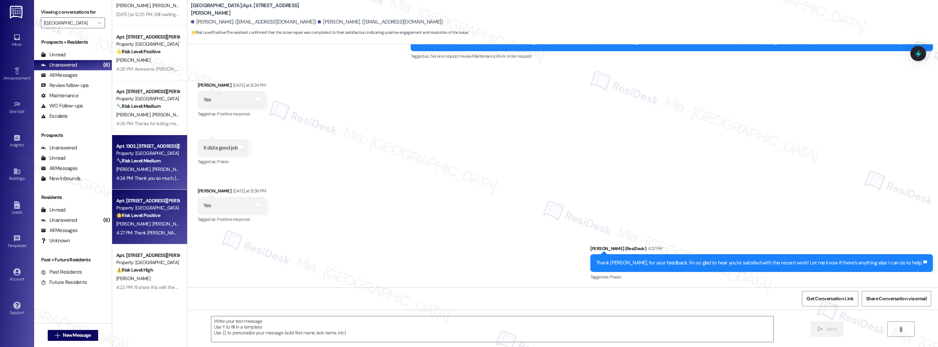
click at [152, 167] on span "[PERSON_NAME]" at bounding box center [169, 169] width 34 height 6
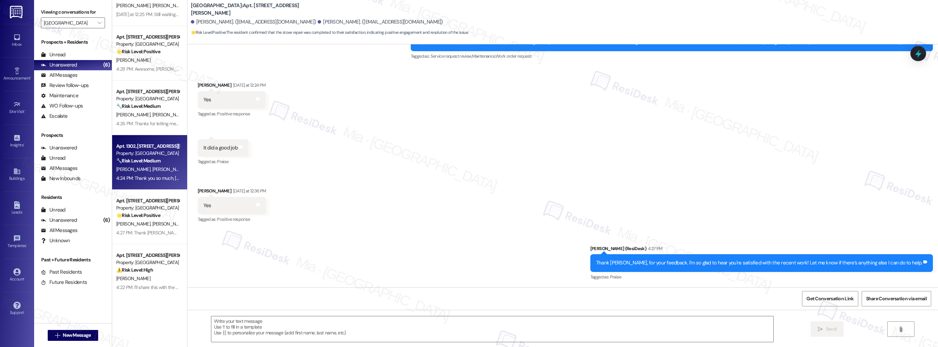
type textarea "Fetching suggested responses. Please feel free to read through the conversation…"
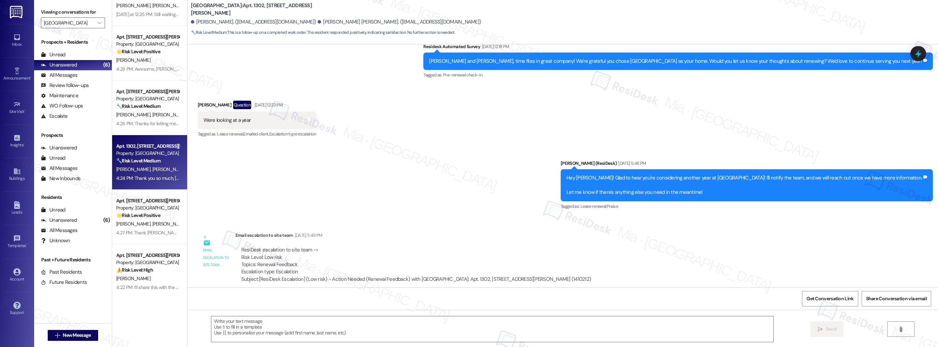
type textarea "Fetching suggested responses. Please feel free to read through the conversation…"
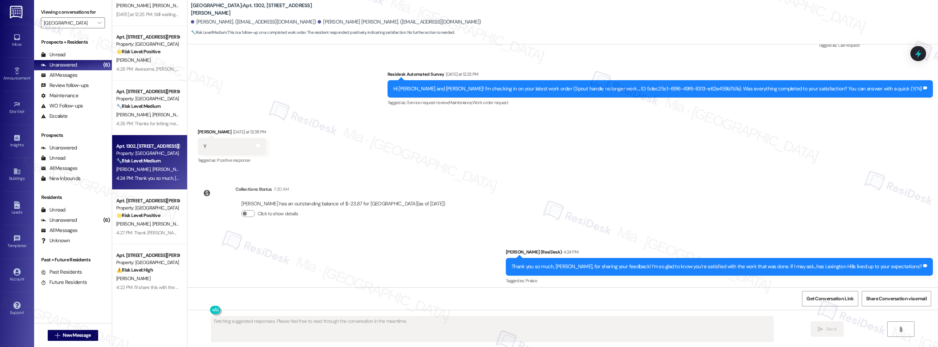
scroll to position [671, 0]
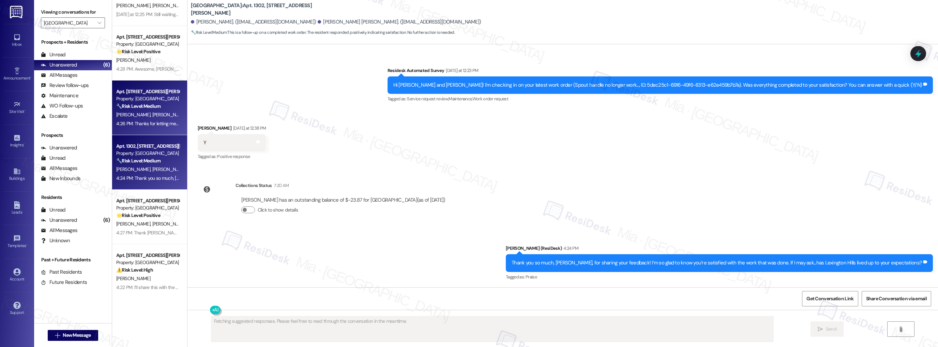
click at [165, 111] on div "P. Benitez H. Celaya" at bounding box center [148, 114] width 64 height 9
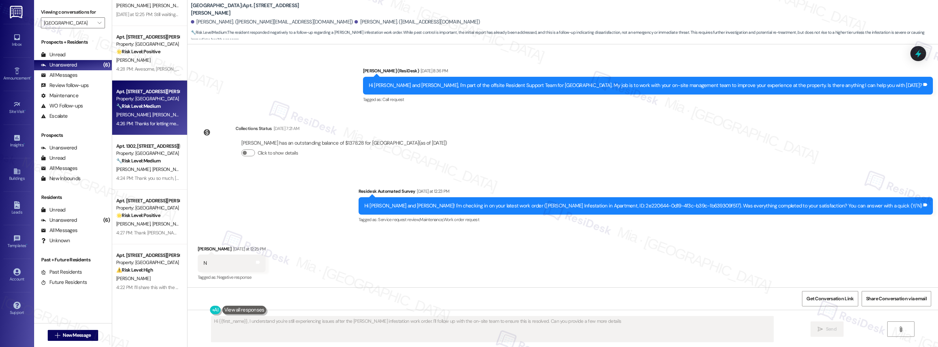
type textarea "Hi {{first_name}}, I understand you're still experiencing issues after the roac…"
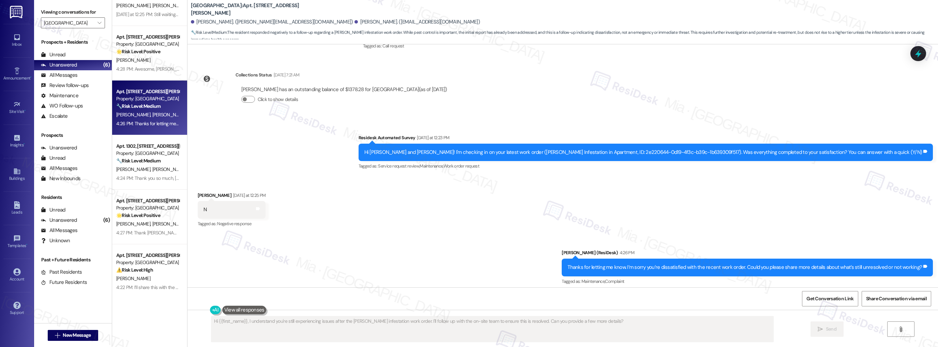
scroll to position [269, 0]
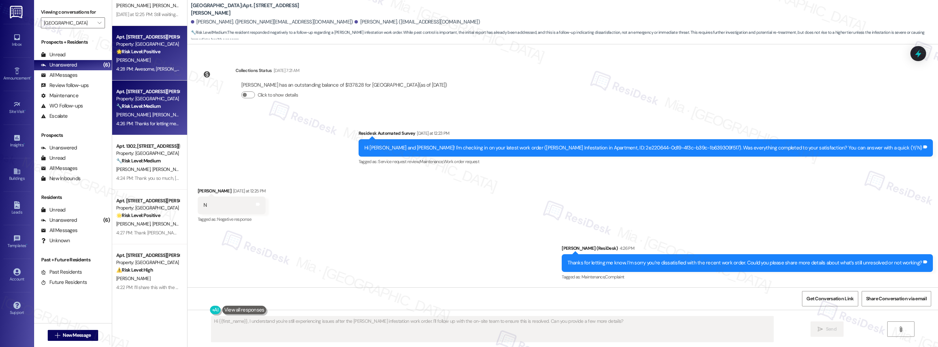
click at [139, 61] on div "[PERSON_NAME]" at bounding box center [148, 60] width 64 height 9
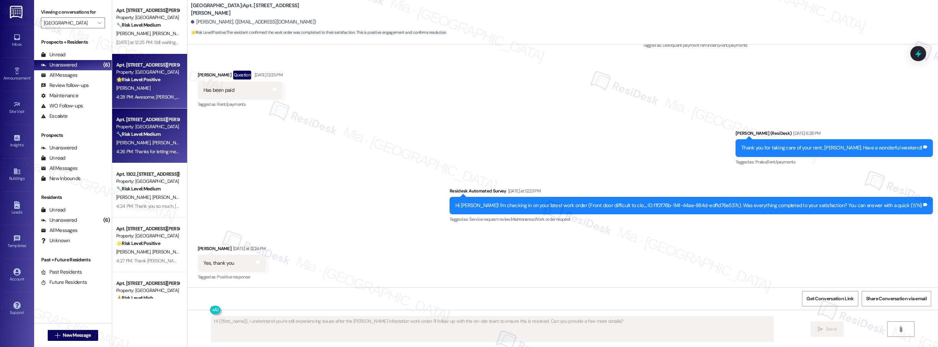
scroll to position [0, 0]
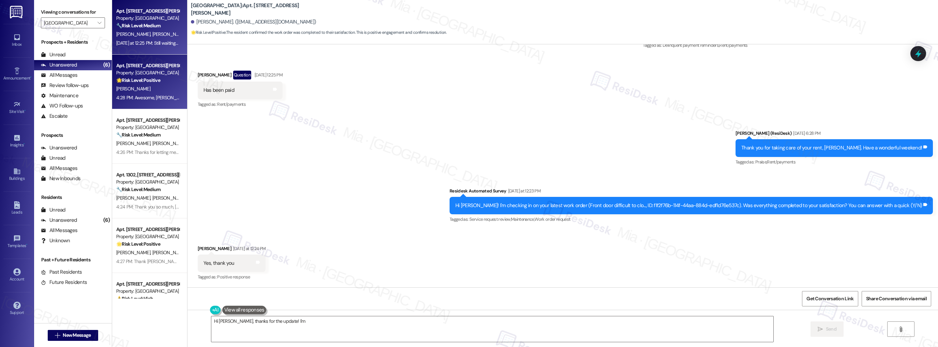
type textarea "Hi Pedro, thanks for the update! I'm"
click at [161, 37] on div "N. Pindiproli A. De Leon" at bounding box center [148, 34] width 64 height 9
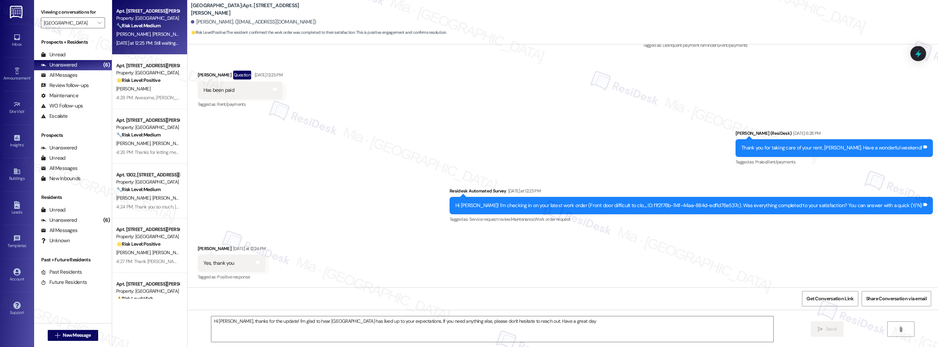
type textarea "Hi Pedro, thanks for the update! I'm glad to hear Lexington Hills has lived up …"
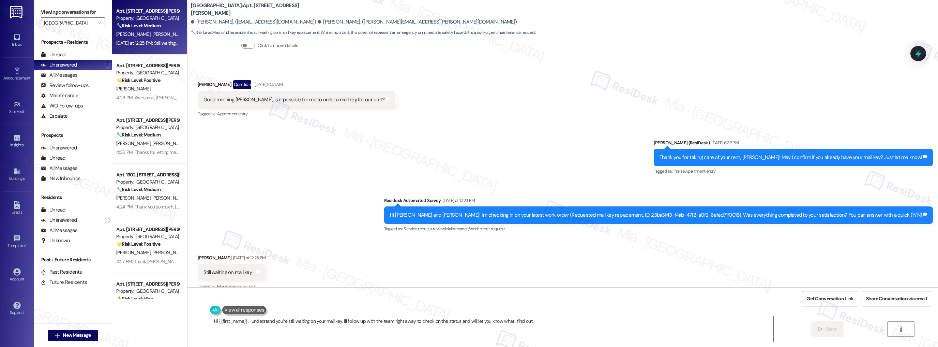
type textarea "Hi {{first_name}}, I understand you're still waiting on your mail key. I'll fol…"
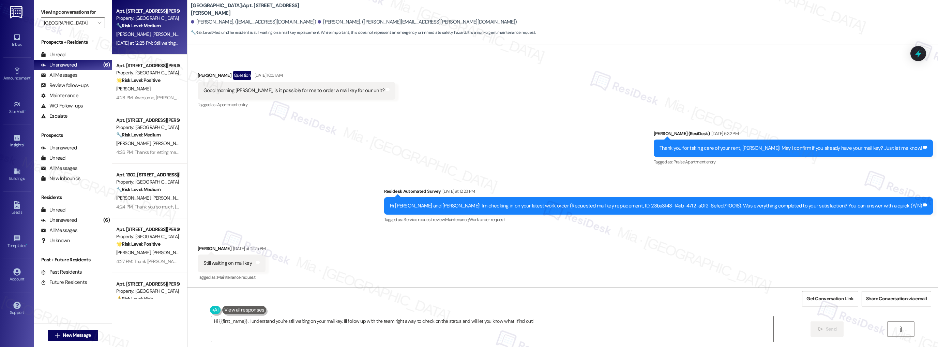
scroll to position [336, 0]
